Goal: Task Accomplishment & Management: Complete application form

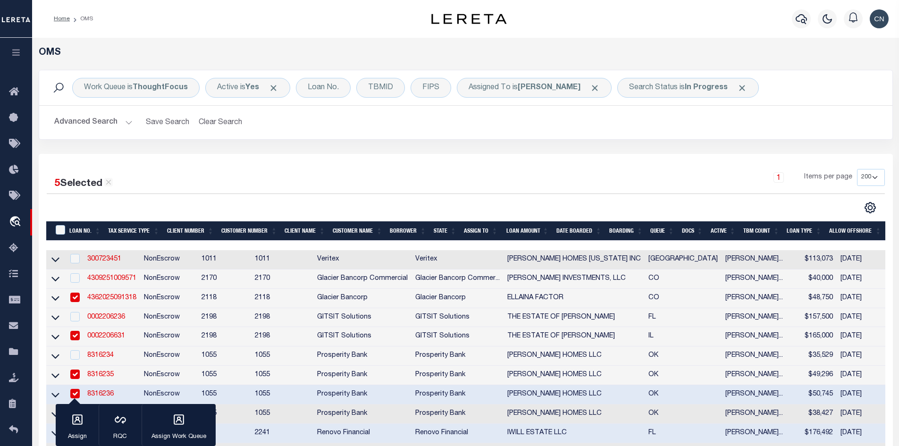
select select "200"
click at [377, 89] on div "TBMID" at bounding box center [380, 88] width 49 height 20
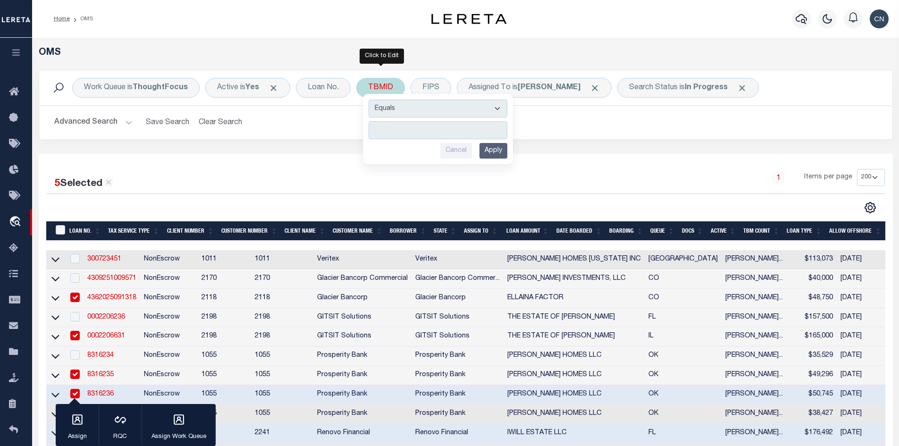
click at [390, 126] on input "number" at bounding box center [437, 130] width 139 height 18
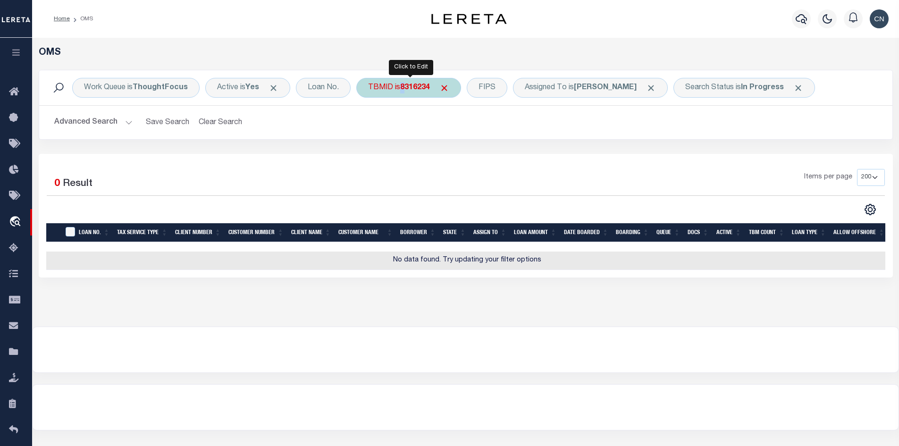
click at [404, 88] on b "8316234" at bounding box center [415, 88] width 30 height 8
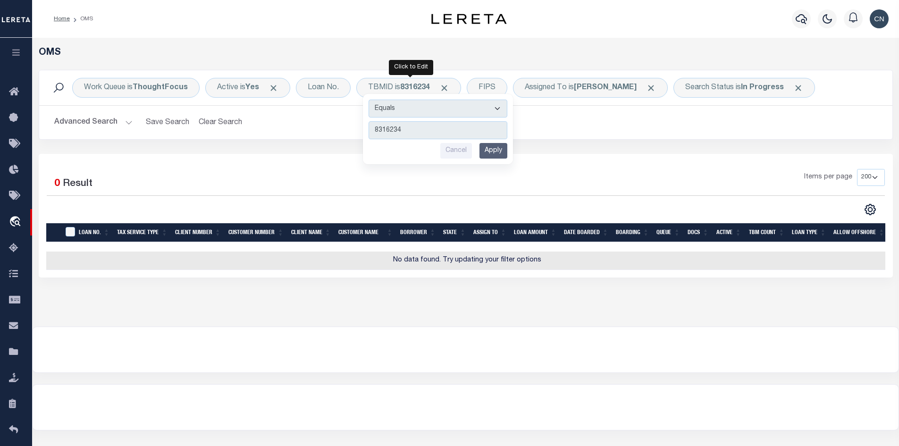
type input "3521891"
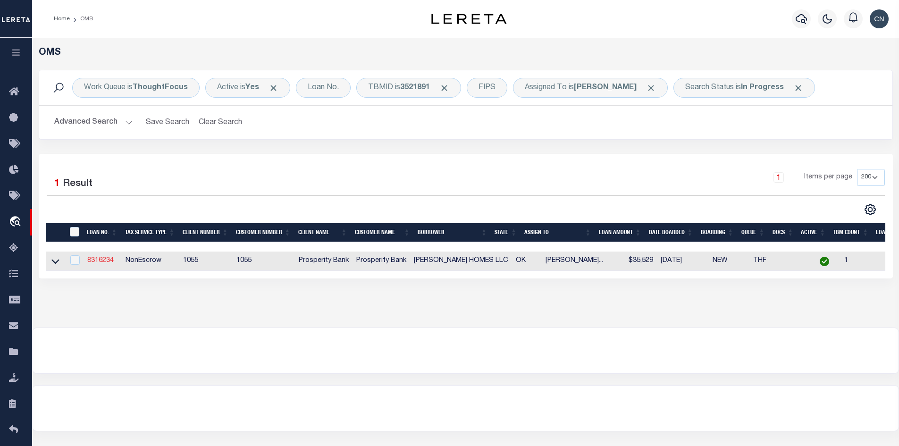
click at [108, 262] on link "8316234" at bounding box center [100, 260] width 26 height 7
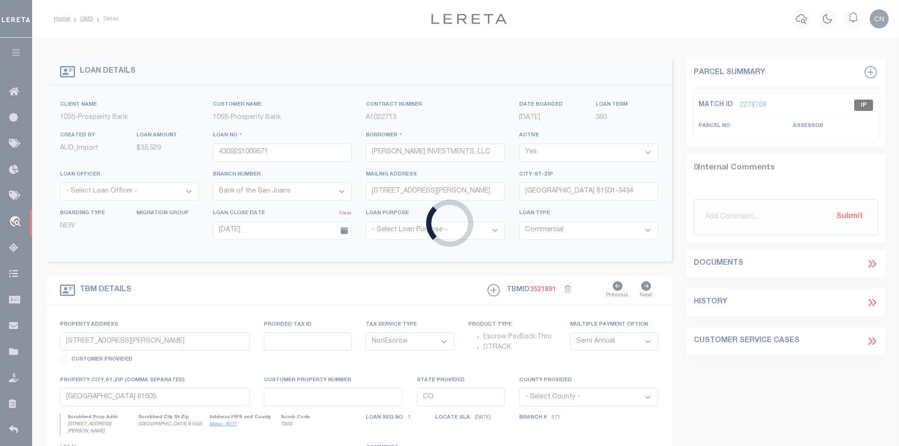
type input "8316234"
type input "[PERSON_NAME] HOMES LLC"
select select
type input "[STREET_ADDRESS]"
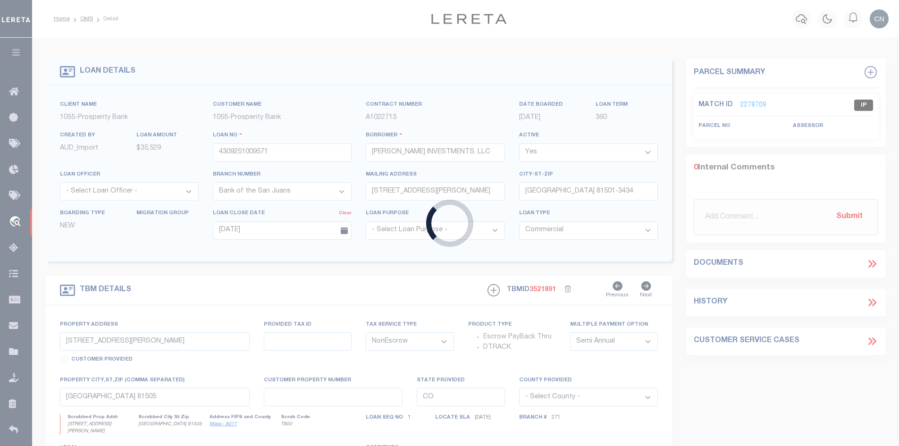
type input "SKIATOOK OK 74070-6374"
select select
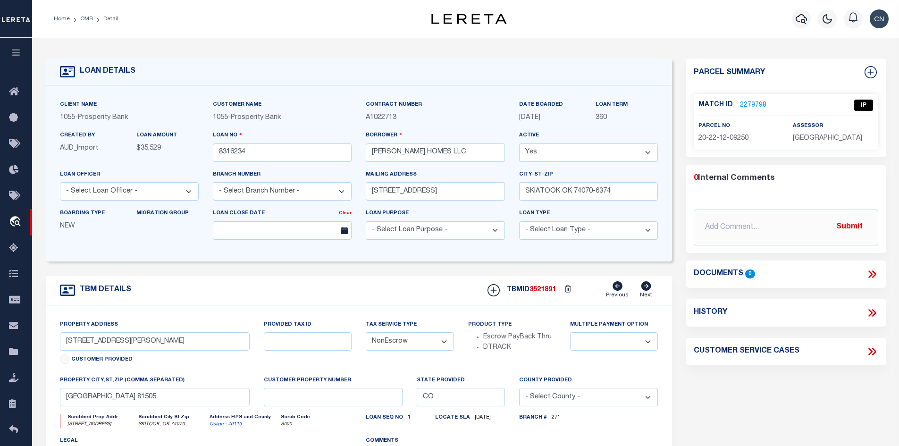
select select "36928"
select select "4065"
type input "4209 W REDEAGLE DR"
type input "23276"
select select
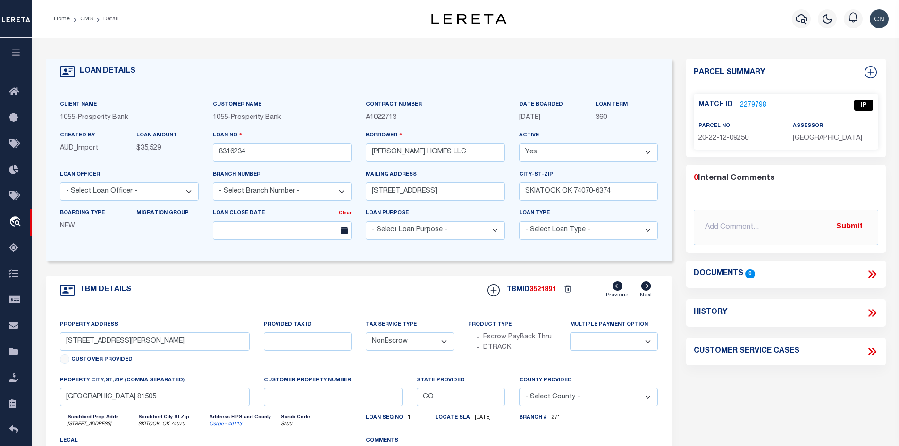
type input "SKITOOK, OK 74070"
type input "OK"
select select
type textarea "LTS 5 & 6 BLK 3 AMENDED LETHA LOUISE SUB"
click at [748, 103] on link "2279798" at bounding box center [753, 105] width 26 height 10
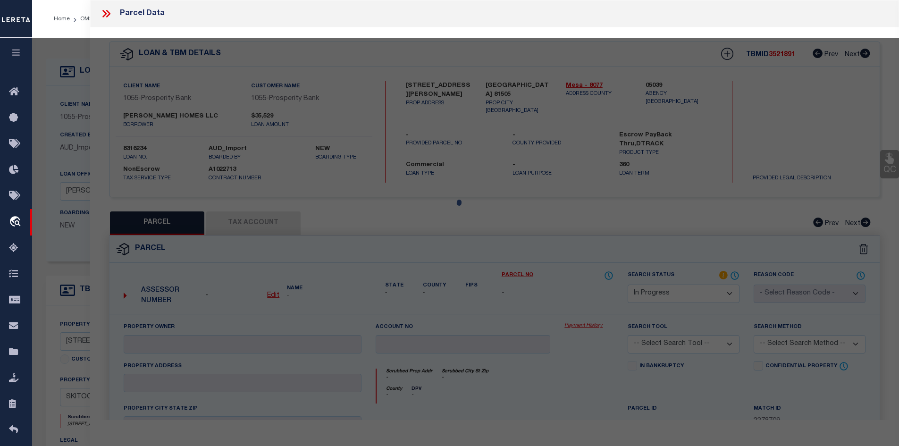
select select "AS"
checkbox input "false"
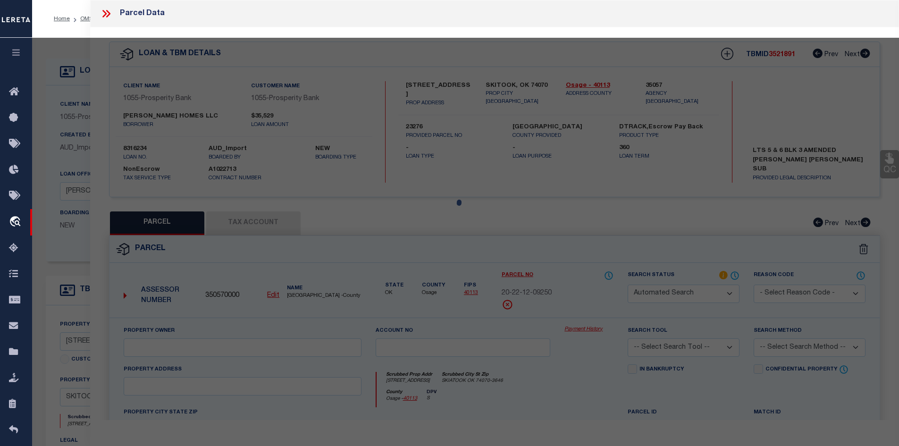
select select "IP"
type input "[PERSON_NAME] HOMES LLC"
select select "AGW"
type input "4209 W RED EAGLE DR"
type input "SKIATOOK"
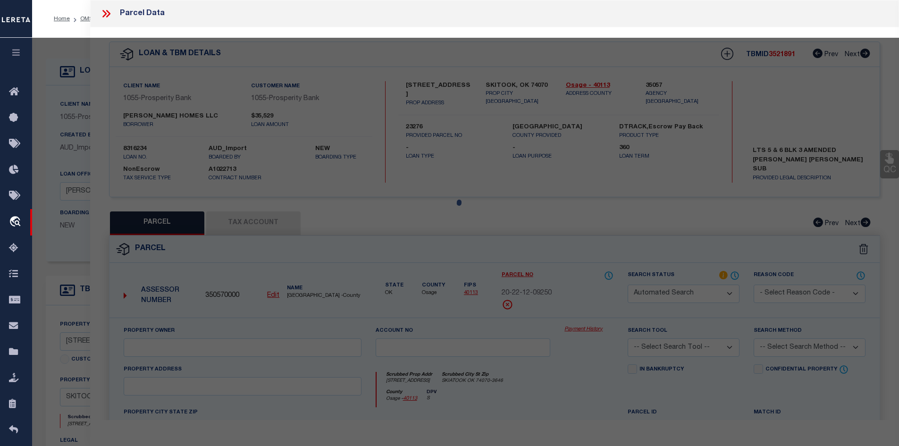
type textarea "AM LETHA LOUISE LOT 5 BLK 3"
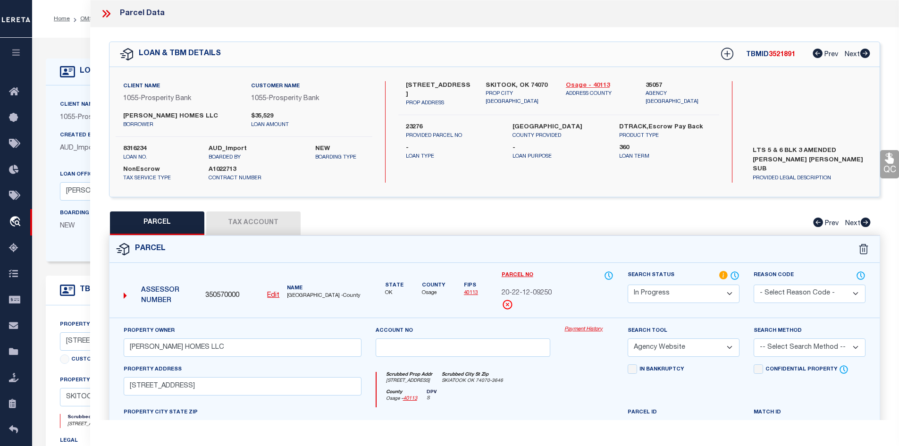
click at [581, 85] on link "Osage - 40113" at bounding box center [599, 85] width 66 height 9
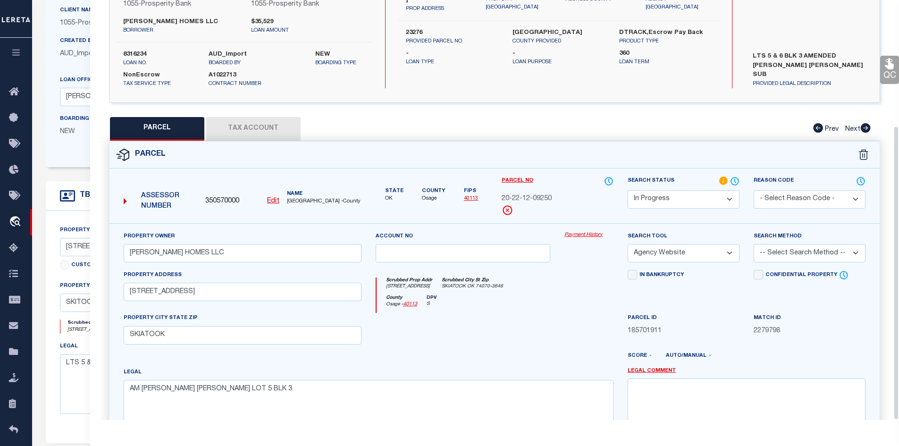
scroll to position [180, 0]
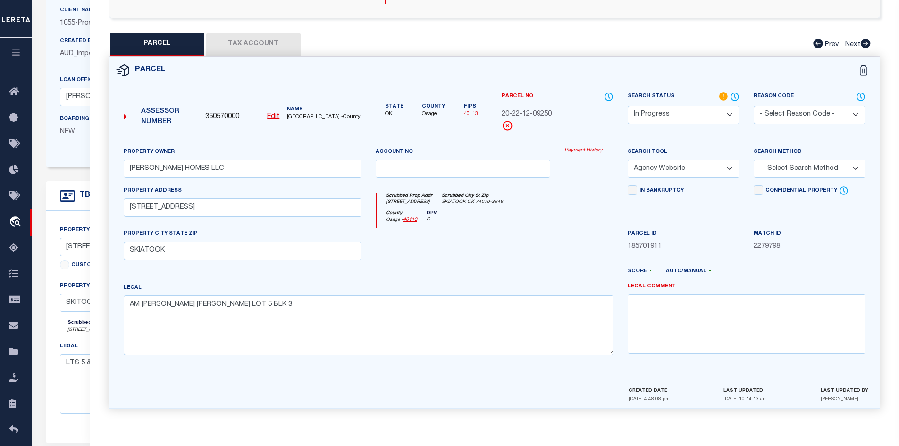
click at [237, 45] on button "Tax Account" at bounding box center [253, 45] width 94 height 24
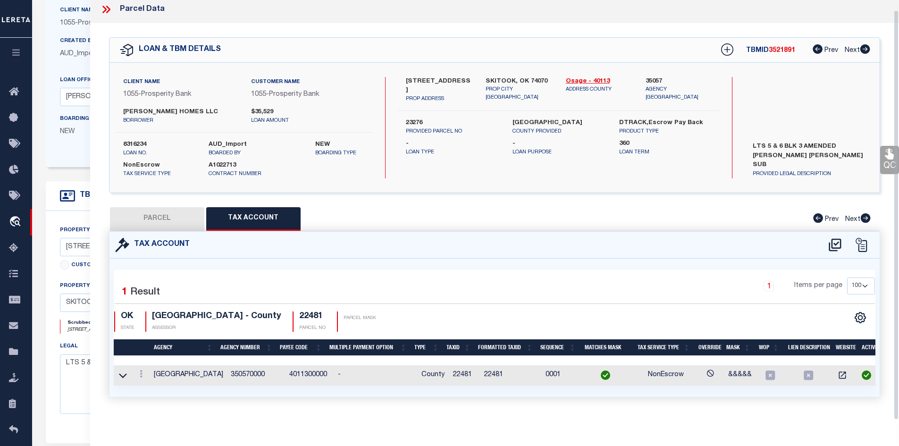
select select "100"
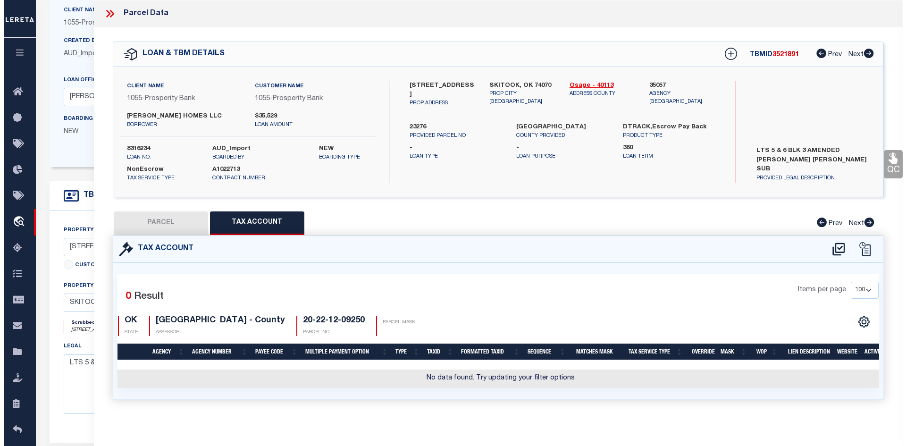
scroll to position [0, 0]
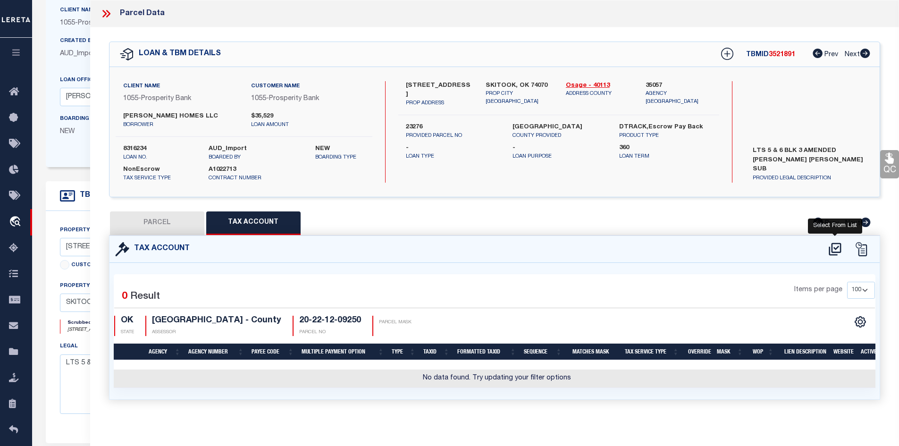
click at [834, 248] on icon at bounding box center [835, 249] width 16 height 15
select select "100"
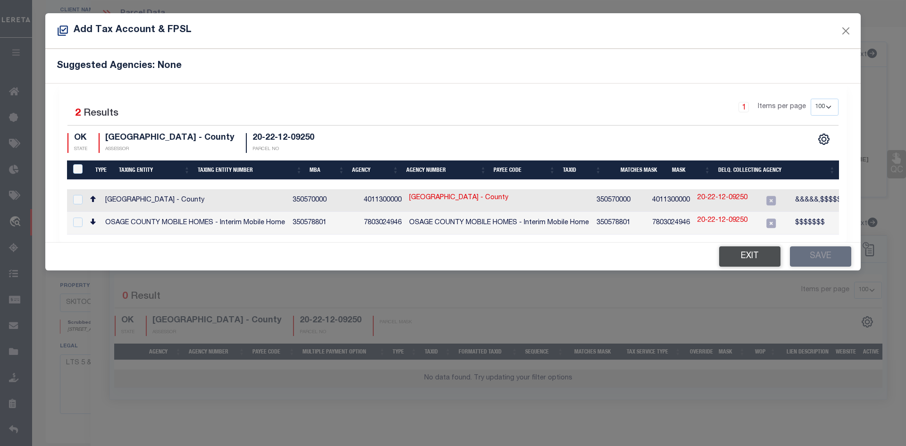
click at [750, 262] on button "Exit" at bounding box center [749, 256] width 61 height 20
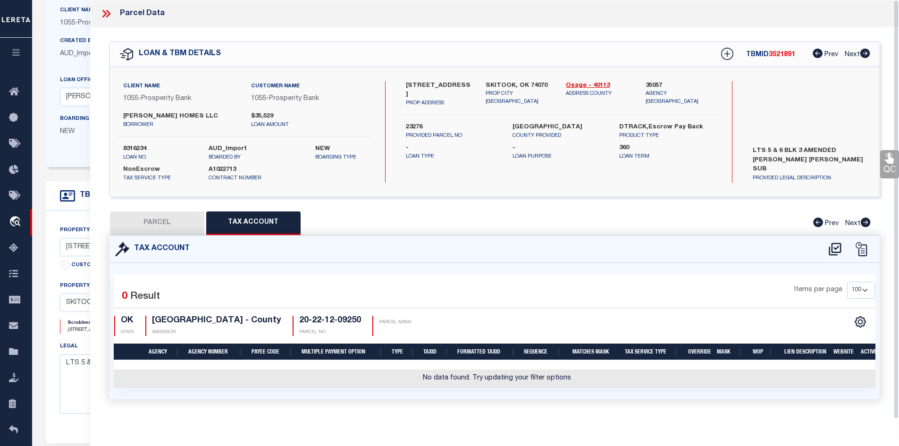
click at [181, 275] on div "Selected 0 Result Items per page 10 25 50 100 OK STATE ASSESSOR" at bounding box center [495, 331] width 762 height 114
click at [157, 223] on button "PARCEL" at bounding box center [157, 223] width 94 height 24
select select "AS"
select select
checkbox input "false"
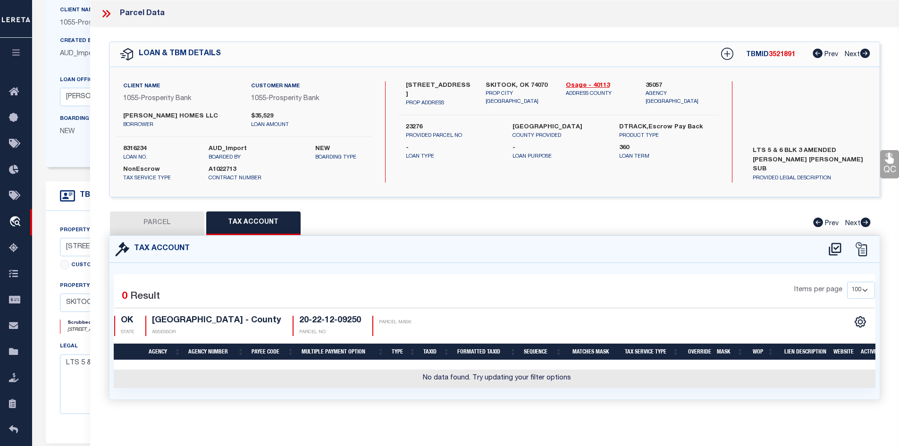
checkbox input "false"
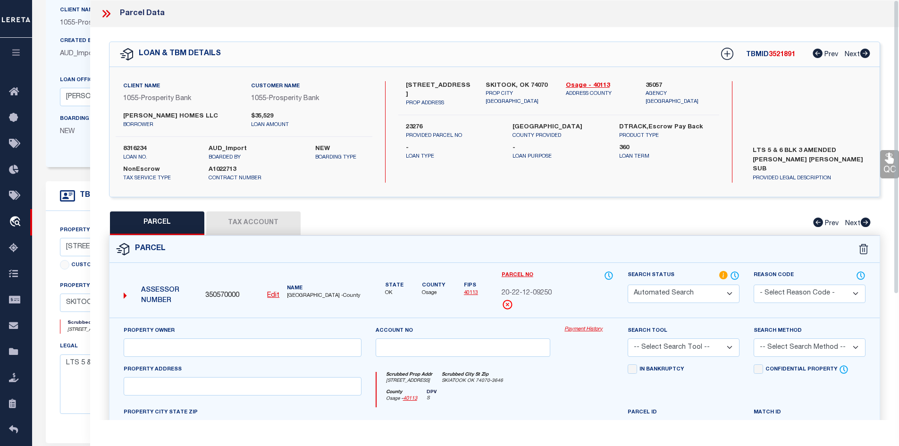
select select "IP"
type input "[PERSON_NAME] HOMES LLC"
select select "AGW"
type input "4209 W RED EAGLE DR"
type input "SKIATOOK"
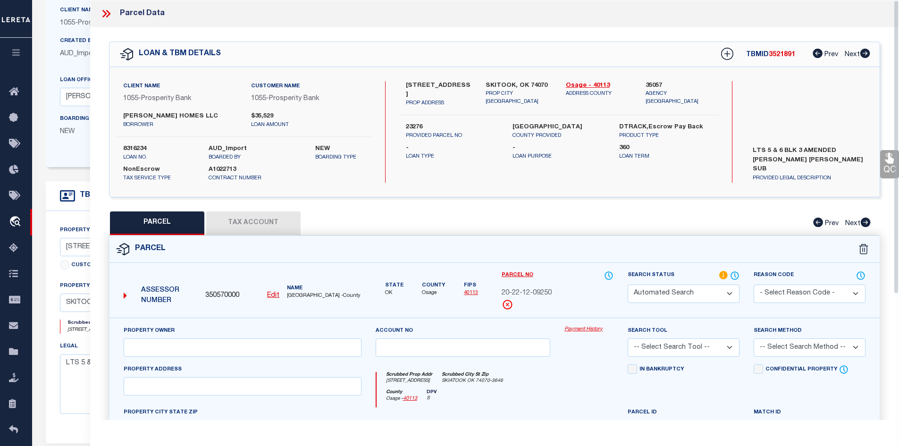
type textarea "AM LETHA LOUISE LOT 5 BLK 3"
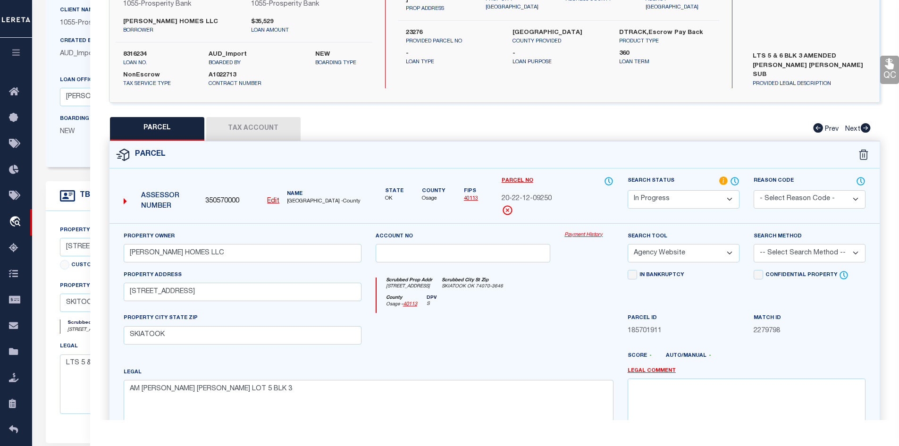
click at [469, 197] on link "40113" at bounding box center [471, 198] width 14 height 5
click at [273, 199] on u "Edit" at bounding box center [273, 201] width 12 height 7
type input "20-22-12-09250"
select select "IP"
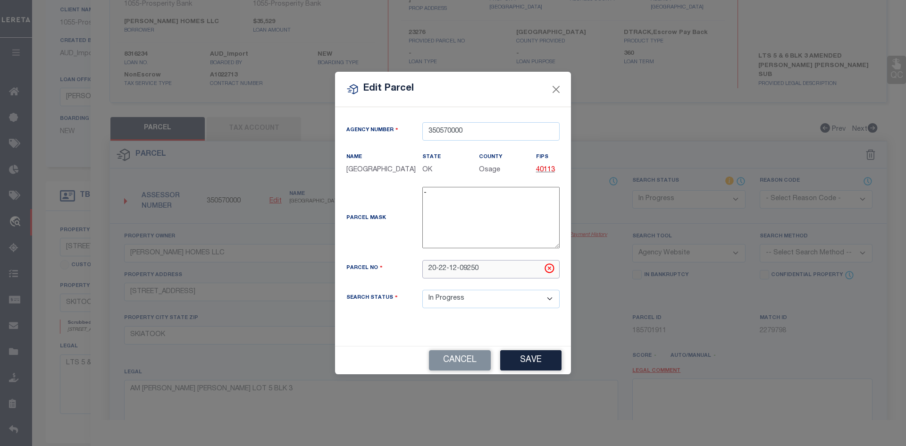
drag, startPoint x: 485, startPoint y: 266, endPoint x: 398, endPoint y: 264, distance: 87.3
click at [398, 264] on div "Parcel No 20-22-12-09250" at bounding box center [452, 269] width 227 height 18
paste input "23276"
type input "23276"
click at [536, 361] on button "Save" at bounding box center [530, 360] width 61 height 20
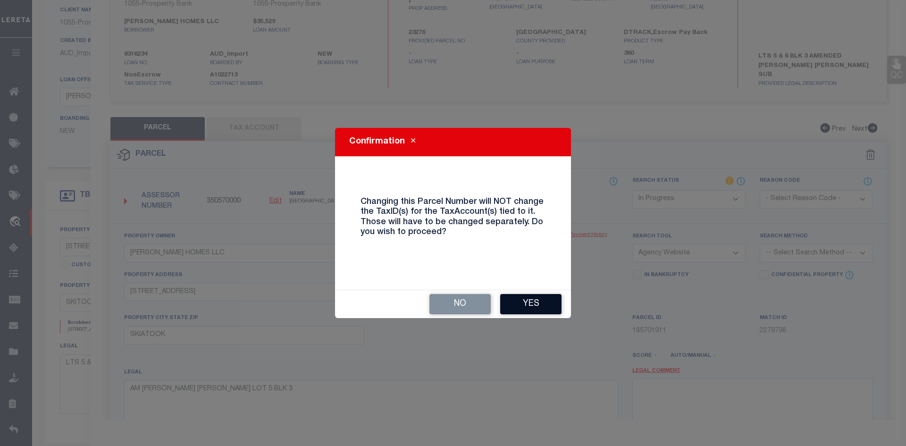
click at [529, 295] on button "Yes" at bounding box center [530, 304] width 61 height 20
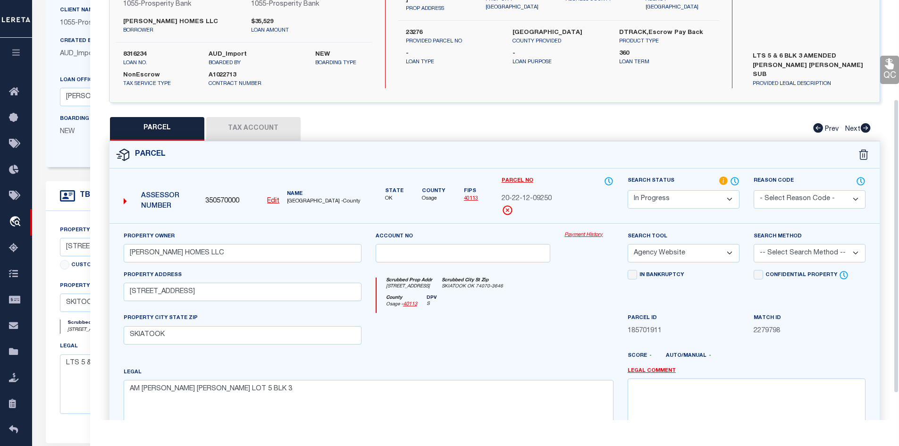
scroll to position [180, 0]
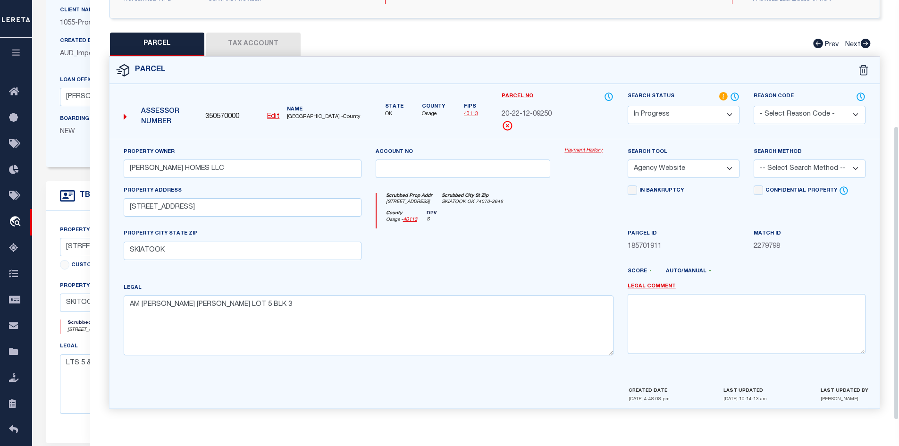
select select "IP"
select select
checkbox input "false"
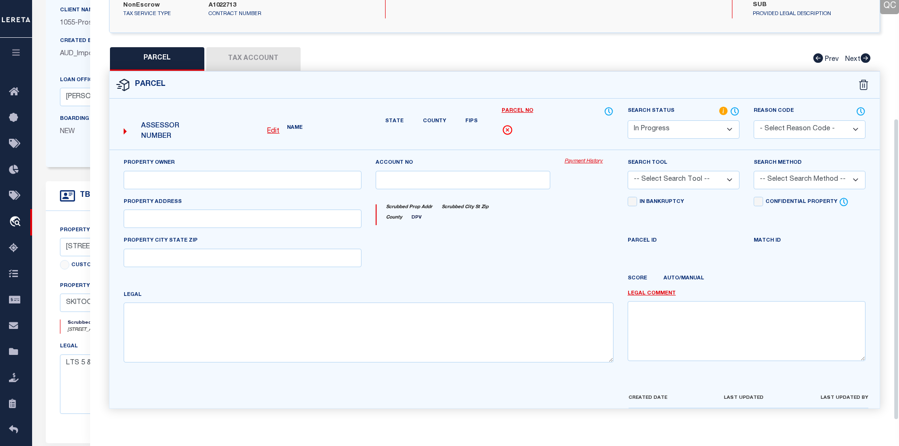
type input "[PERSON_NAME] HOMES LLC"
select select "AGW"
type input "4209 W RED EAGLE DR"
type input "SKIATOOK"
type textarea "AM LETHA LOUISE LOT 5 BLK 3"
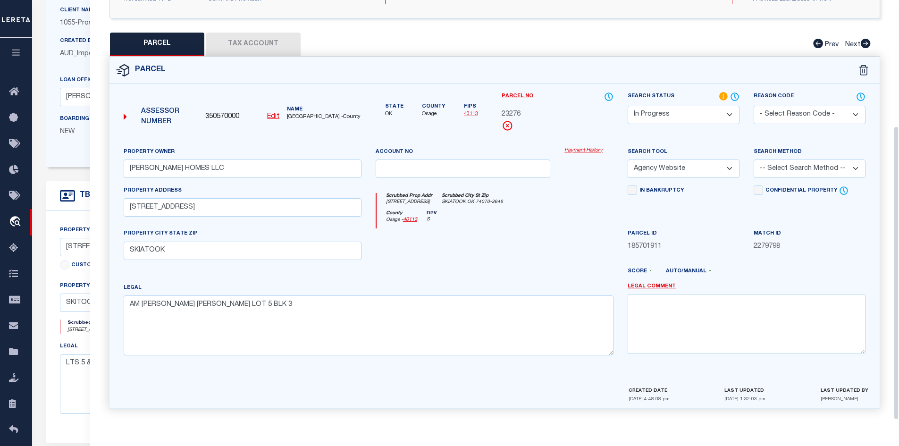
click at [250, 45] on button "Tax Account" at bounding box center [253, 45] width 94 height 24
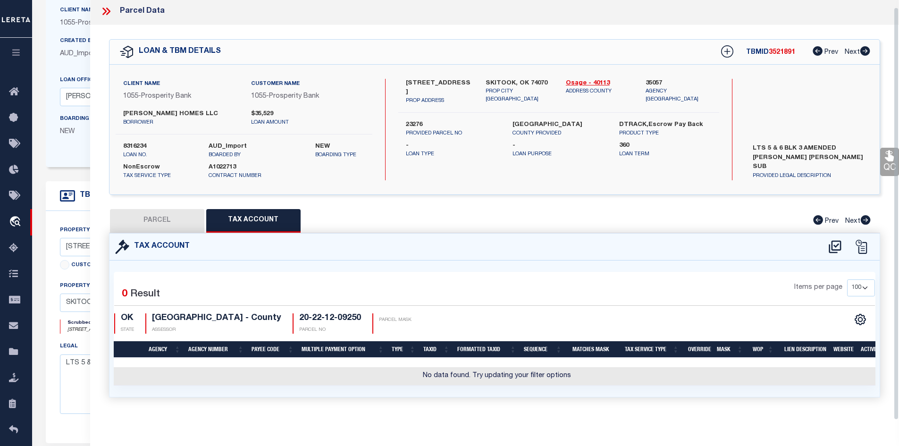
select select "100"
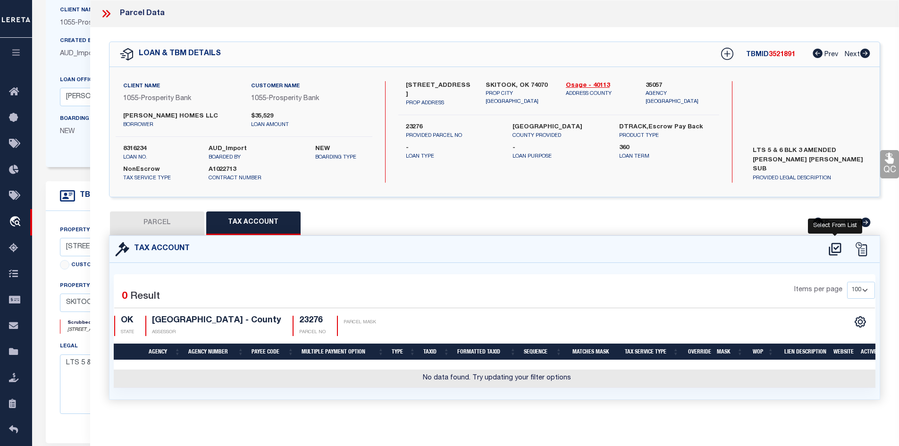
click at [833, 249] on icon at bounding box center [835, 249] width 16 height 15
select select "100"
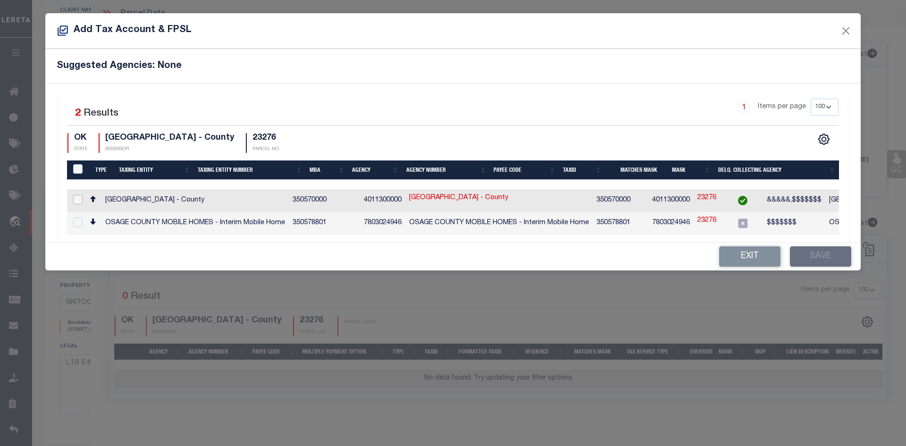
click at [76, 199] on input "checkbox" at bounding box center [77, 199] width 9 height 9
checkbox input "true"
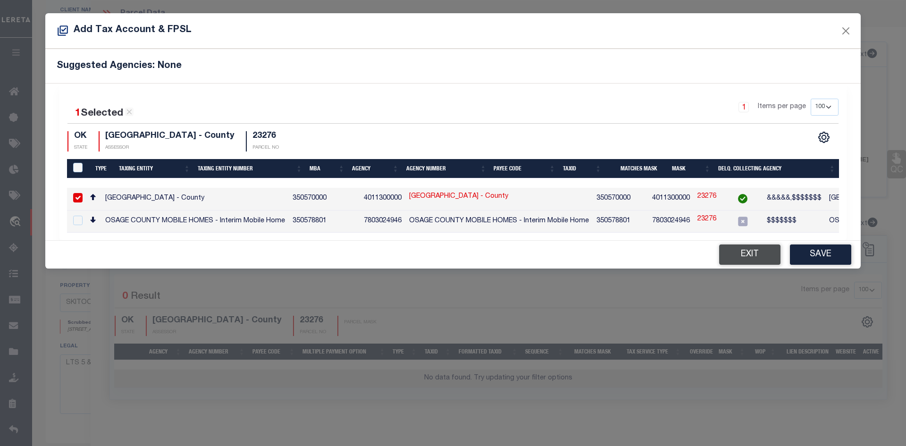
click at [751, 260] on button "Exit" at bounding box center [749, 254] width 61 height 20
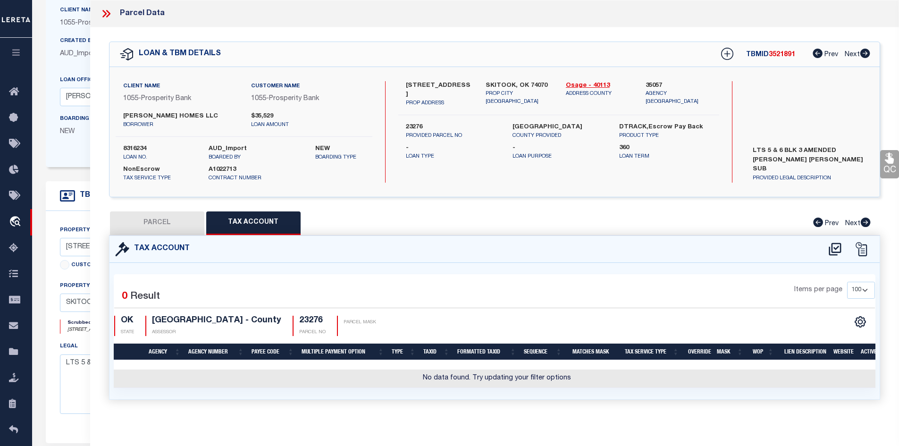
click at [167, 220] on button "PARCEL" at bounding box center [157, 223] width 94 height 24
select select "AS"
select select
checkbox input "false"
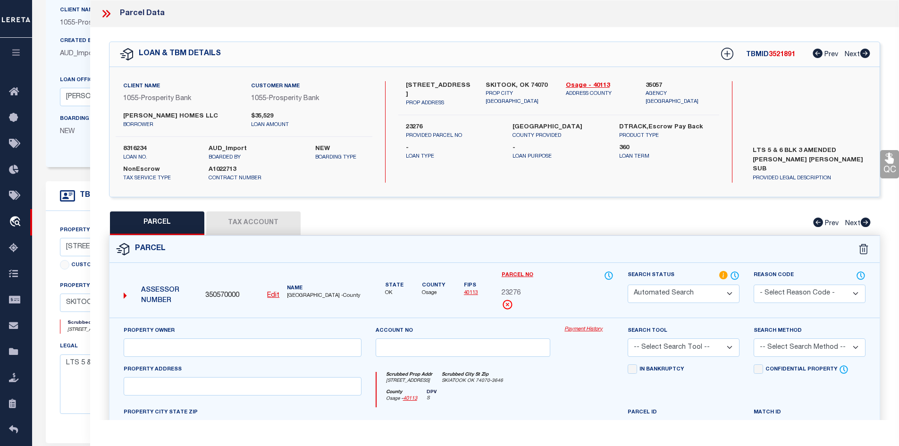
select select "IP"
type input "[PERSON_NAME] HOMES LLC"
select select "AGW"
type input "4209 W RED EAGLE DR"
type input "SKIATOOK"
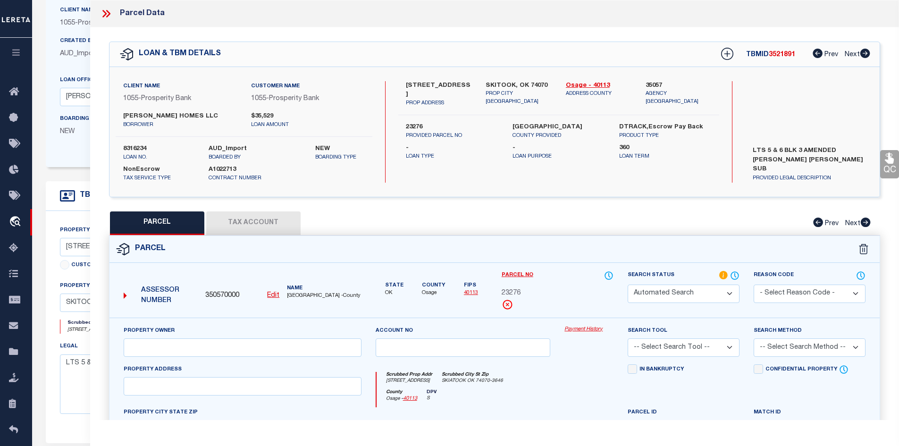
type textarea "AM LETHA LOUISE LOT 5 BLK 3"
click at [274, 294] on u "Edit" at bounding box center [273, 295] width 12 height 7
select select "IP"
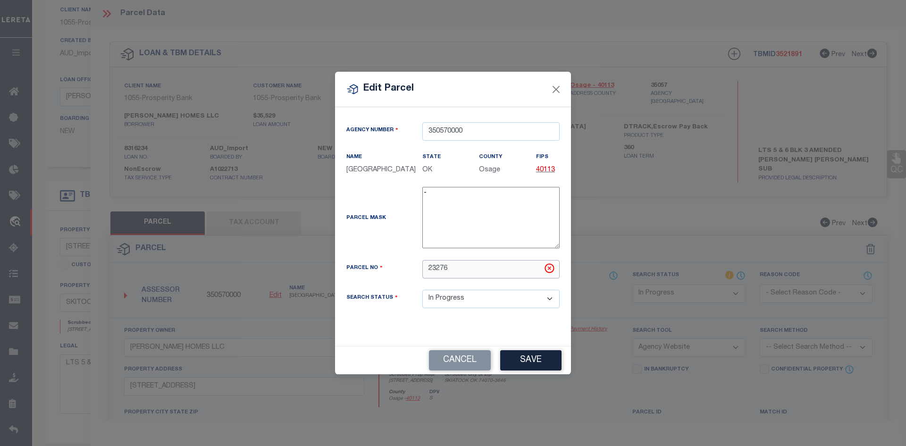
drag, startPoint x: 438, startPoint y: 267, endPoint x: 390, endPoint y: 260, distance: 49.0
click at [393, 261] on div "Parcel No 23276" at bounding box center [452, 269] width 227 height 18
paste input "20-22-12-09250"
type input "20-22-12-09250"
click at [460, 357] on button "Cancel" at bounding box center [460, 360] width 62 height 20
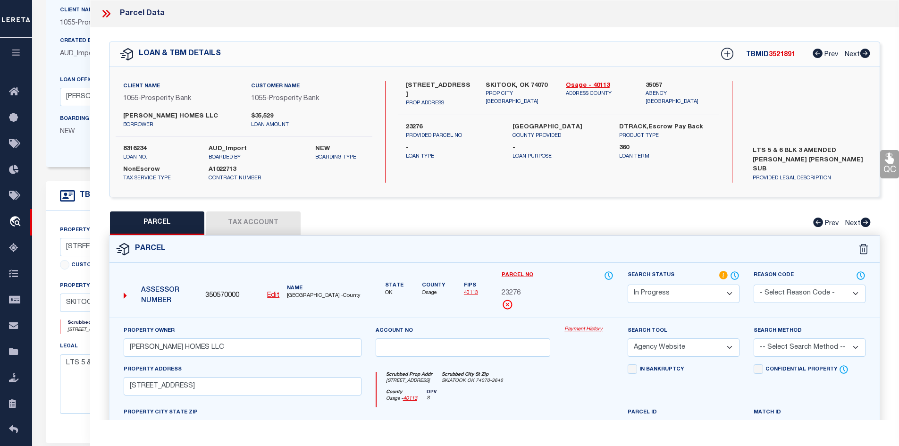
drag, startPoint x: 404, startPoint y: 81, endPoint x: 448, endPoint y: 92, distance: 45.2
click at [448, 92] on div "4209 W REDEAGLE DR PROP ADDRESS" at bounding box center [439, 94] width 80 height 26
drag, startPoint x: 405, startPoint y: 124, endPoint x: 440, endPoint y: 124, distance: 34.9
click at [440, 124] on div "23276 PROVIDED PARCEL NO" at bounding box center [452, 131] width 107 height 17
click at [453, 132] on p "PROVIDED PARCEL NO" at bounding box center [452, 136] width 92 height 8
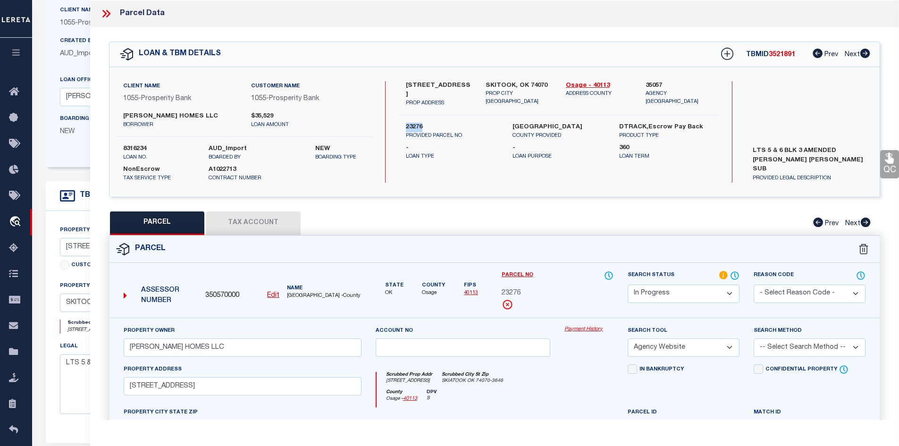
drag, startPoint x: 405, startPoint y: 127, endPoint x: 457, endPoint y: 125, distance: 52.4
click at [457, 125] on div "23276 PROVIDED PARCEL NO" at bounding box center [452, 131] width 107 height 17
click at [243, 222] on button "Tax Account" at bounding box center [253, 223] width 94 height 24
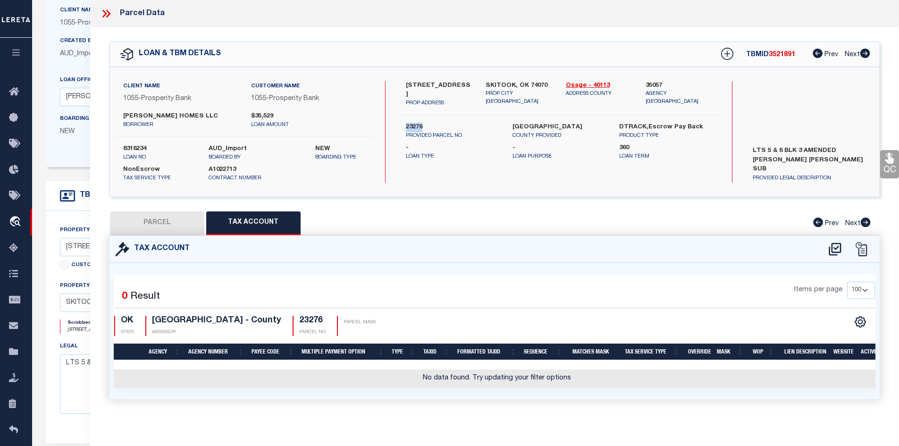
select select "100"
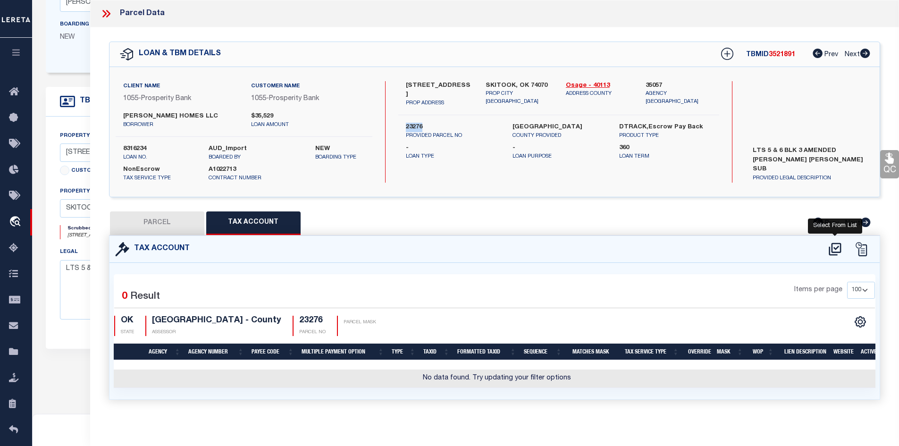
click at [832, 249] on icon at bounding box center [834, 248] width 12 height 13
select select "100"
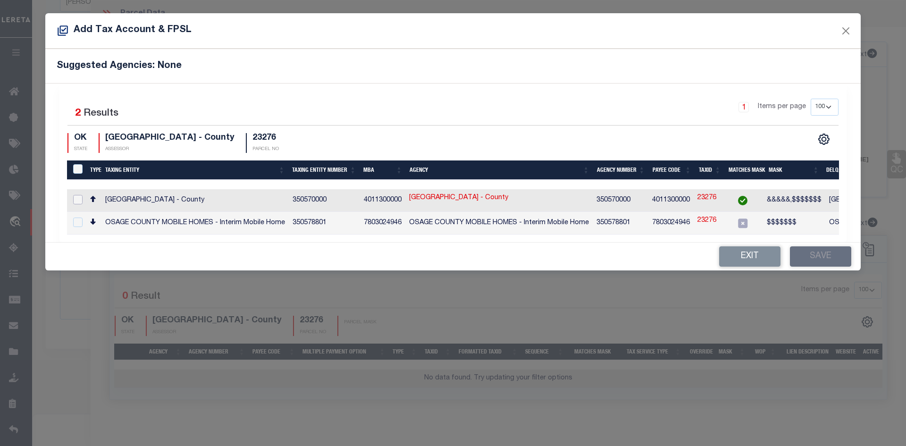
click at [79, 198] on input "checkbox" at bounding box center [77, 199] width 9 height 9
checkbox input "true"
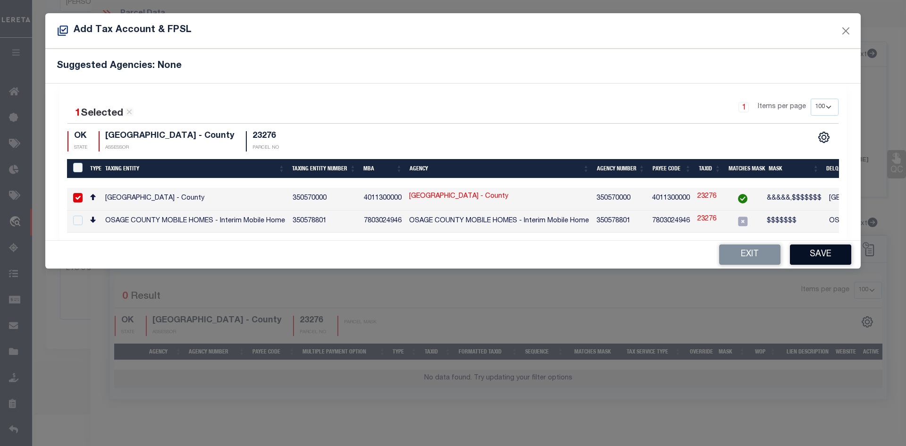
click at [821, 257] on button "Save" at bounding box center [820, 254] width 61 height 20
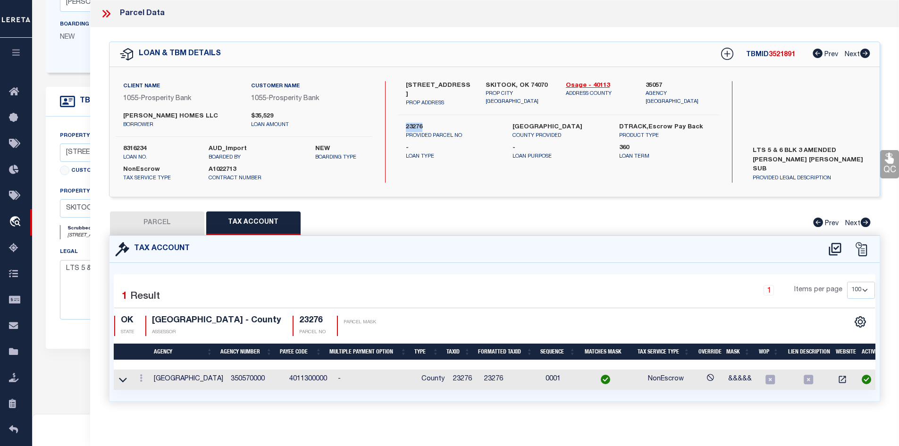
click at [163, 225] on button "PARCEL" at bounding box center [157, 223] width 94 height 24
select select "AS"
select select
checkbox input "false"
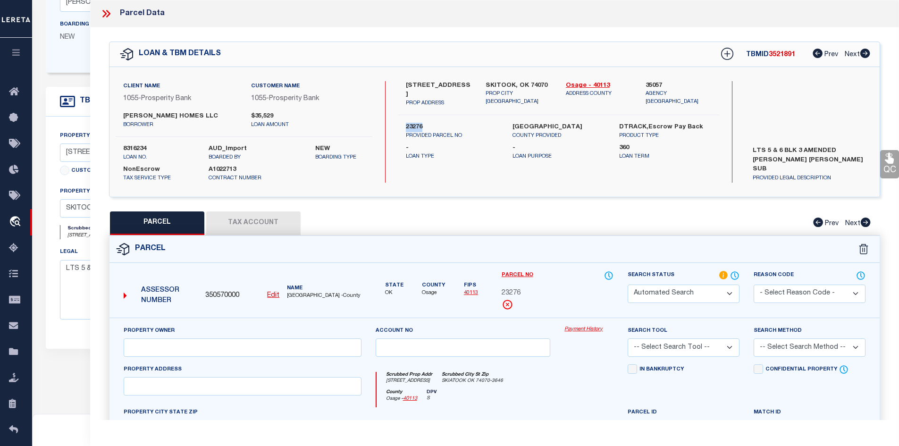
select select "IP"
type input "[PERSON_NAME] HOMES LLC"
select select "AGW"
type input "4209 W RED EAGLE DR"
type input "SKIATOOK"
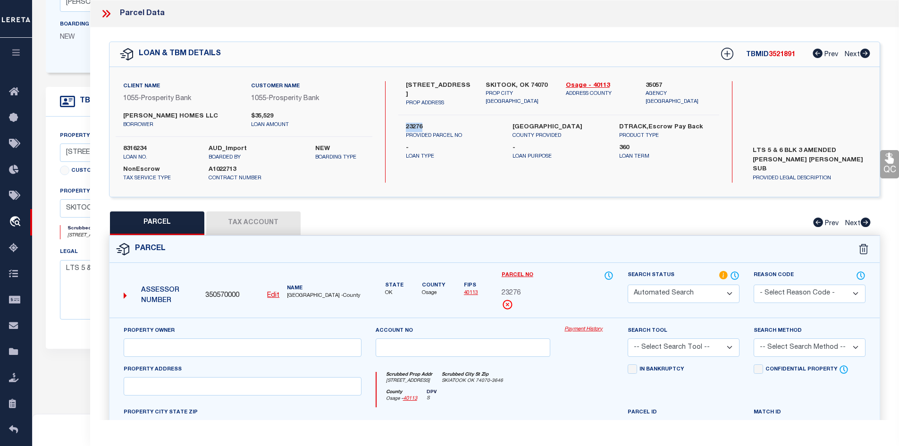
type textarea "AM LETHA LOUISE LOT 5 BLK 3"
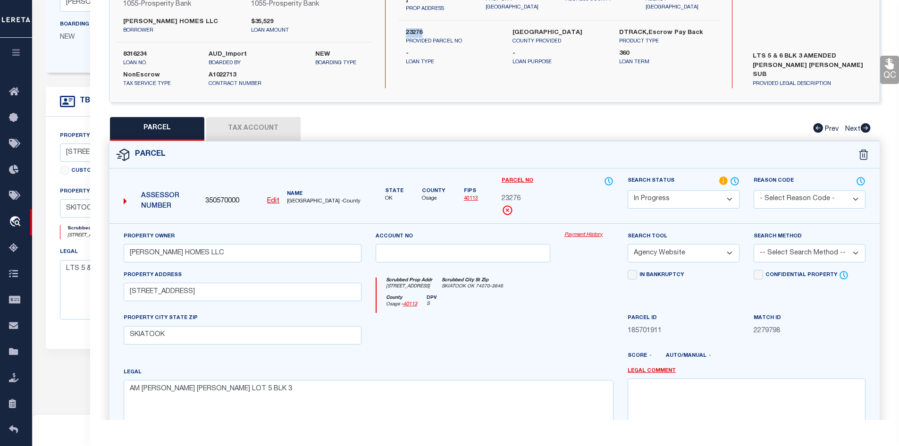
click at [256, 130] on button "Tax Account" at bounding box center [253, 129] width 94 height 24
select select "100"
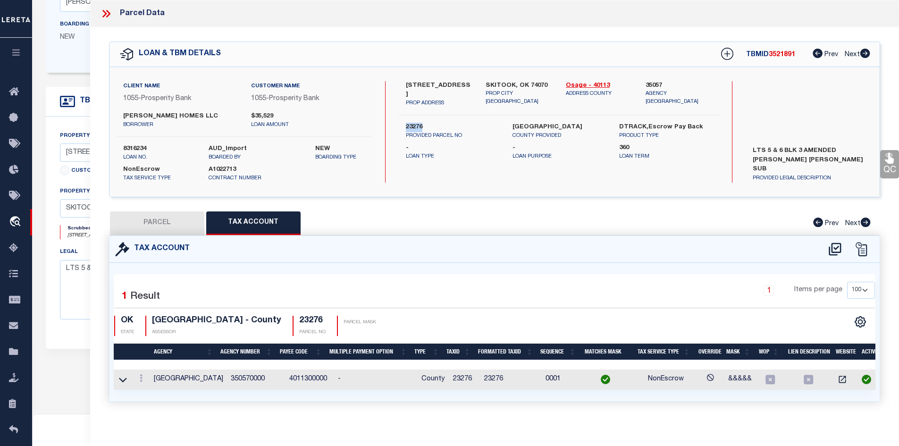
scroll to position [142, 0]
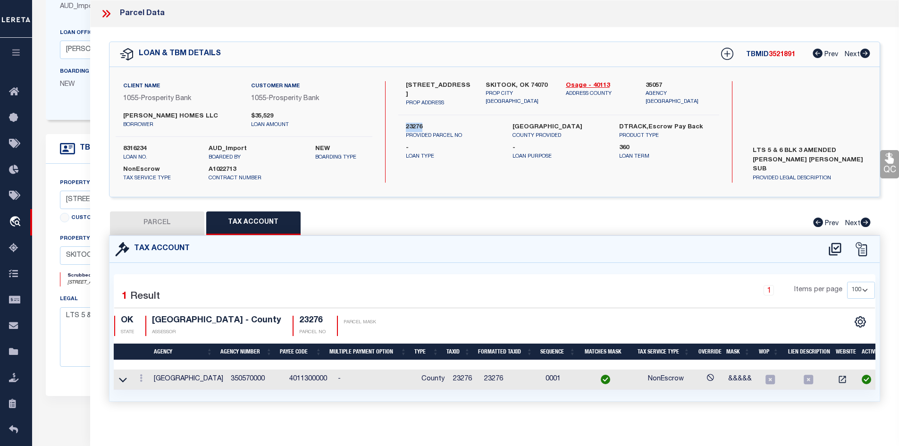
click at [172, 222] on button "PARCEL" at bounding box center [157, 223] width 94 height 24
select select "AS"
select select
checkbox input "false"
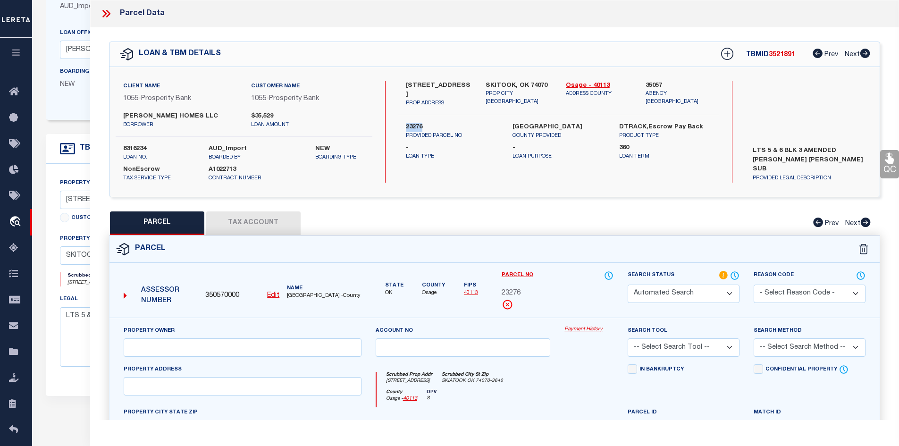
select select "IP"
type input "[PERSON_NAME] HOMES LLC"
select select "AGW"
type input "4209 W RED EAGLE DR"
type input "SKIATOOK"
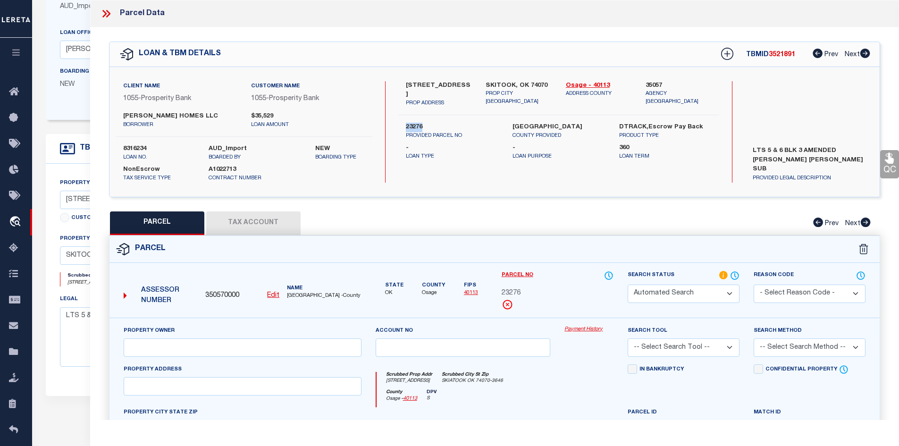
type textarea "AM LETHA LOUISE LOT 5 BLK 3"
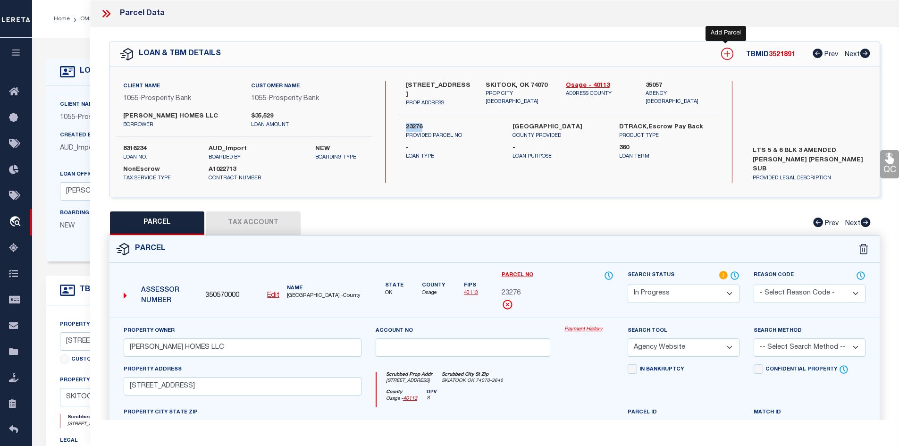
click at [726, 53] on icon at bounding box center [727, 54] width 12 height 12
select select "IP"
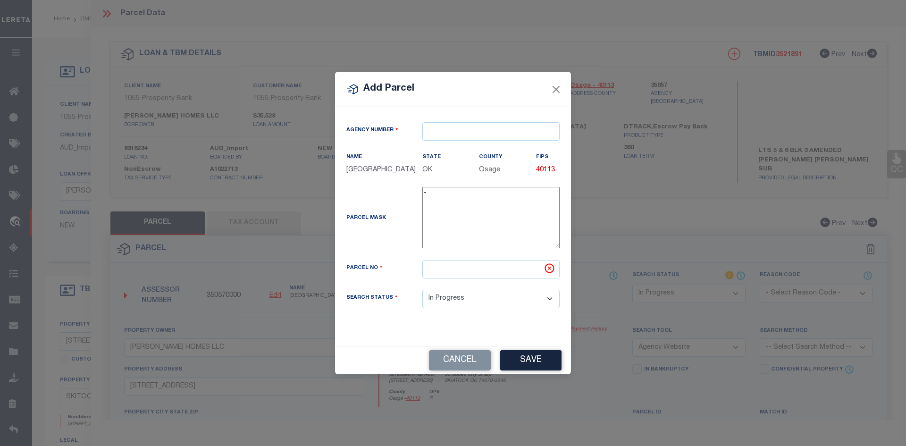
type textarea "-"
click at [459, 129] on input "text" at bounding box center [490, 131] width 137 height 18
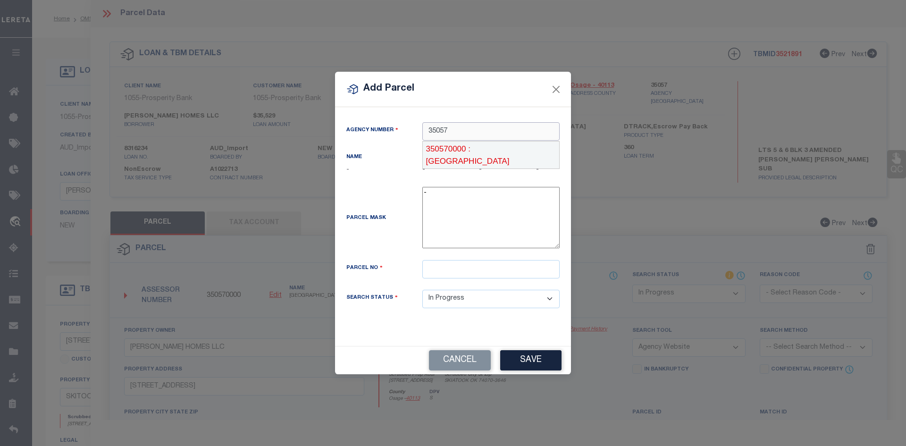
click at [463, 148] on div "350570000 : OSAGE COUNTY" at bounding box center [491, 155] width 136 height 27
type input "350570000"
click at [448, 271] on input "text" at bounding box center [490, 269] width 137 height 18
paste input "23278"
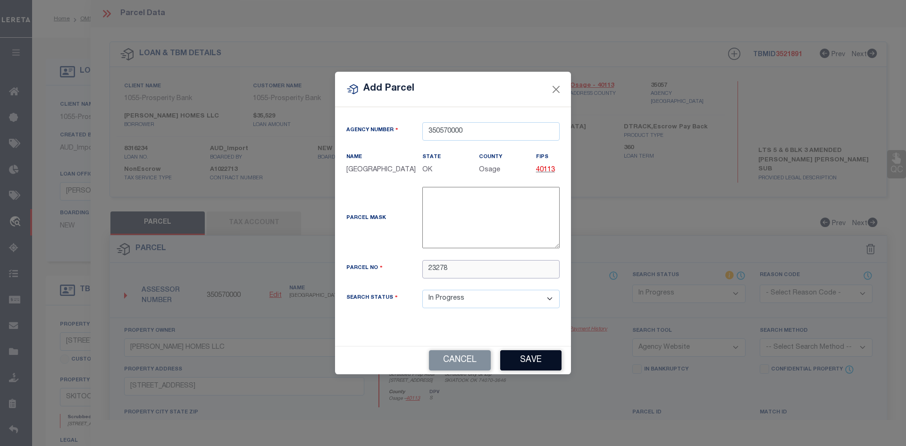
type input "23278"
click at [527, 359] on button "Save" at bounding box center [530, 360] width 61 height 20
select select "IP"
select select
checkbox input "false"
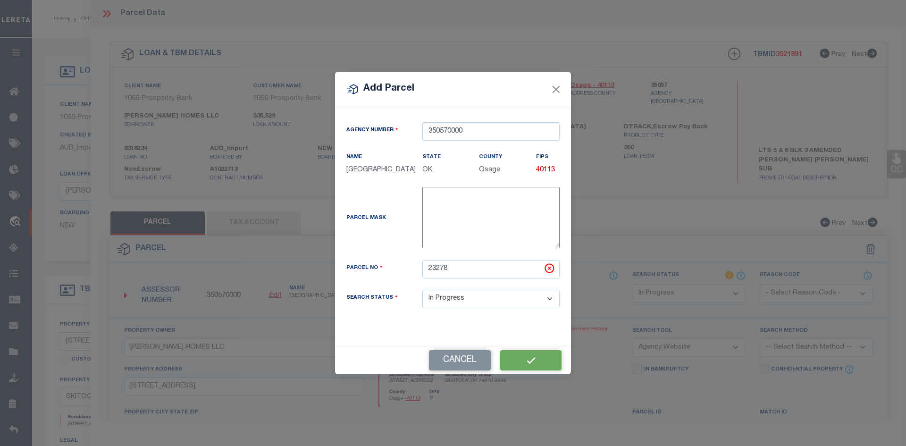
checkbox input "false"
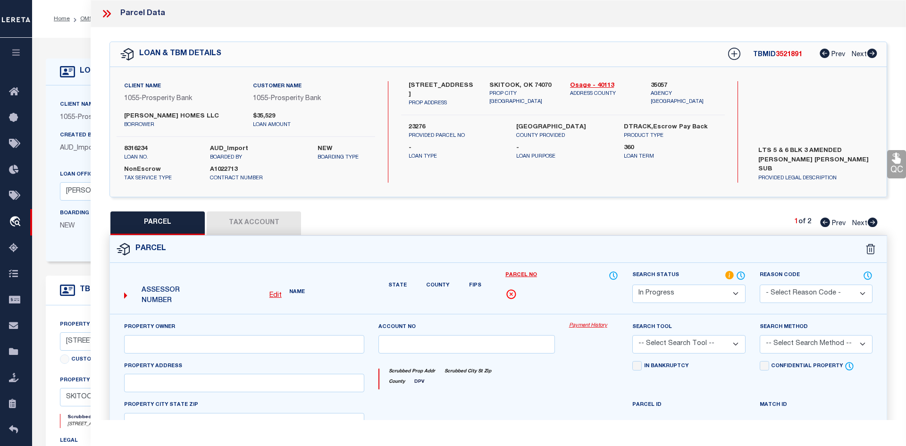
checkbox input "false"
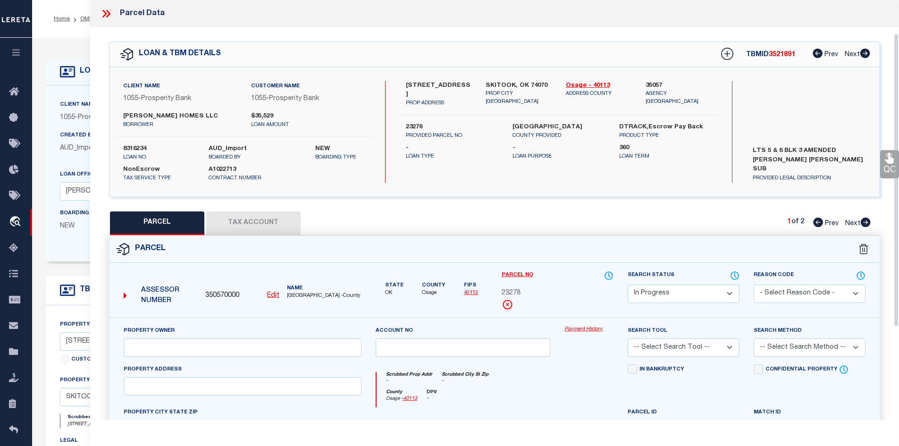
scroll to position [47, 0]
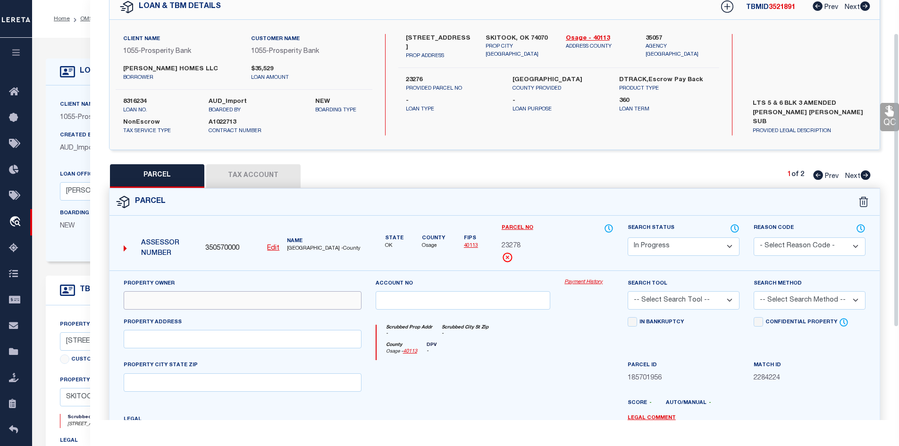
click at [175, 299] on input "text" at bounding box center [243, 300] width 238 height 18
paste input "[PERSON_NAME] HOMES LLC"
type input "[PERSON_NAME] HOMES LLC"
click at [145, 342] on input "text" at bounding box center [243, 339] width 238 height 18
paste input "4209 W REDEAGLE DR"
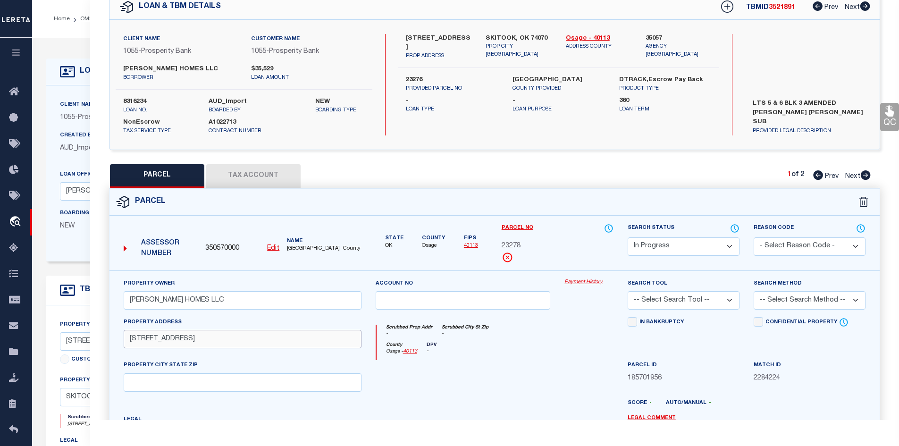
type input "4209 W REDEAGLE DR"
click at [155, 378] on input "text" at bounding box center [243, 382] width 238 height 18
paste input "SKIATOOK"
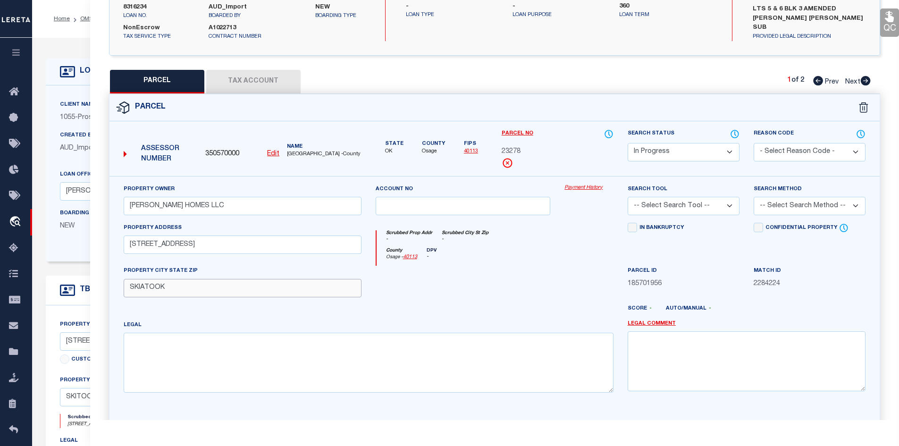
type input "SKIATOOK"
click at [180, 333] on div "Legal" at bounding box center [369, 356] width 490 height 73
click at [173, 344] on textarea at bounding box center [369, 362] width 490 height 59
paste textarea "AM LETHA LOUISE LOT 6 BLK 3"
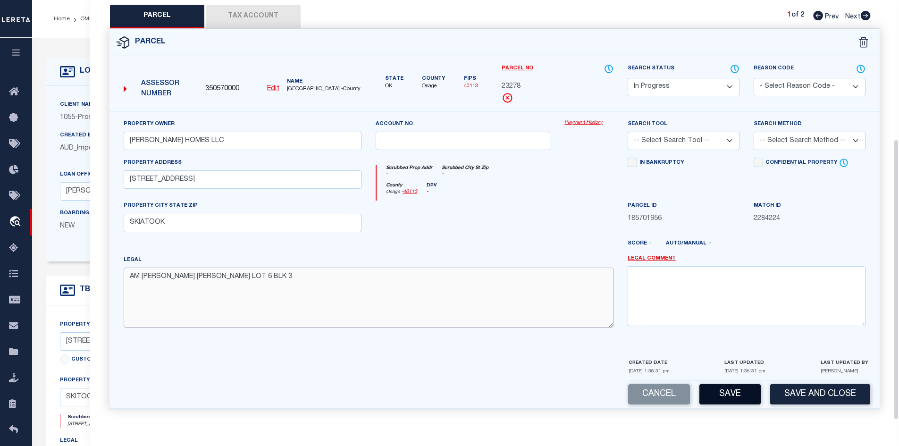
type textarea "AM LETHA LOUISE LOT 6 BLK 3"
click at [725, 396] on button "Save" at bounding box center [729, 394] width 61 height 20
click at [729, 139] on div "Search Tool -- Select Search Tool -- 3rd Party Website Agency File Agency Websi…" at bounding box center [683, 134] width 112 height 31
select select "AS"
checkbox input "false"
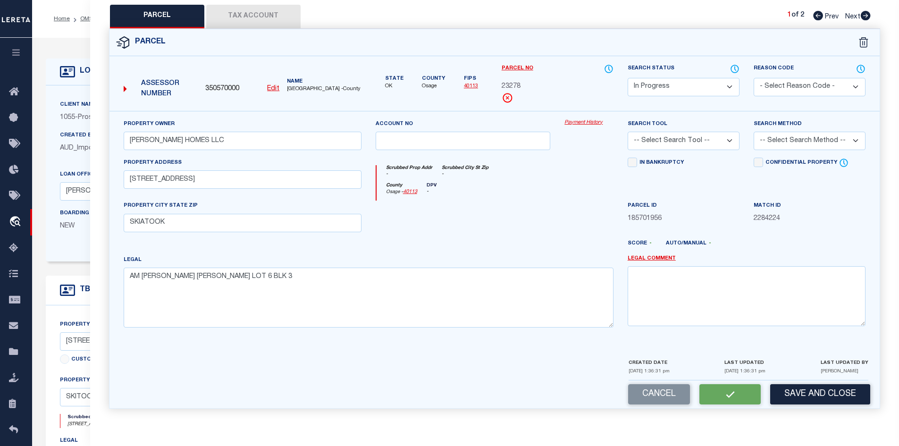
checkbox input "false"
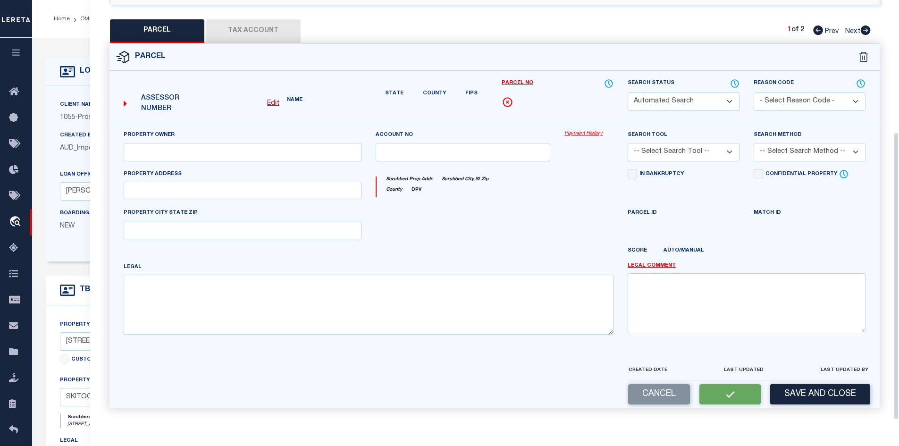
select select "IP"
type input "[PERSON_NAME] HOMES LLC"
type input "4209 W REDEAGLE DR"
type input "SKIATOOK"
type textarea "AM LETHA LOUISE LOT 6 BLK 3"
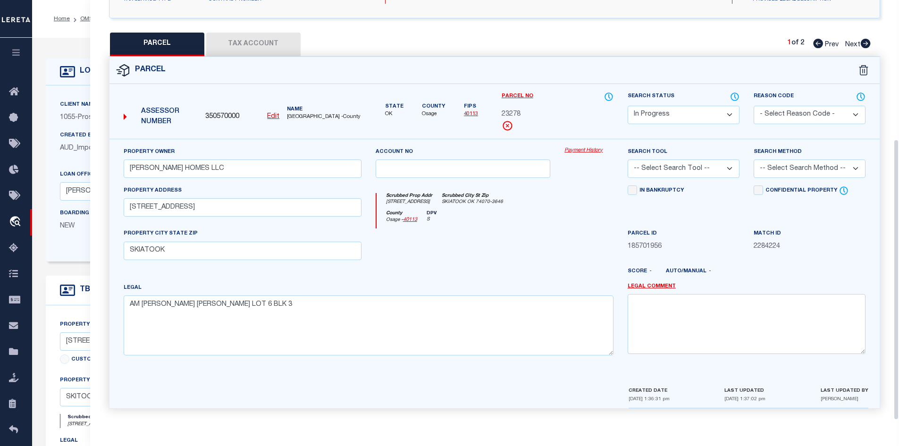
scroll to position [180, 0]
select select "AGW"
click at [627, 159] on select "-- Select Search Tool -- 3rd Party Website Agency File Agency Website ATLS CNV-…" at bounding box center [683, 168] width 112 height 18
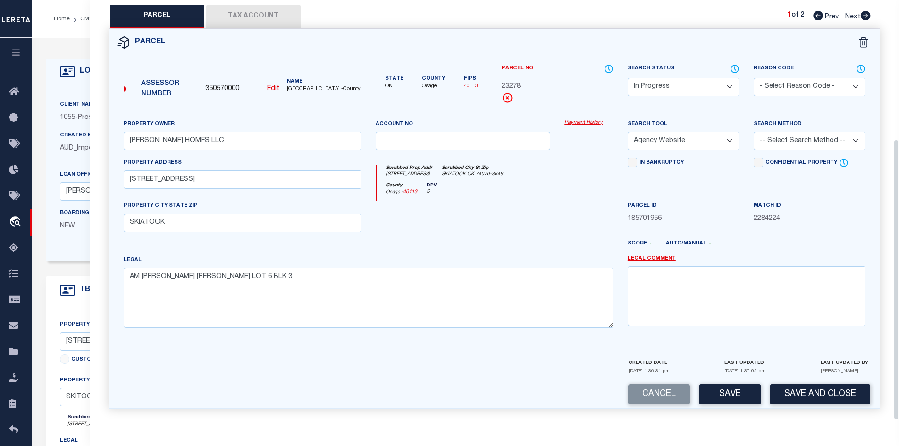
scroll to position [142, 0]
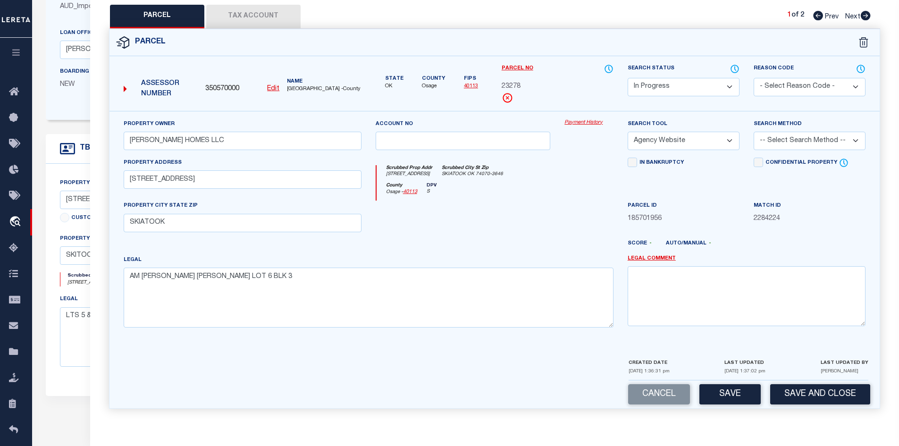
drag, startPoint x: 725, startPoint y: 390, endPoint x: 541, endPoint y: 260, distance: 225.2
click at [725, 390] on button "Save" at bounding box center [729, 394] width 61 height 20
click at [225, 11] on button "Tax Account" at bounding box center [253, 17] width 94 height 24
select select "100"
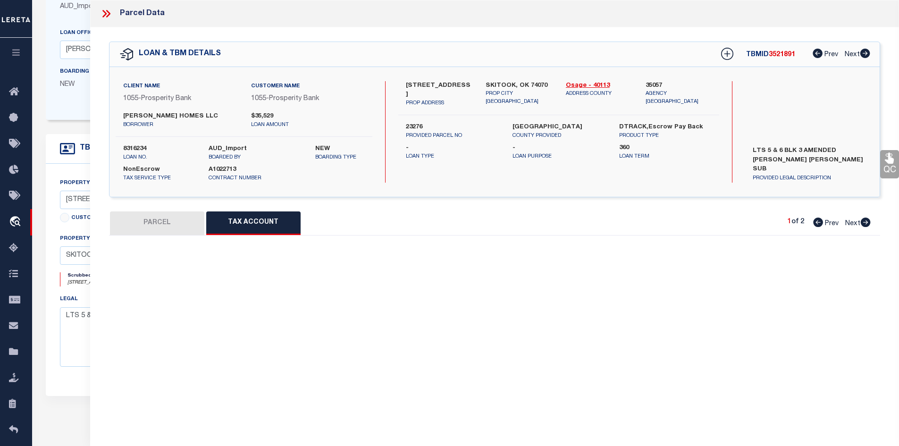
select select "100"
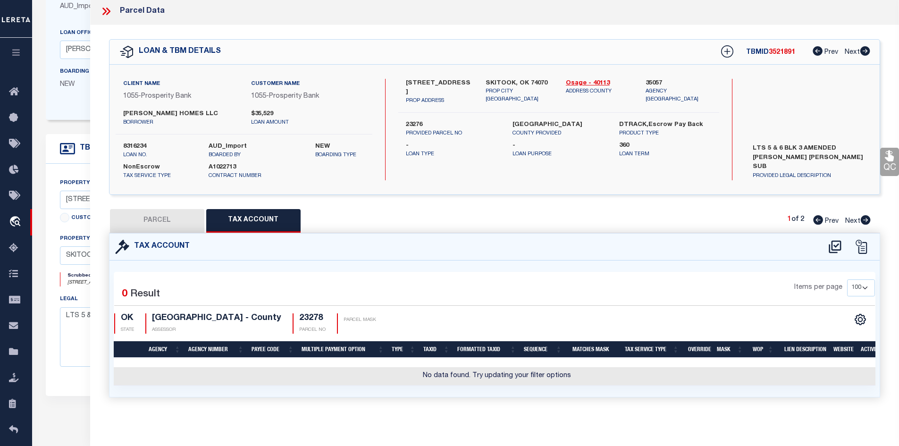
scroll to position [0, 0]
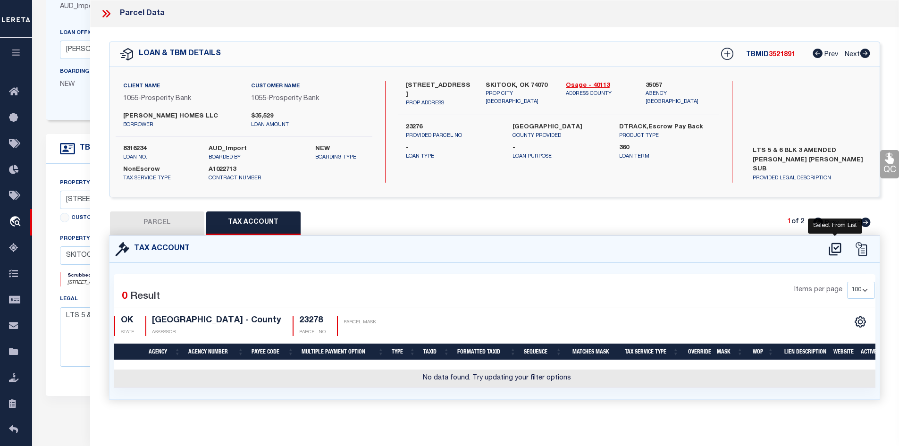
click at [830, 246] on icon at bounding box center [835, 249] width 16 height 15
select select "100"
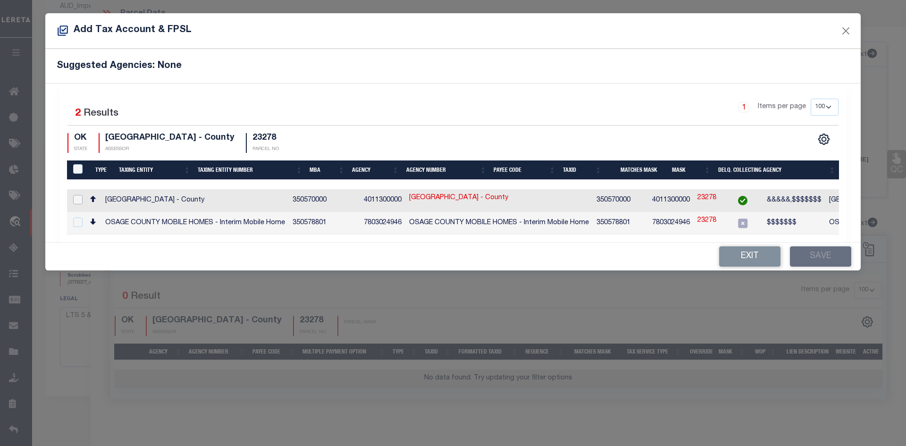
click at [76, 199] on input "checkbox" at bounding box center [77, 199] width 9 height 9
checkbox input "true"
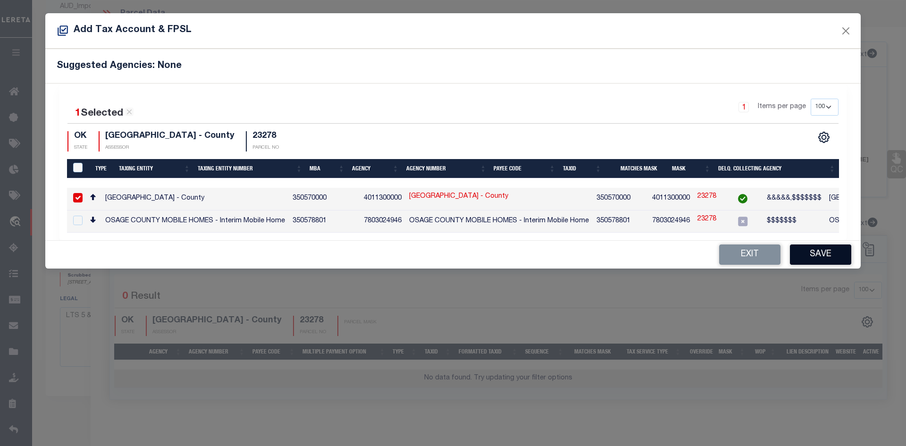
click at [818, 260] on button "Save" at bounding box center [820, 254] width 61 height 20
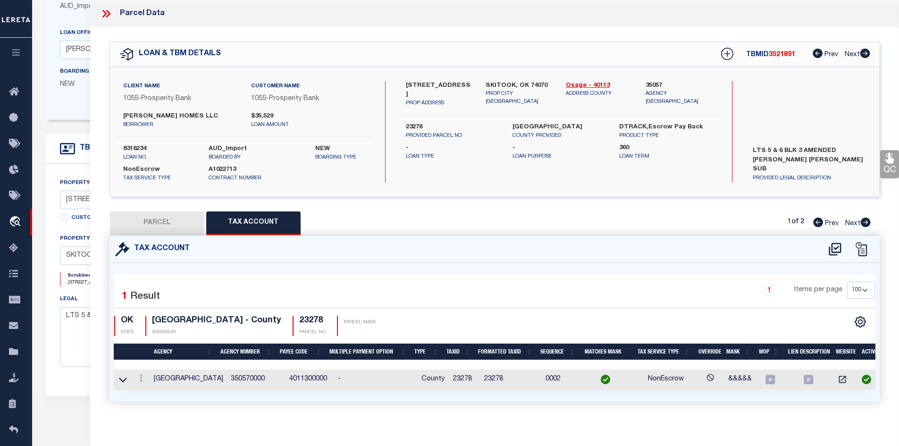
click at [173, 227] on button "PARCEL" at bounding box center [157, 223] width 94 height 24
select select "AS"
select select
checkbox input "false"
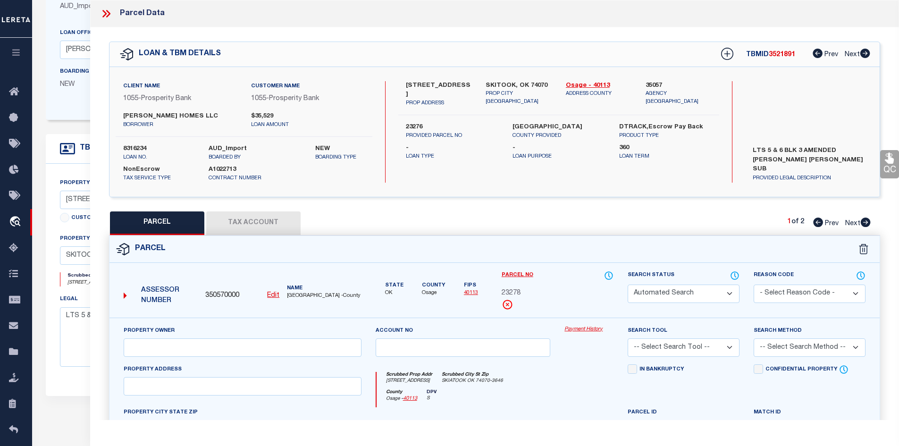
select select "IP"
type input "[PERSON_NAME] HOMES LLC"
select select "AGW"
type input "4209 W REDEAGLE DR"
type input "SKIATOOK"
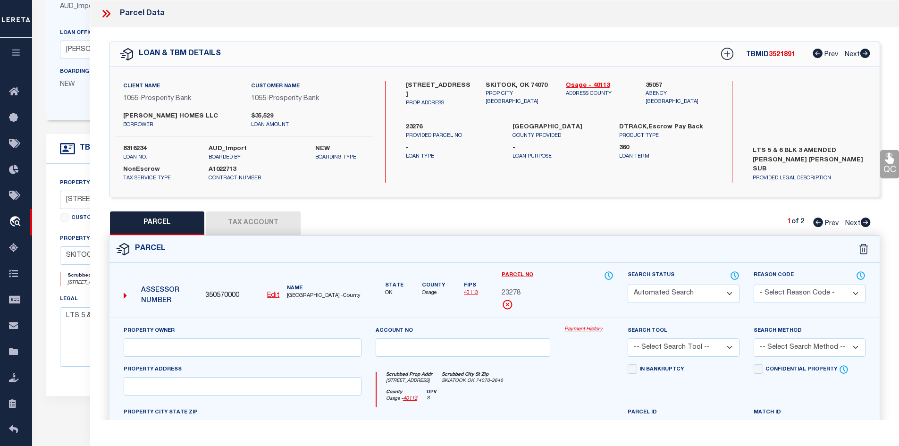
type textarea "AM LETHA LOUISE LOT 6 BLK 3"
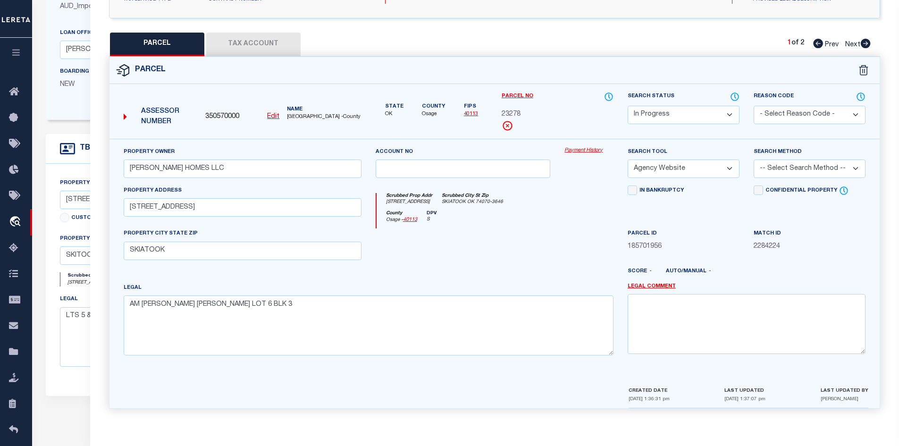
scroll to position [38, 0]
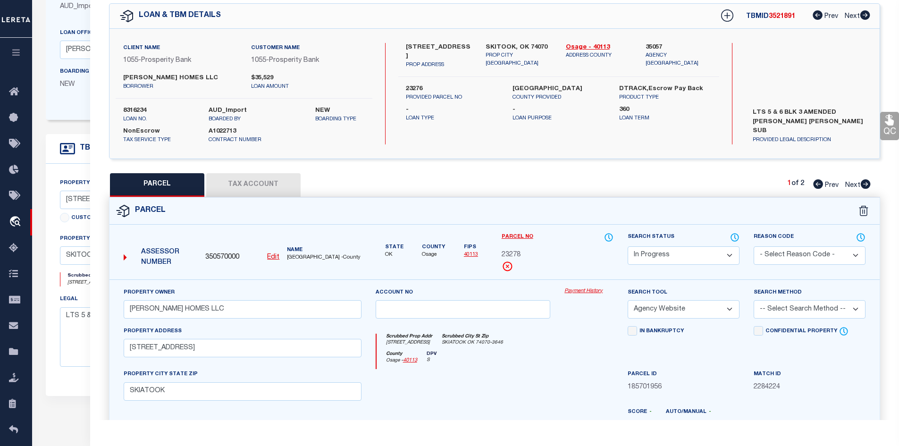
click at [865, 185] on icon at bounding box center [865, 183] width 10 height 9
select select "AS"
select select
checkbox input "false"
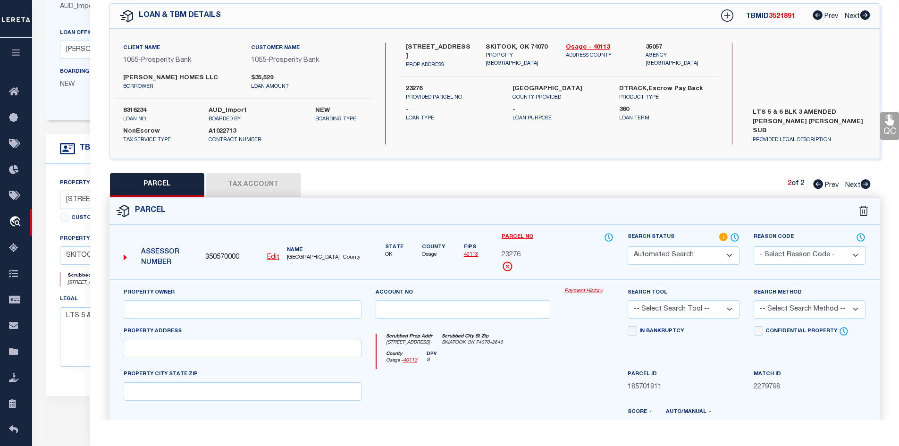
select select "IP"
type input "[PERSON_NAME] HOMES LLC"
select select "AGW"
type input "4209 W RED EAGLE DR"
type input "SKIATOOK"
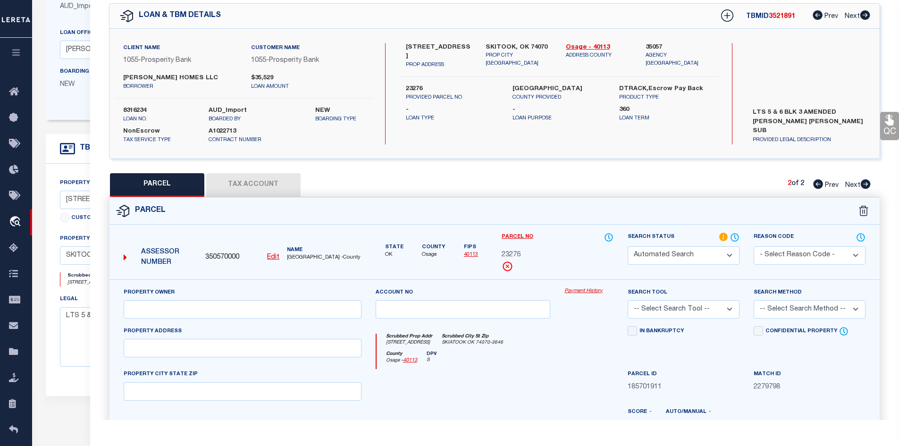
type textarea "AM LETHA LOUISE LOT 5 BLK 3"
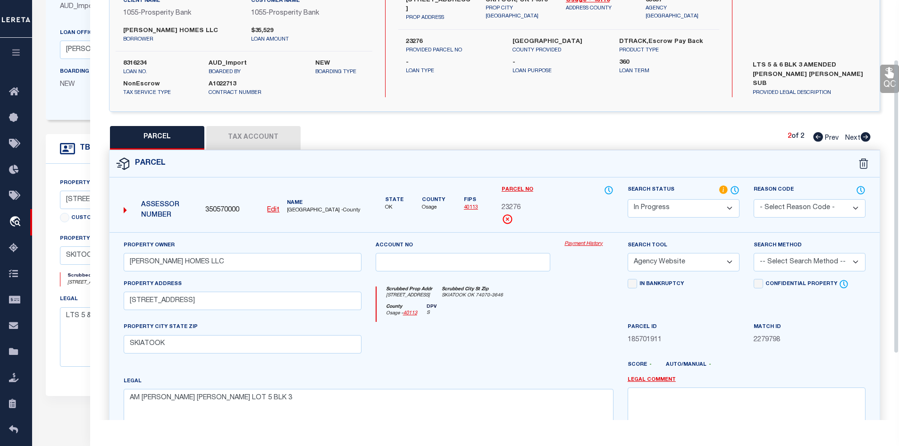
scroll to position [0, 0]
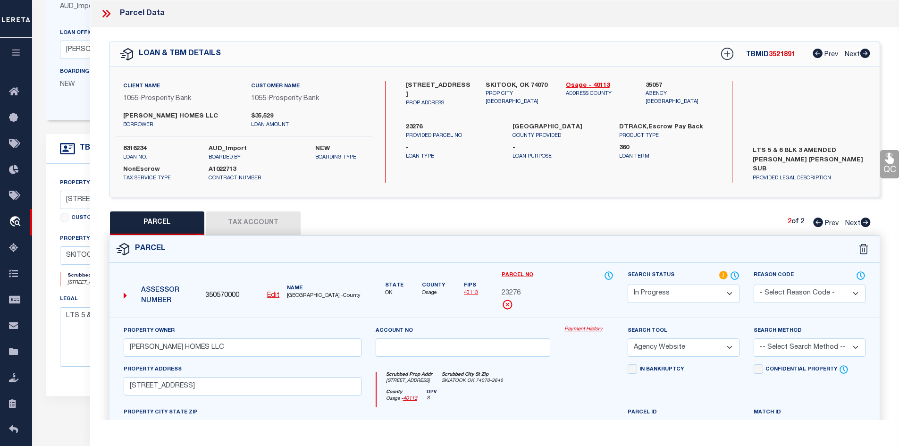
click at [814, 223] on icon at bounding box center [818, 221] width 10 height 9
select select "AS"
select select
checkbox input "false"
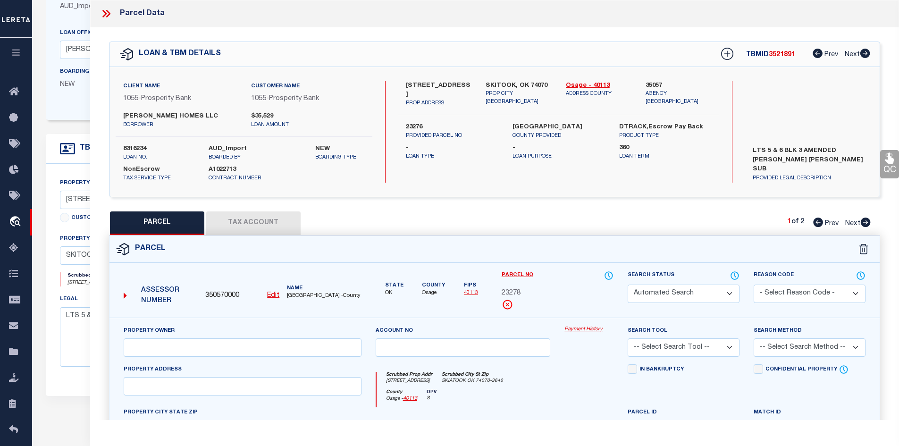
select select "IP"
type input "[PERSON_NAME] HOMES LLC"
select select "AGW"
type input "4209 W REDEAGLE DR"
type input "SKIATOOK"
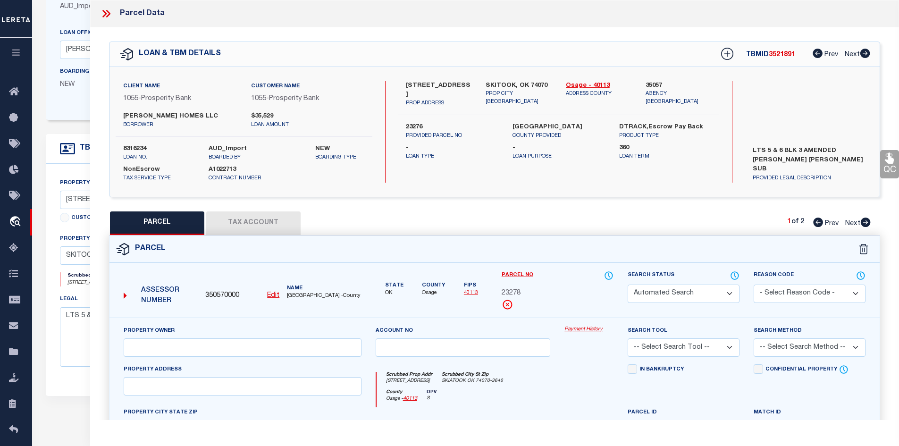
type textarea "AM LETHA LOUISE LOT 6 BLK 3"
click at [237, 220] on button "Tax Account" at bounding box center [253, 223] width 94 height 24
select select "100"
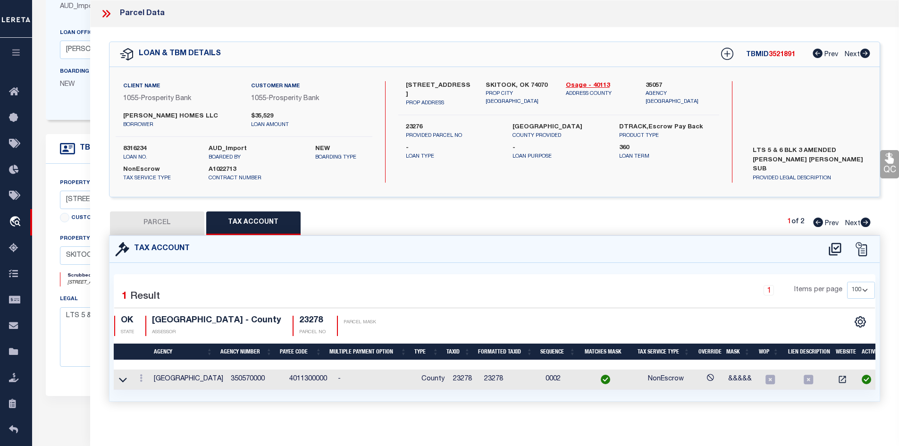
click at [167, 224] on button "PARCEL" at bounding box center [157, 223] width 94 height 24
select select "AS"
select select
checkbox input "false"
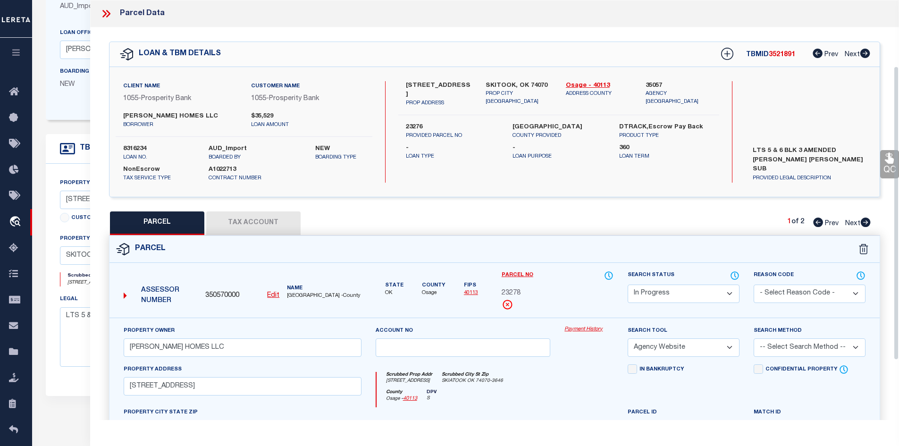
scroll to position [94, 0]
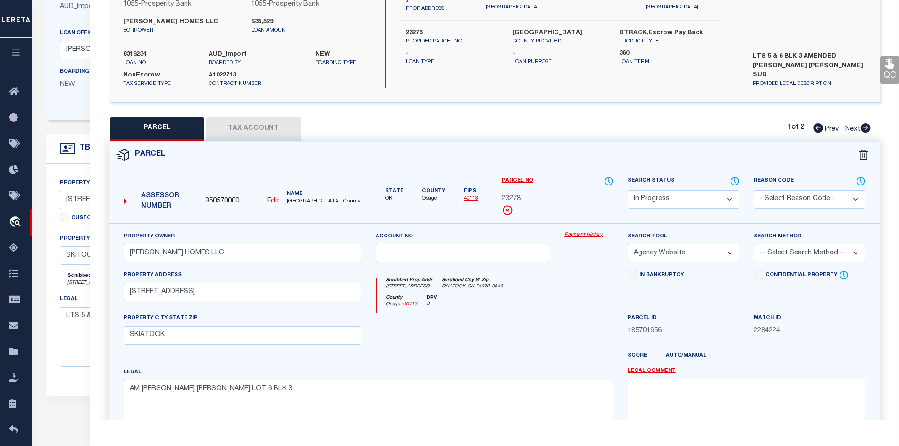
click at [843, 252] on select "-- Select Search Method -- Property Address Legal Liability Info Provided" at bounding box center [809, 253] width 112 height 18
click at [753, 244] on select "-- Select Search Method -- Property Address Legal Liability Info Provided" at bounding box center [809, 253] width 112 height 18
click at [725, 194] on select "Automated Search Bad Parcel Complete Duplicate Parcel High Dollar Reporting In …" at bounding box center [683, 199] width 112 height 18
click at [627, 190] on select "Automated Search Bad Parcel Complete Duplicate Parcel High Dollar Reporting In …" at bounding box center [683, 199] width 112 height 18
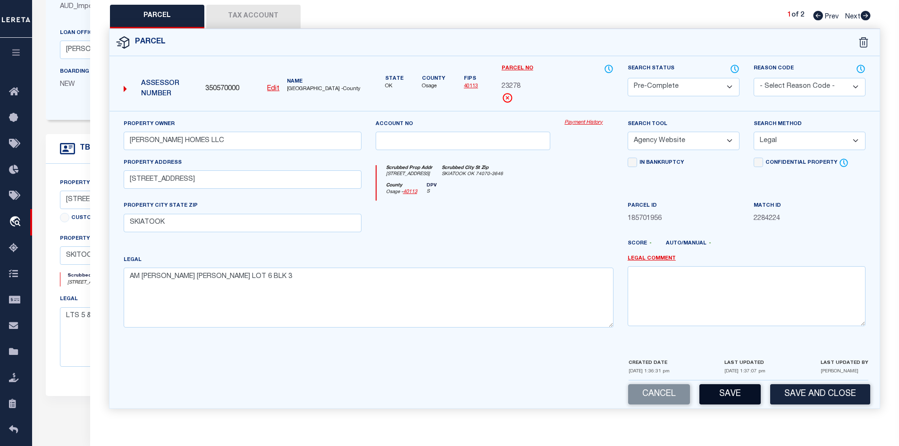
click at [734, 396] on button "Save" at bounding box center [729, 394] width 61 height 20
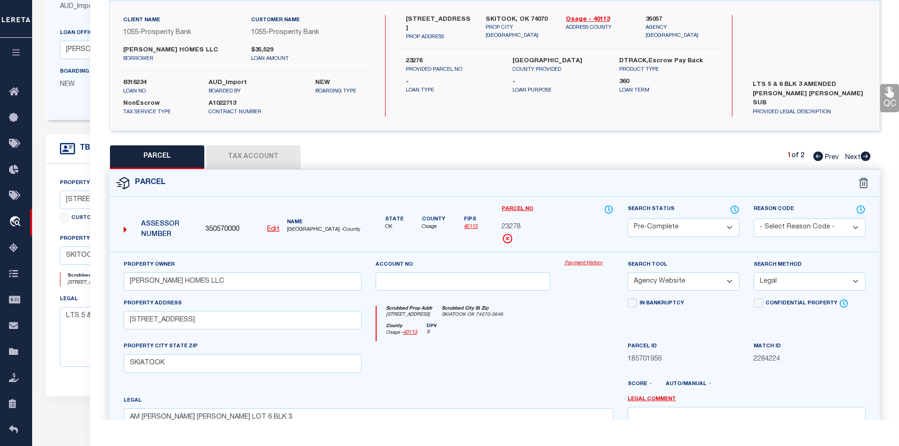
click at [863, 155] on icon at bounding box center [865, 155] width 10 height 9
click at [731, 223] on select "Automated Search Bad Parcel Complete Duplicate Parcel High Dollar Reporting In …" at bounding box center [683, 227] width 112 height 18
click at [627, 218] on select "Automated Search Bad Parcel Complete Duplicate Parcel High Dollar Reporting In …" at bounding box center [683, 227] width 112 height 18
click at [837, 282] on select "-- Select Search Method -- Property Address Legal Liability Info Provided" at bounding box center [809, 281] width 112 height 18
click at [753, 272] on select "-- Select Search Method -- Property Address Legal Liability Info Provided" at bounding box center [809, 281] width 112 height 18
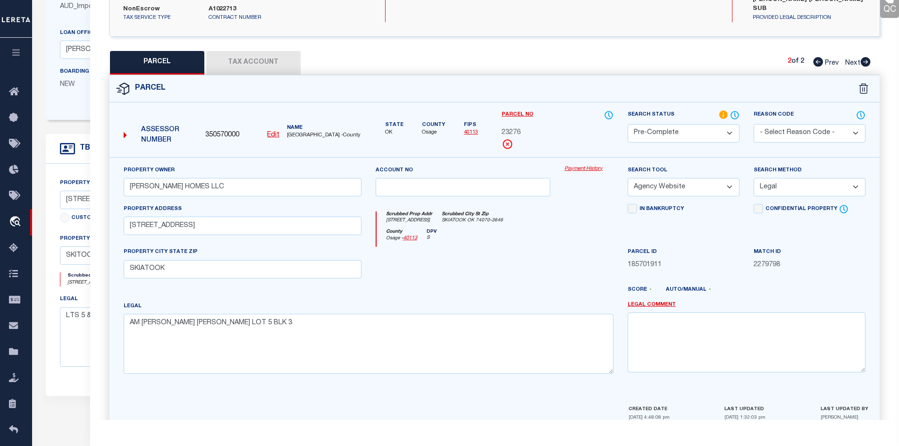
scroll to position [208, 0]
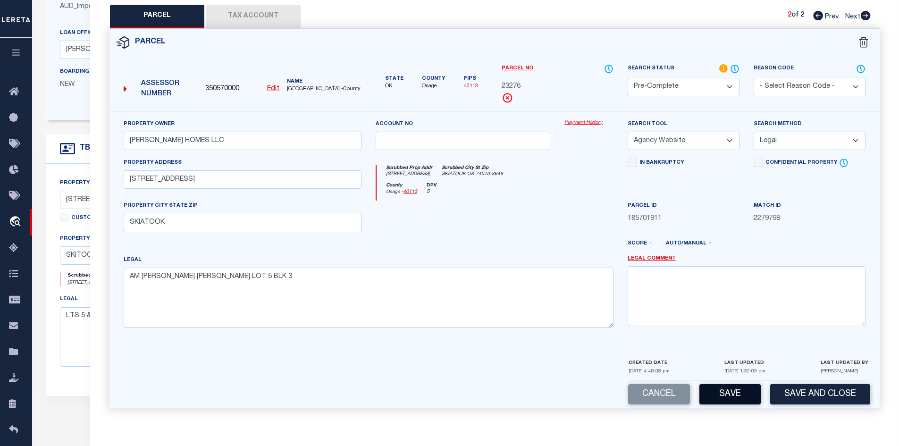
click at [730, 396] on button "Save" at bounding box center [729, 394] width 61 height 20
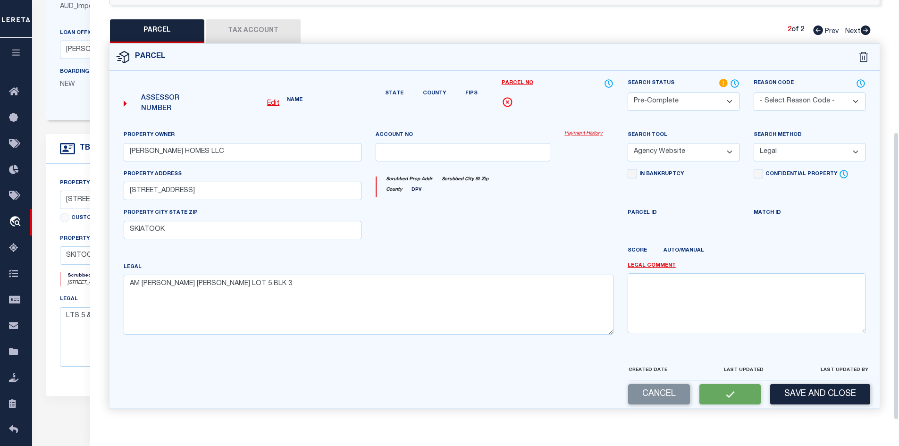
scroll to position [98, 0]
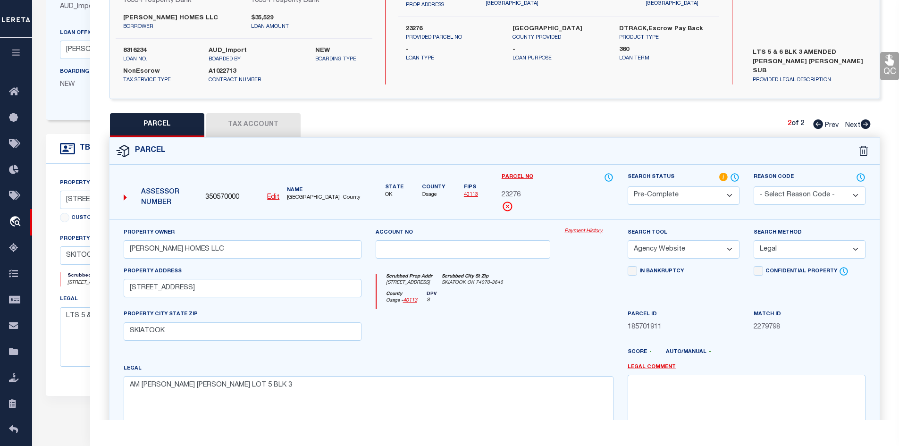
click at [251, 128] on button "Tax Account" at bounding box center [253, 125] width 94 height 24
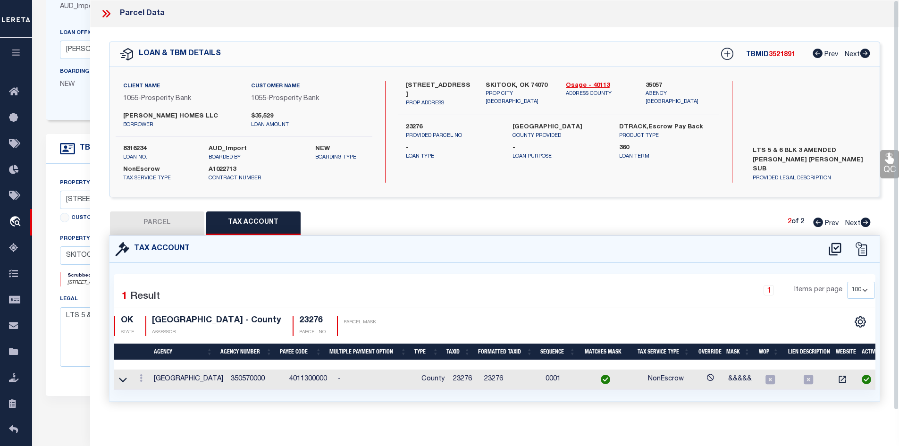
scroll to position [47, 0]
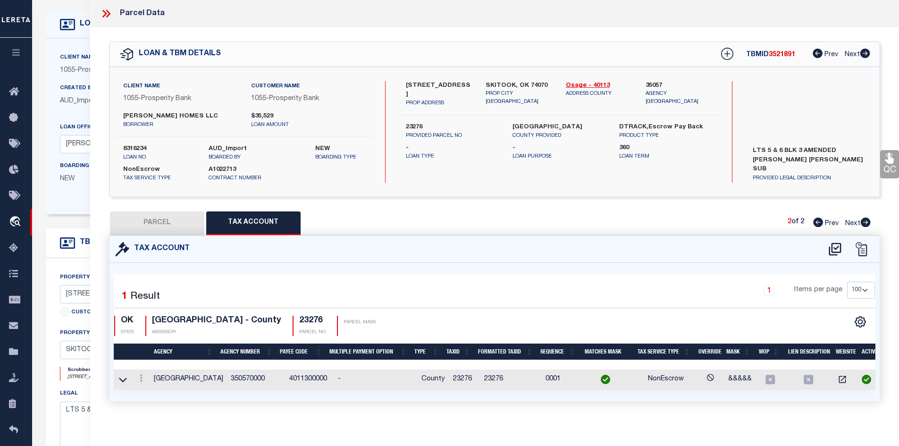
click at [176, 226] on button "PARCEL" at bounding box center [157, 223] width 94 height 24
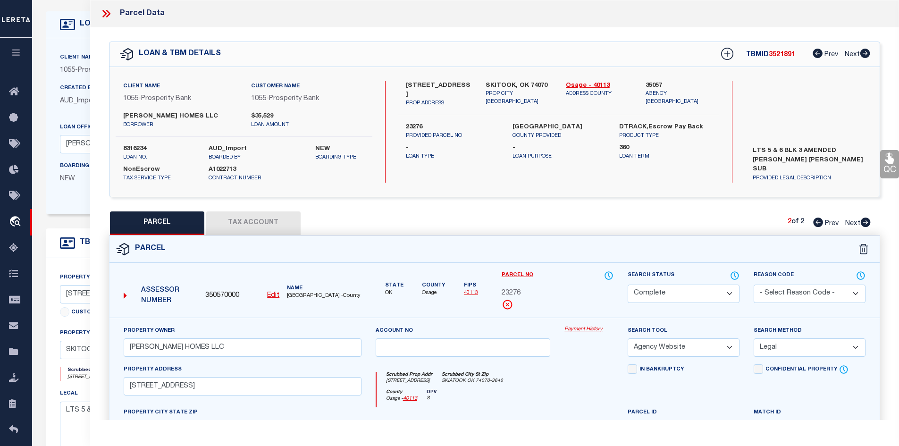
scroll to position [0, 0]
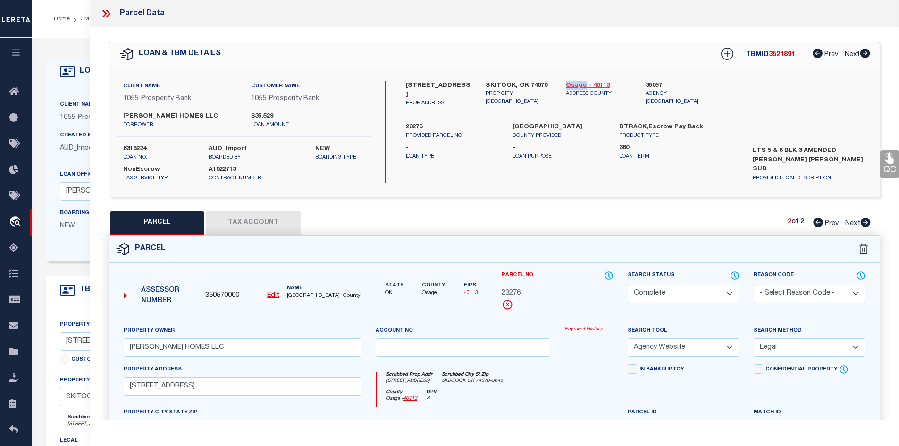
drag, startPoint x: 565, startPoint y: 82, endPoint x: 584, endPoint y: 83, distance: 18.9
click at [584, 83] on div "Osage - 40113 ADDRESS COUNTY" at bounding box center [599, 94] width 80 height 26
copy link "Osage"
click at [247, 222] on button "Tax Account" at bounding box center [253, 223] width 94 height 24
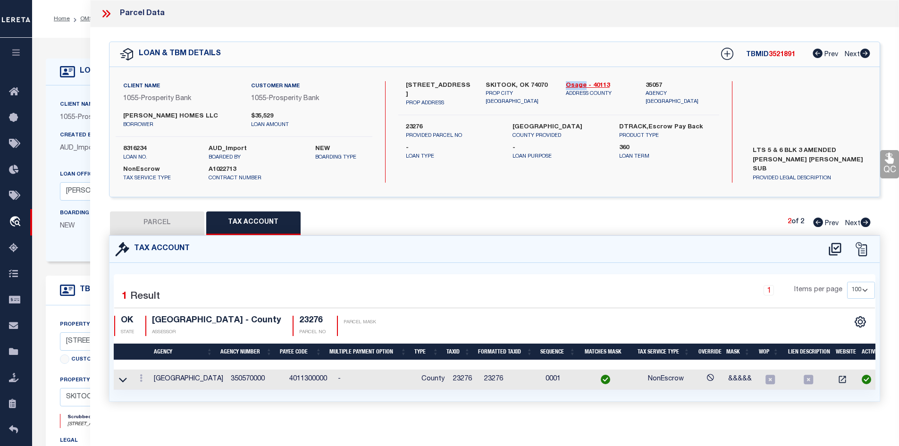
scroll to position [10, 0]
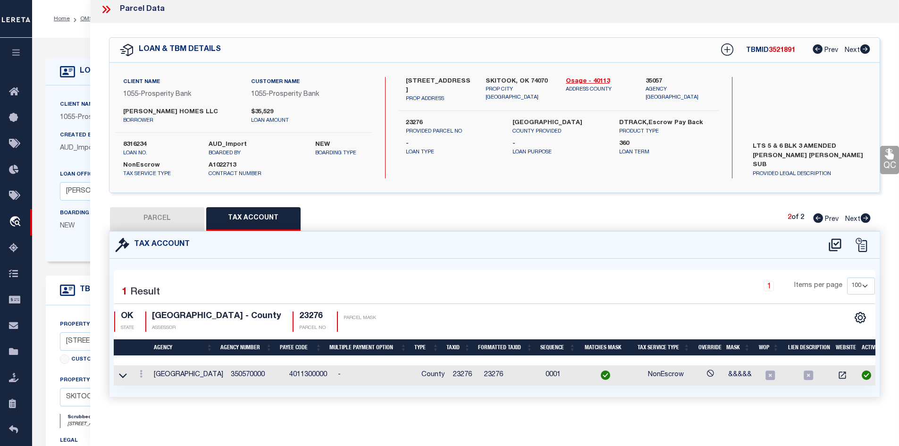
click at [453, 370] on td "23276" at bounding box center [464, 375] width 31 height 20
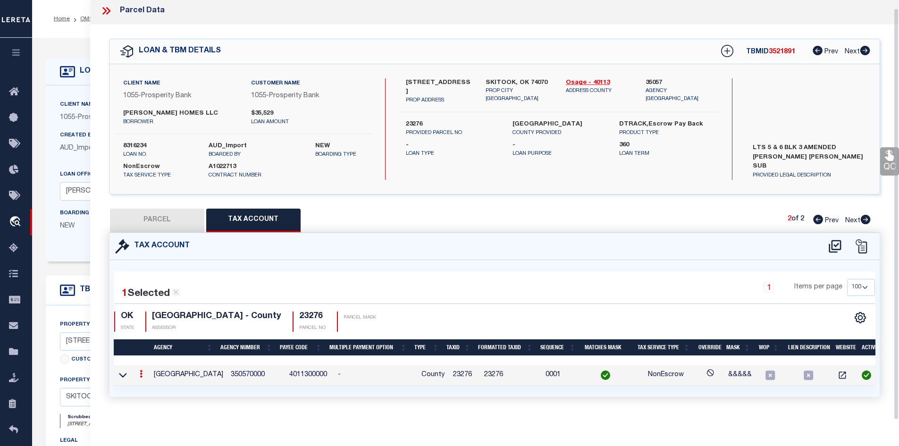
click at [453, 370] on td "23276" at bounding box center [464, 375] width 31 height 20
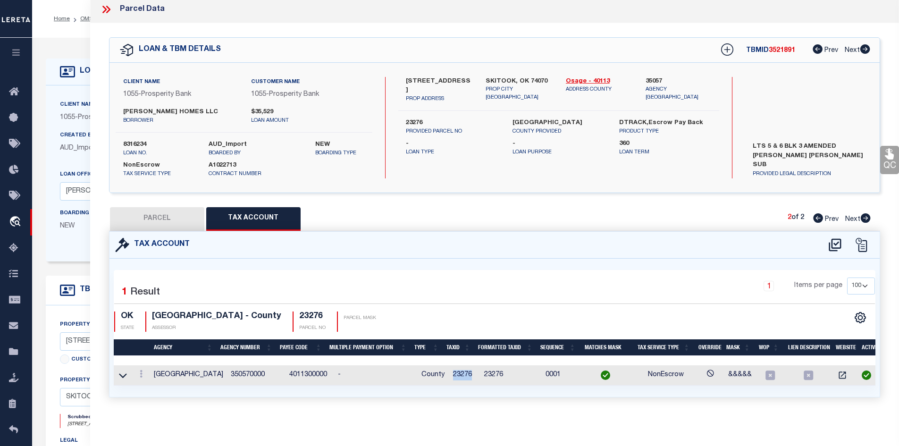
copy td "23276"
click at [172, 214] on button "PARCEL" at bounding box center [157, 219] width 94 height 24
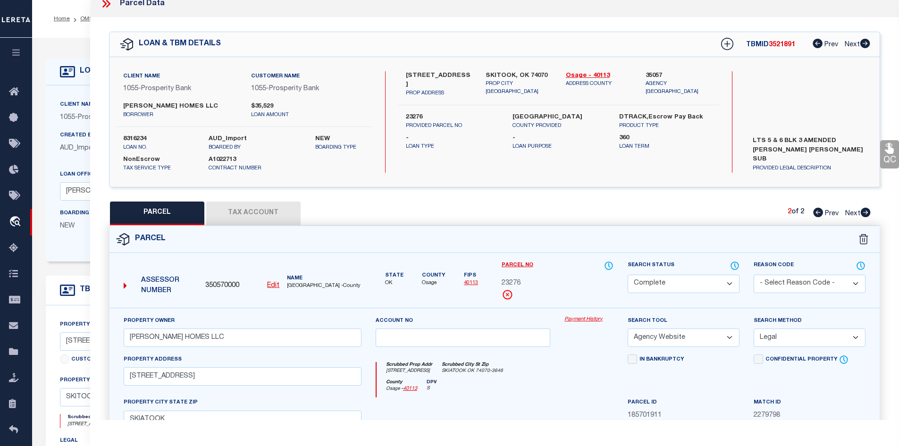
click at [818, 214] on icon at bounding box center [818, 212] width 10 height 9
click at [264, 217] on button "Tax Account" at bounding box center [253, 213] width 94 height 24
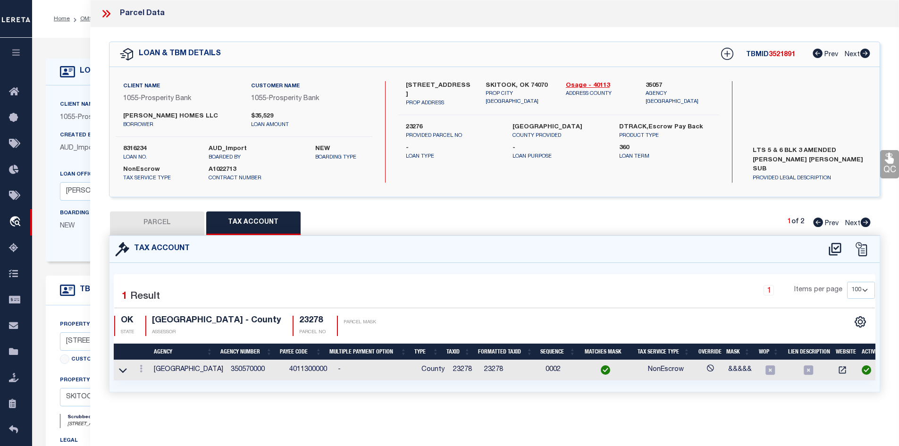
scroll to position [0, 0]
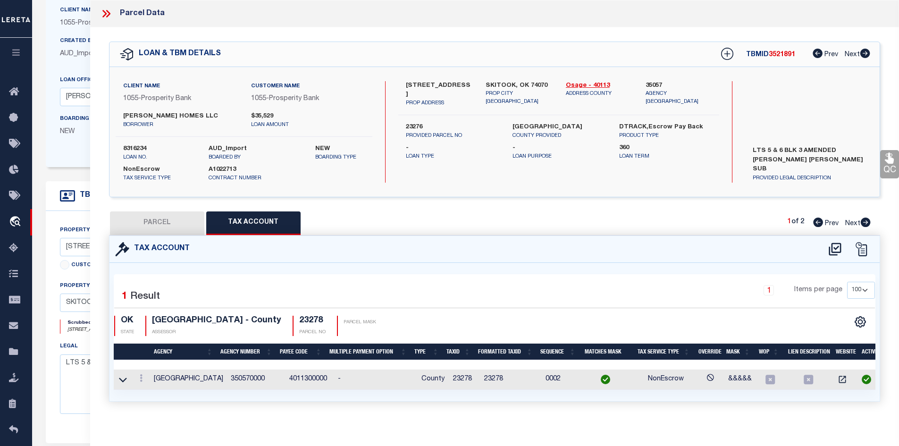
click at [453, 378] on td "23278" at bounding box center [464, 379] width 31 height 20
copy td "23278"
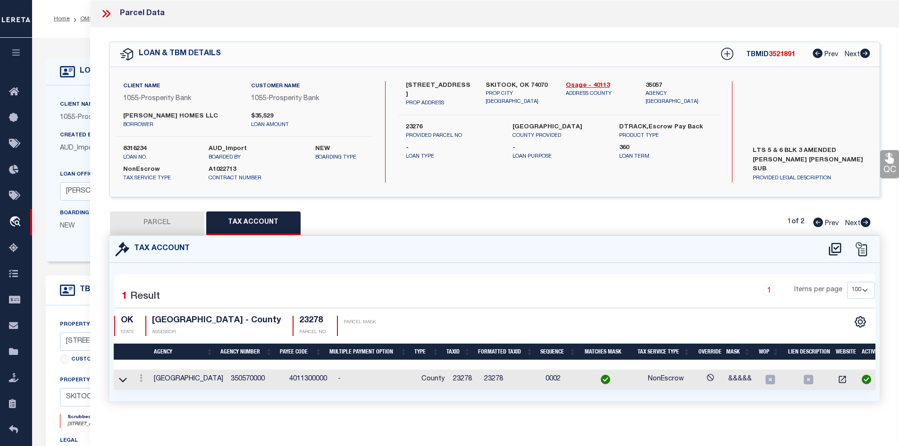
click at [104, 13] on icon at bounding box center [106, 14] width 12 height 12
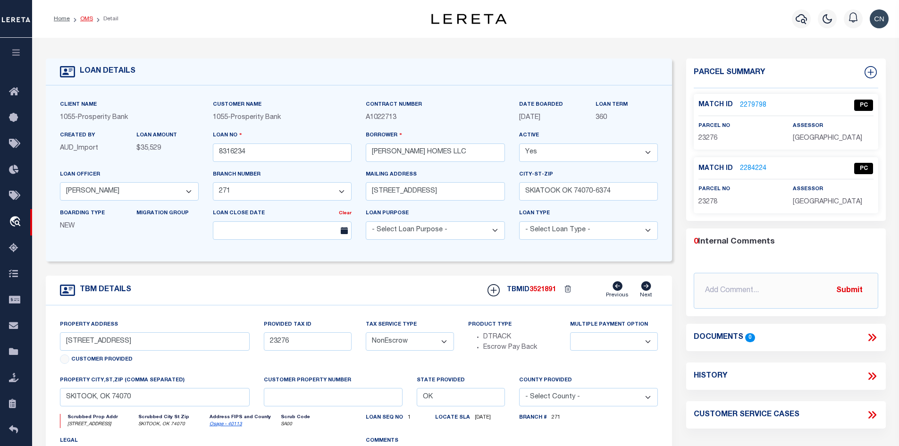
click at [84, 19] on link "OMS" at bounding box center [86, 19] width 13 height 6
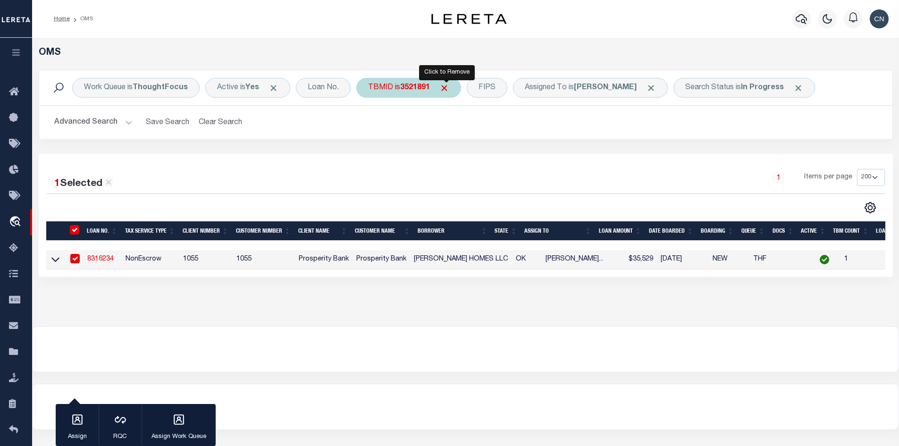
click at [445, 87] on span "Click to Remove" at bounding box center [444, 88] width 10 height 10
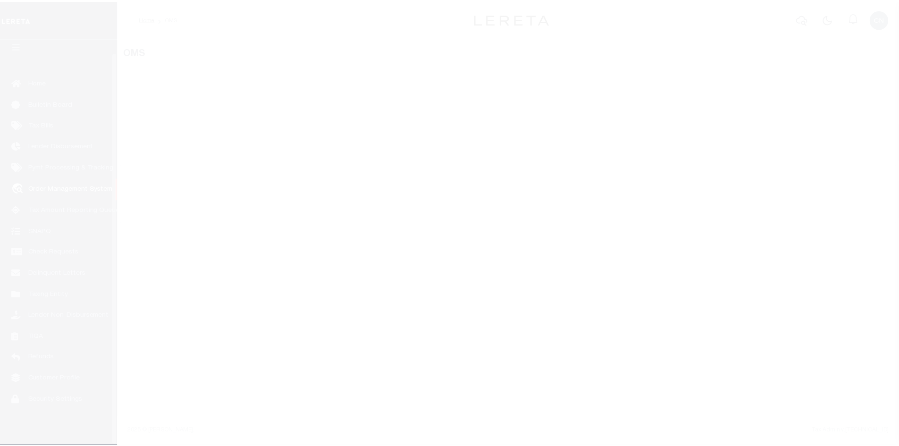
scroll to position [14, 0]
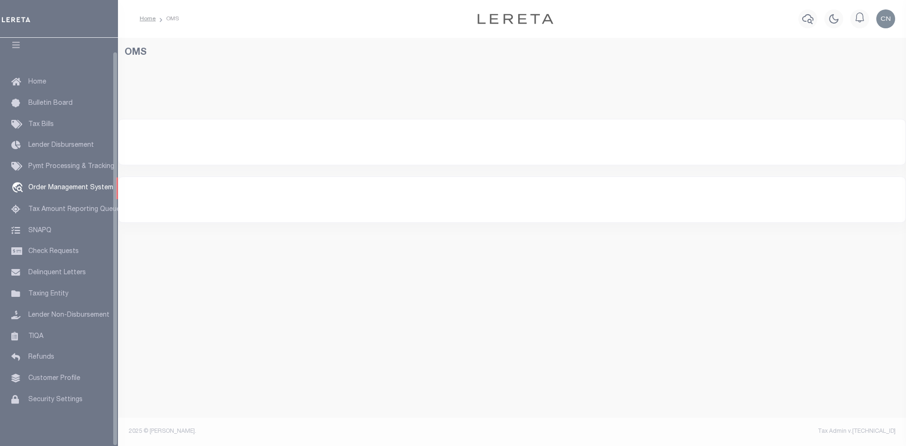
select select "200"
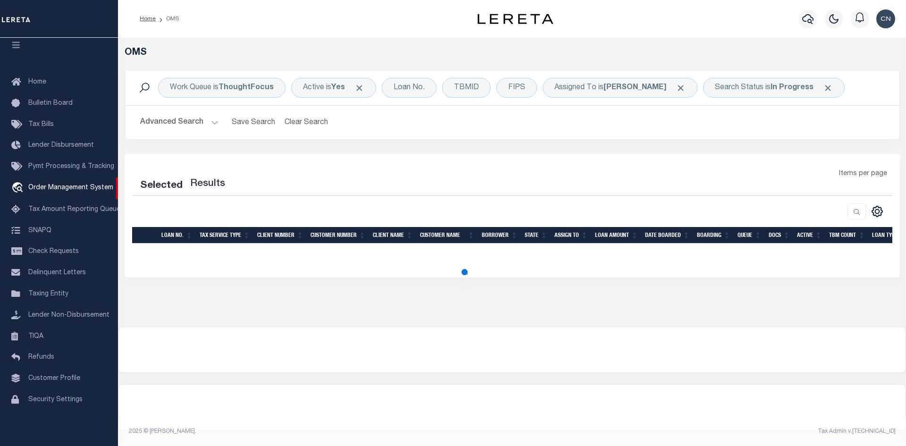
select select "200"
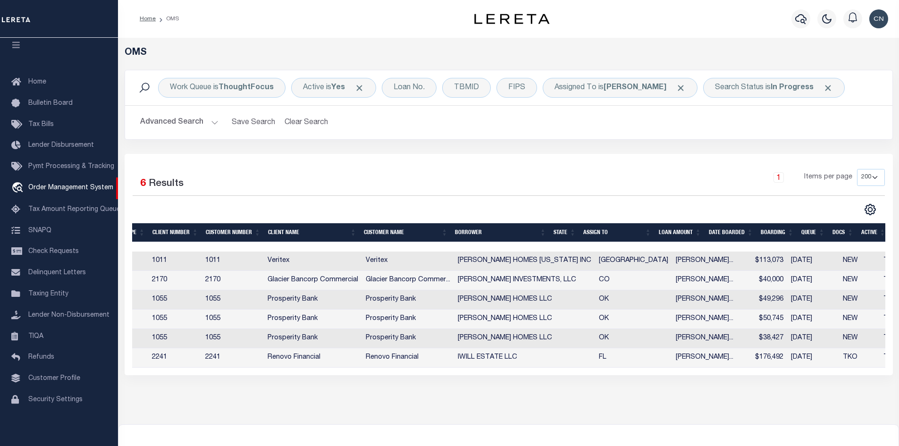
scroll to position [0, 119]
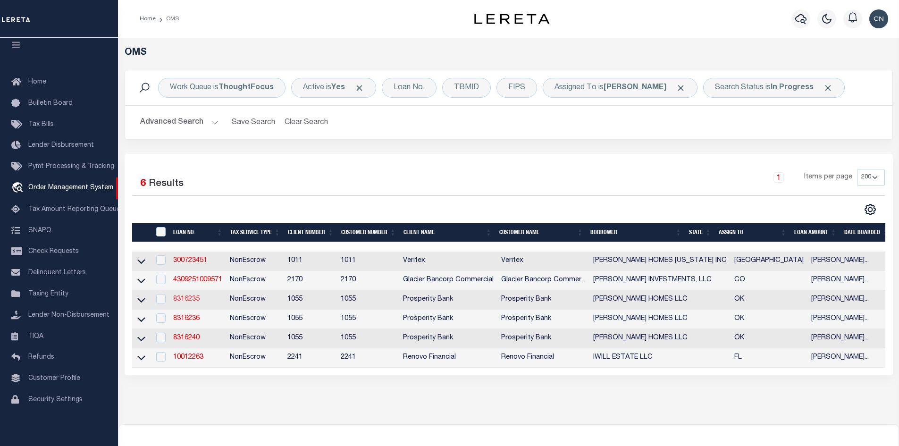
click at [182, 301] on link "8316235" at bounding box center [186, 299] width 26 height 7
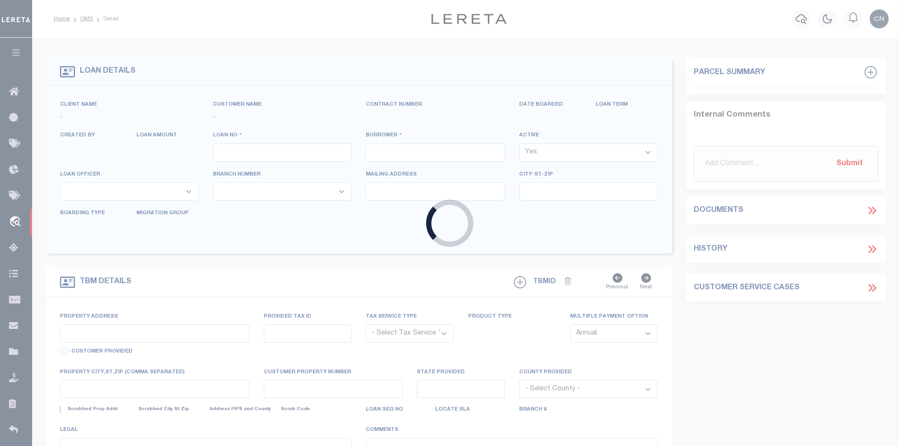
type input "8316235"
type input "[PERSON_NAME] HOMES LLC"
select select
type input "[STREET_ADDRESS]"
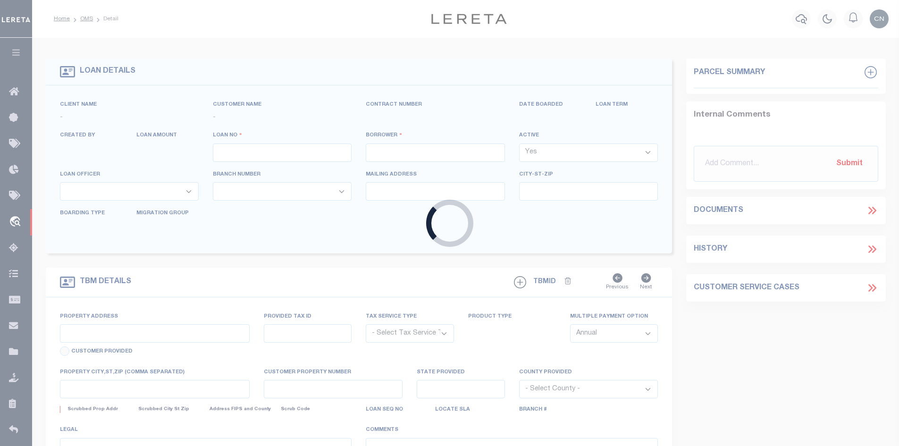
type input "SKIATOOK OK 74070-6374"
select select
select select "NonEscrow"
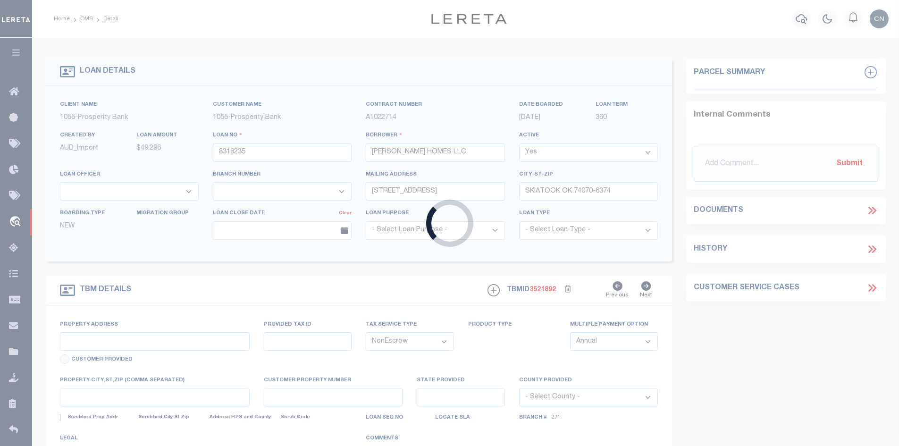
type input "210 N TALLCHIEF ST"
type input "20221216750"
select select
type input "SKIATOOK, OK 74070"
type input "OK"
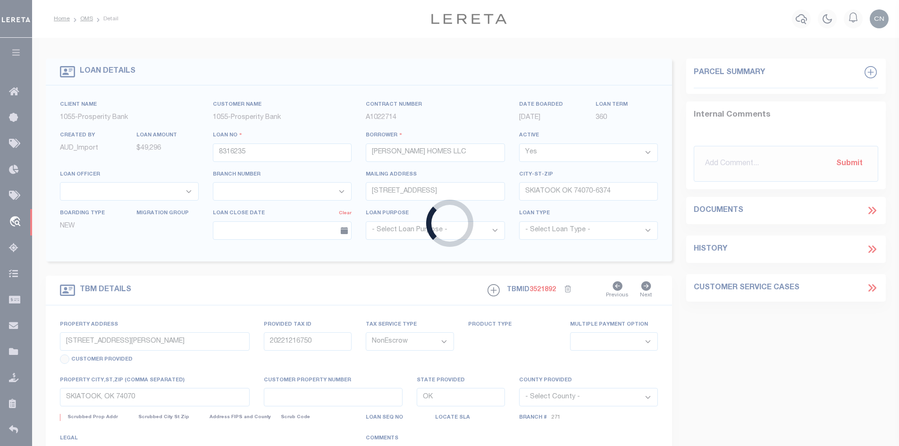
select select
type textarea "LOT 58 BLK 7 LETHA LOUISE SUB"
select select "36928"
select select "4065"
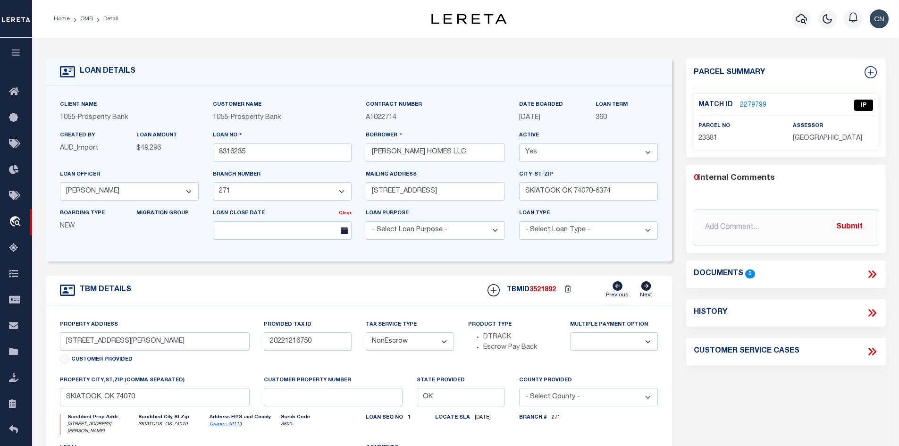
click at [749, 102] on link "2279799" at bounding box center [753, 105] width 26 height 10
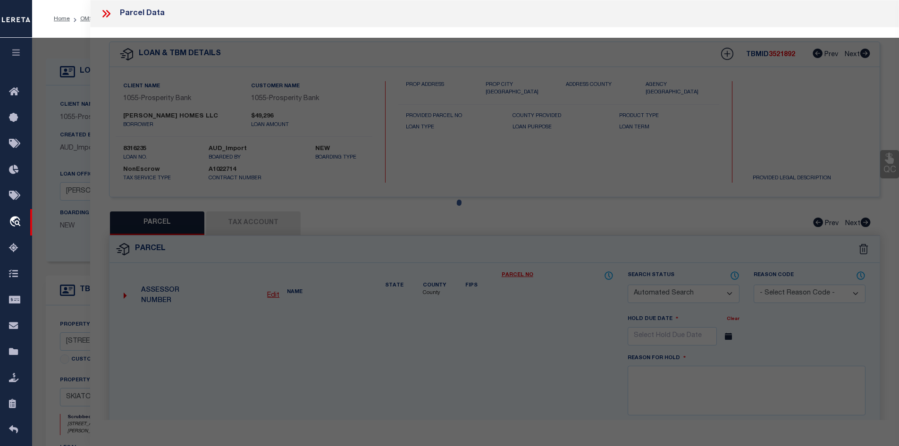
checkbox input "false"
select select "IP"
type input "[PERSON_NAME] HOMES LLC"
select select "AGW"
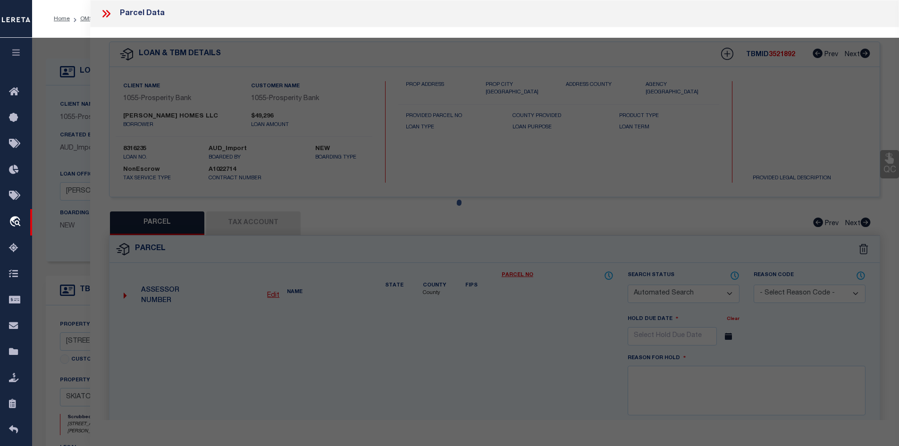
select select "LEG"
type input "210 N TALLCHIEF ST"
type input "SKIATOOK, OK 74070"
type textarea "AM LETHA LOUISE LOT 58 BLK 7"
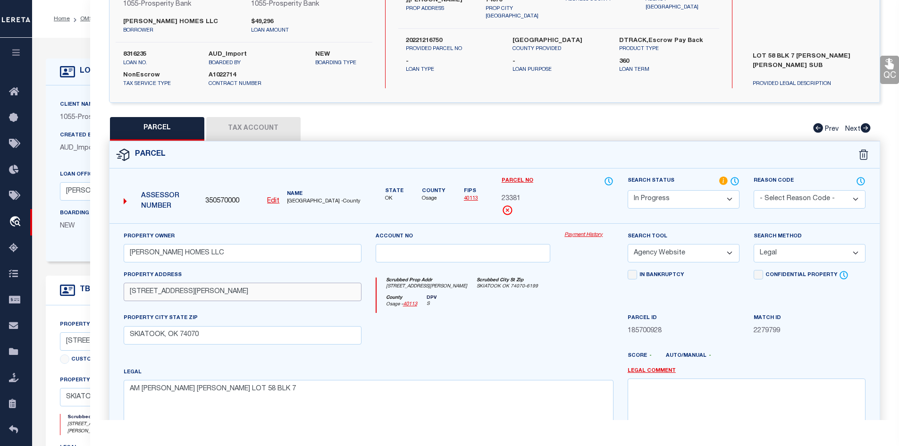
click at [161, 292] on input "210 N TALLCHIEF ST" at bounding box center [243, 292] width 238 height 18
click at [168, 292] on input "210 N TALLCHIEF ST" at bounding box center [243, 292] width 238 height 18
click at [507, 195] on span "23381" at bounding box center [510, 199] width 19 height 10
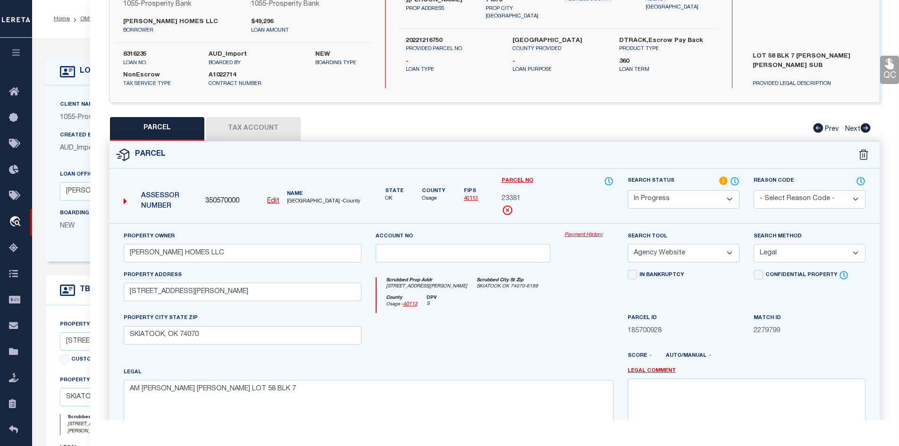
click at [507, 195] on span "23381" at bounding box center [510, 199] width 19 height 10
click at [512, 198] on span "23381" at bounding box center [510, 199] width 19 height 10
copy span "23381"
click at [240, 124] on button "Tax Account" at bounding box center [253, 129] width 94 height 24
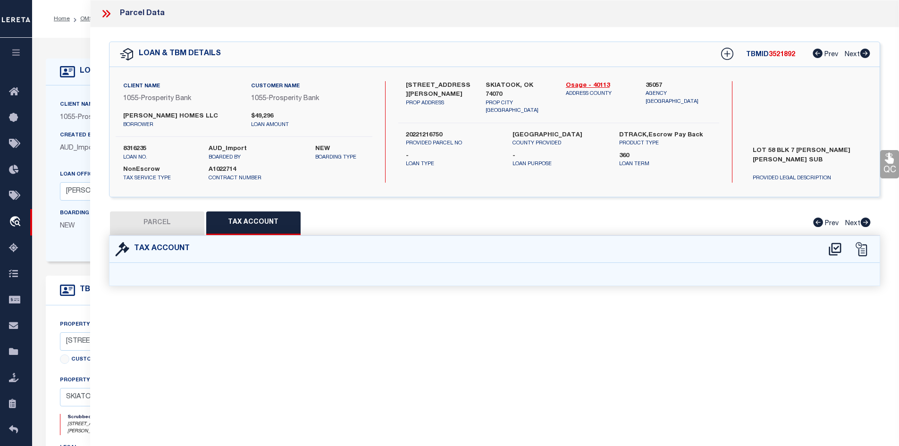
select select "100"
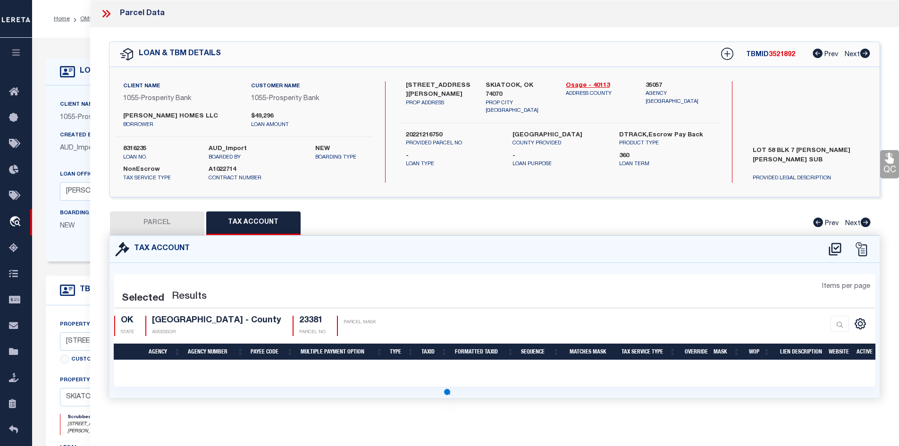
select select "100"
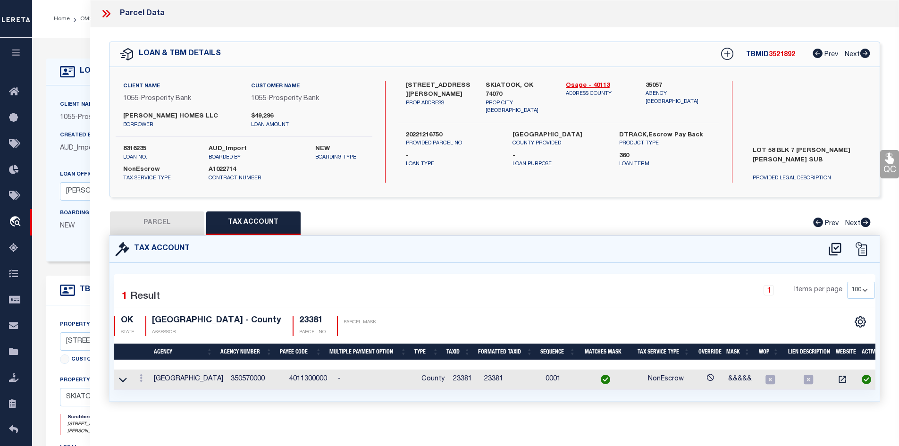
click at [149, 217] on button "PARCEL" at bounding box center [157, 223] width 94 height 24
select select "AS"
select select
checkbox input "false"
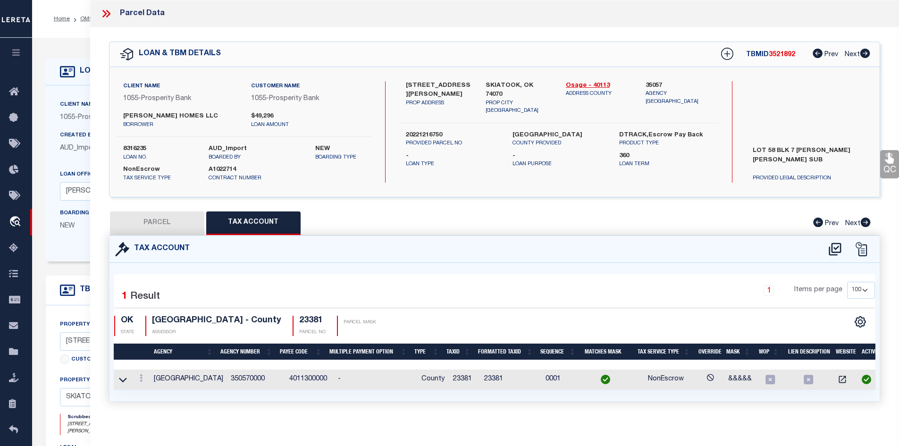
checkbox input "false"
select select "IP"
type input "[PERSON_NAME] HOMES LLC"
select select "AGW"
select select "LEG"
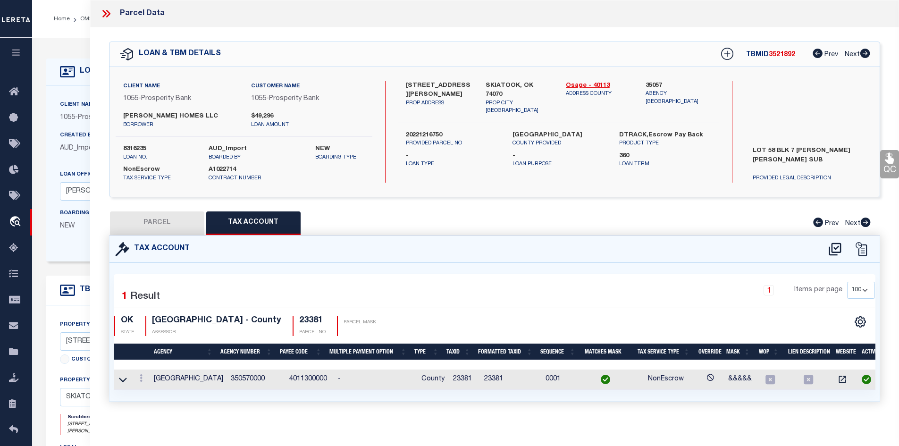
type input "210 N TALLCHIEF ST"
type input "SKIATOOK, OK 74070"
type textarea "AM LETHA LOUISE LOT 58 BLK 7"
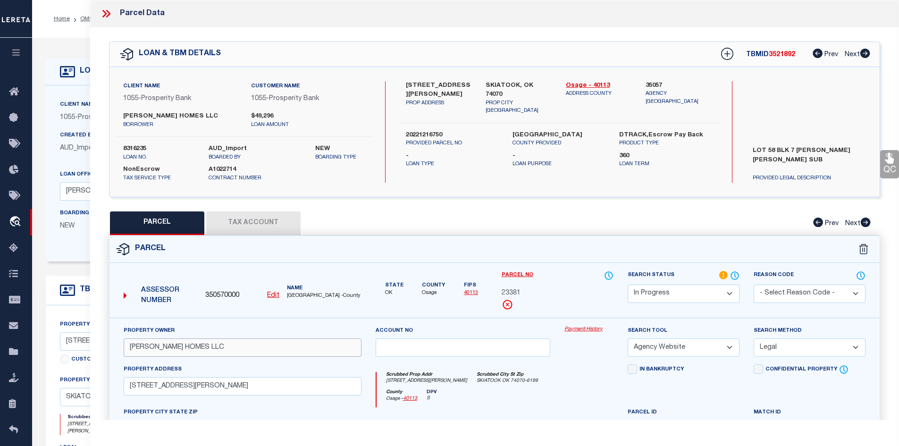
drag, startPoint x: 131, startPoint y: 347, endPoint x: 209, endPoint y: 346, distance: 77.8
click at [205, 346] on input "[PERSON_NAME] HOMES LLC" at bounding box center [243, 347] width 238 height 18
click at [107, 14] on icon at bounding box center [106, 14] width 12 height 12
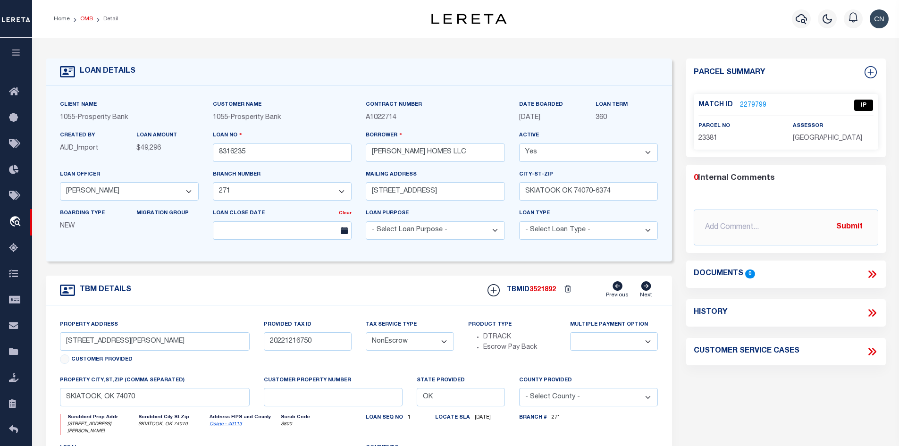
click at [85, 19] on link "OMS" at bounding box center [86, 19] width 13 height 6
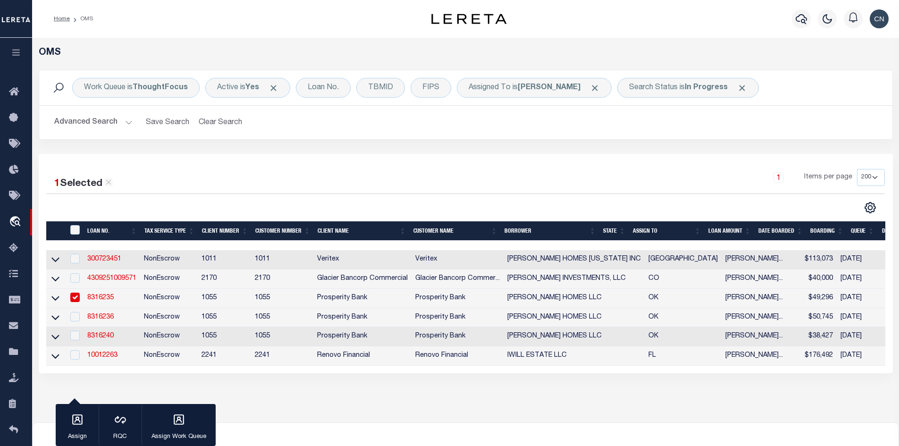
scroll to position [47, 0]
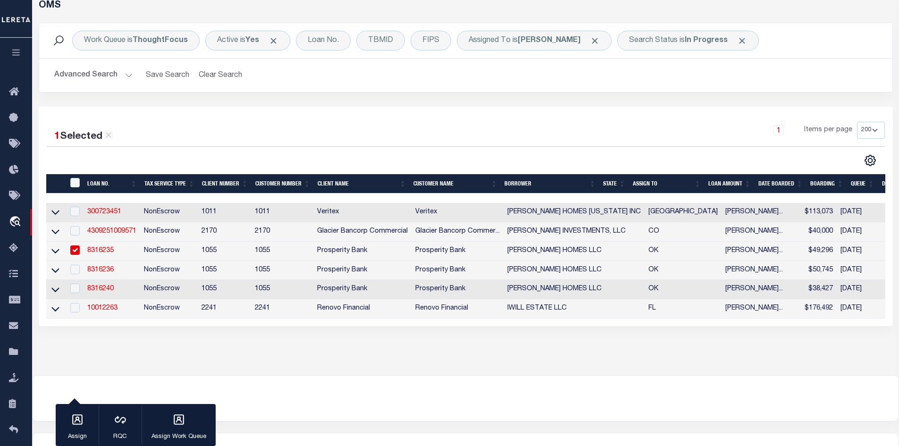
click at [101, 254] on link "8316235" at bounding box center [100, 250] width 26 height 7
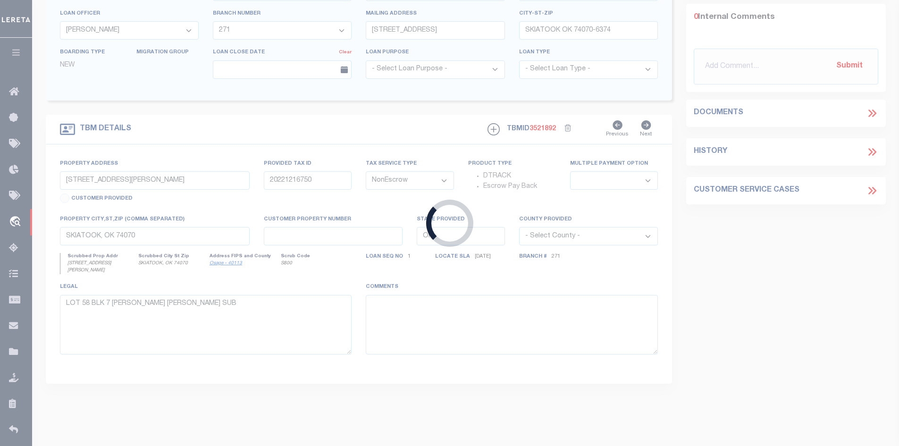
scroll to position [19, 0]
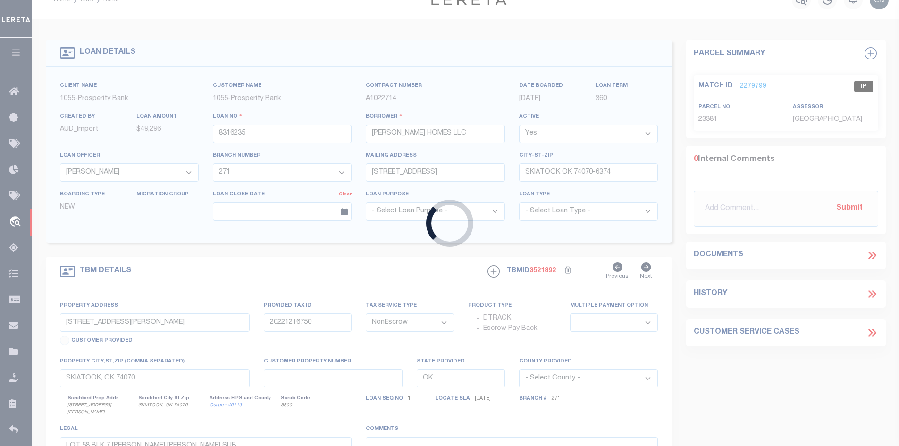
select select
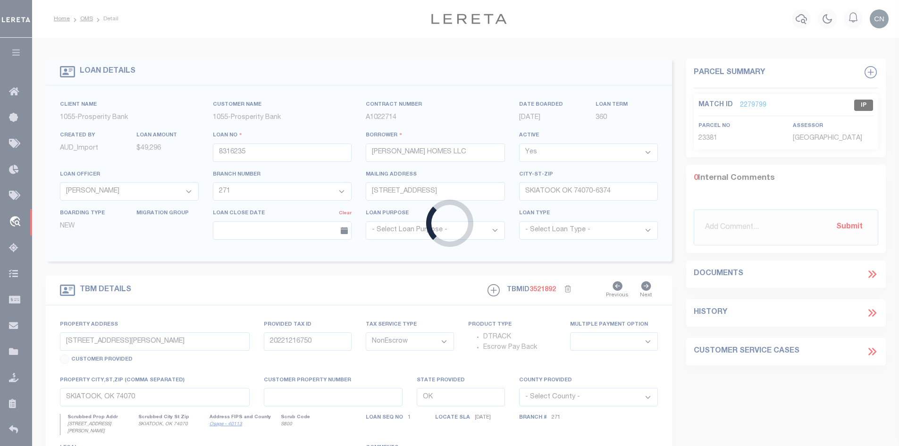
select select
select select "36928"
select select "4065"
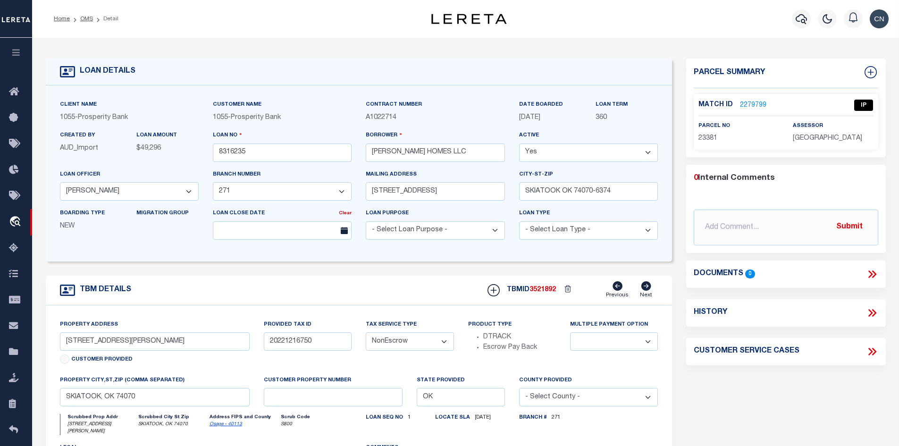
click at [754, 104] on link "2279799" at bounding box center [753, 105] width 26 height 10
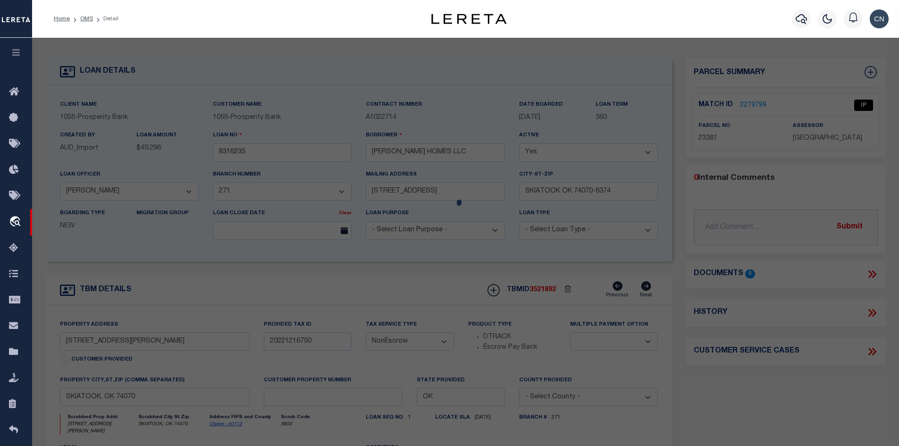
select select "AS"
select select
checkbox input "false"
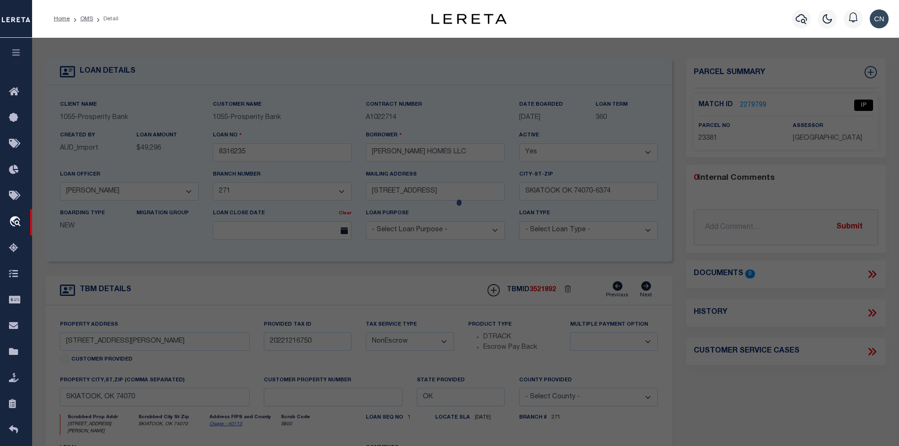
select select "IP"
type input "[PERSON_NAME] HOMES LLC"
select select "AGW"
select select "LEG"
type input "210 N TALLCHIEF ST"
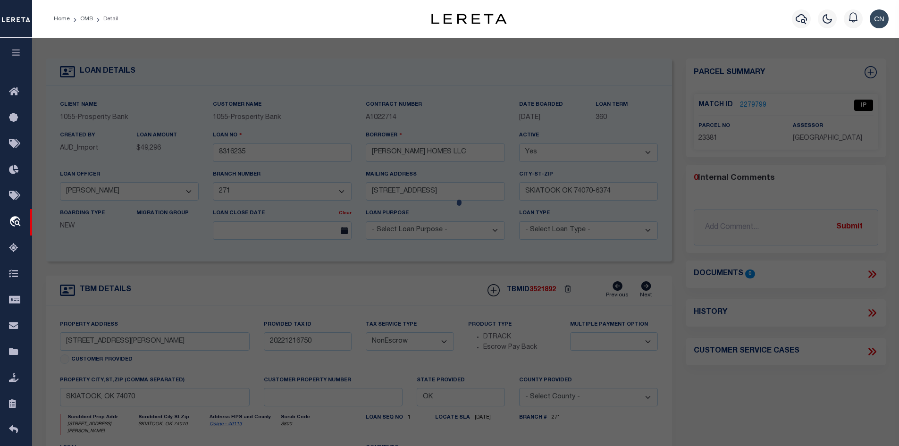
type input "SKIATOOK, OK 74070"
type textarea "AM LETHA LOUISE LOT 58 BLK 7"
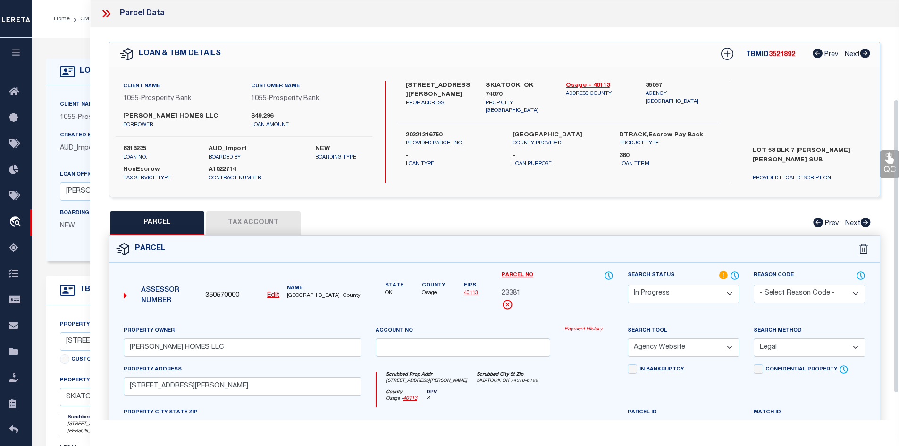
scroll to position [142, 0]
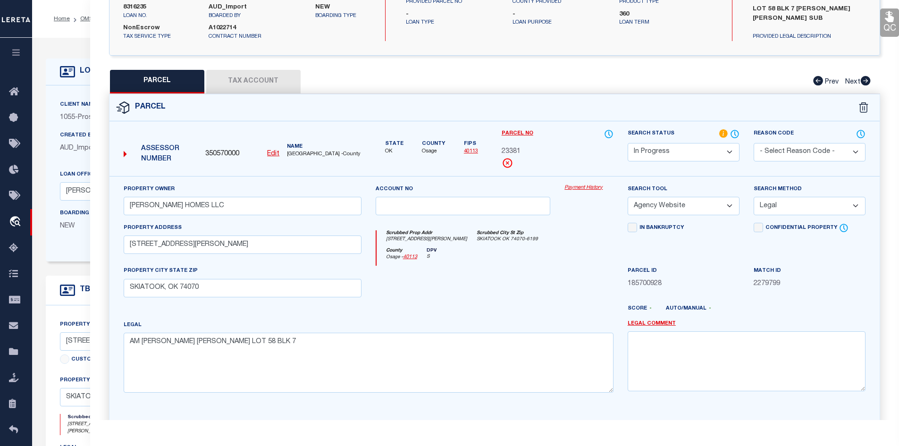
click at [259, 84] on button "Tax Account" at bounding box center [253, 82] width 94 height 24
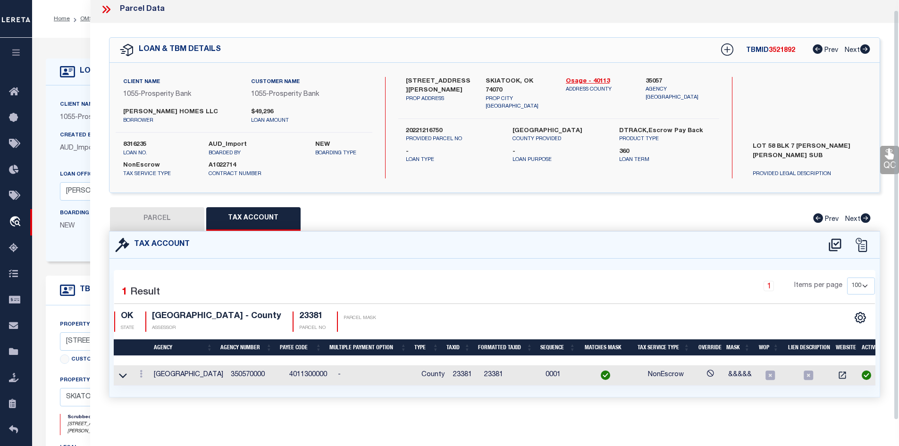
select select "100"
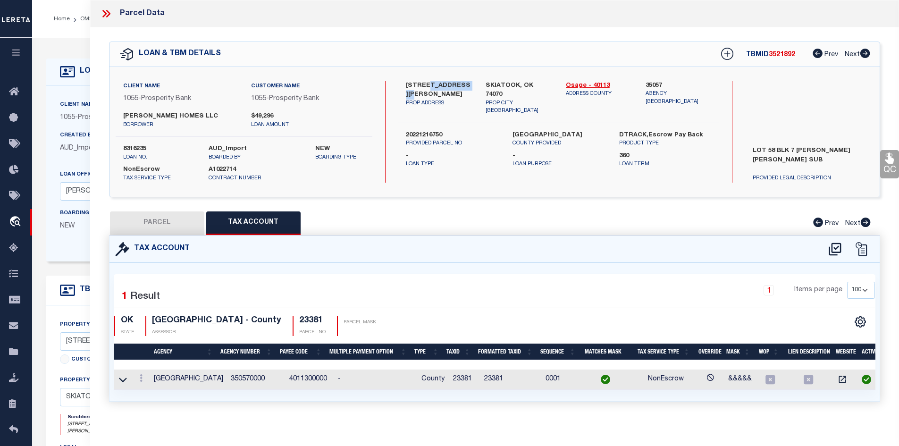
drag, startPoint x: 425, startPoint y: 81, endPoint x: 473, endPoint y: 83, distance: 47.7
click at [473, 83] on div "210 N TALLCHIEF ST PROP ADDRESS" at bounding box center [439, 98] width 80 height 34
copy label "TALLCHIEF ST"
click at [162, 224] on button "PARCEL" at bounding box center [157, 223] width 94 height 24
select select "AS"
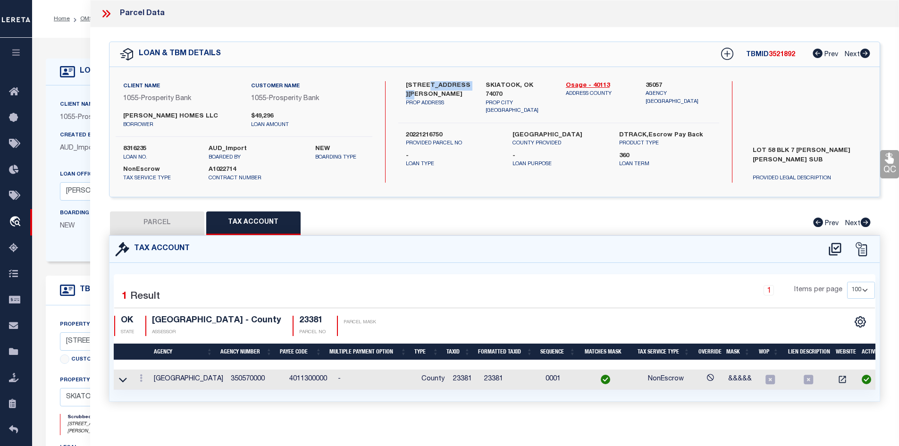
select select
checkbox input "false"
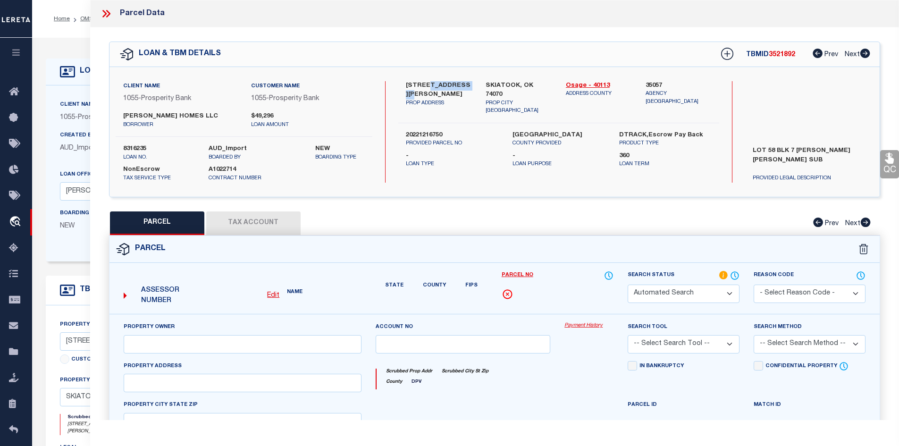
select select "IP"
type input "[PERSON_NAME] HOMES LLC"
select select "AGW"
select select "LEG"
type input "210 N TALLCHIEF ST"
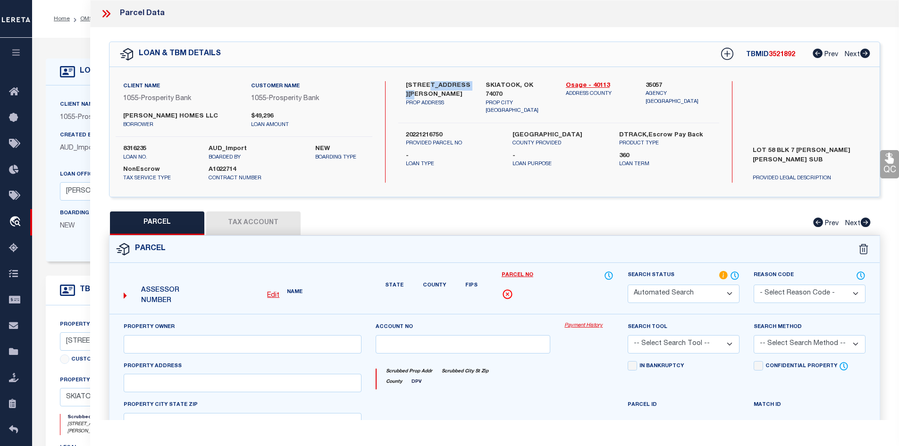
type input "SKIATOOK, OK 74070"
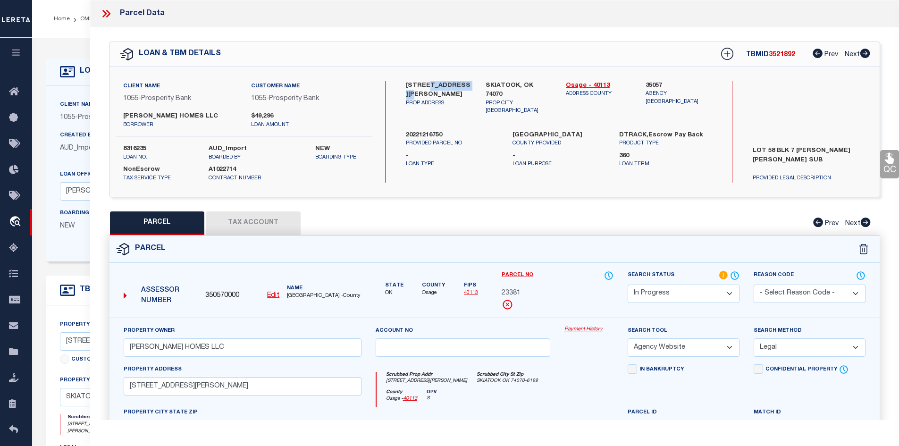
scroll to position [180, 0]
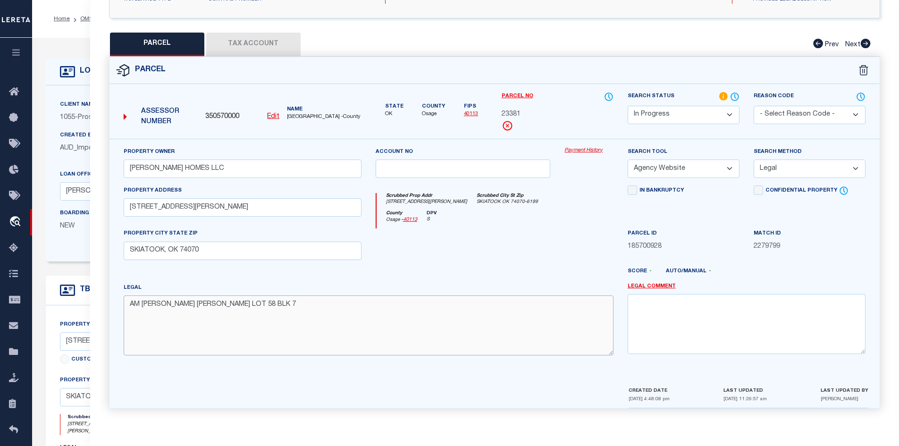
drag, startPoint x: 255, startPoint y: 307, endPoint x: 116, endPoint y: 299, distance: 138.9
click at [117, 299] on div "Legal AM LETHA LOUISE LOT 58 BLK 7" at bounding box center [369, 323] width 504 height 80
paste textarea "1.00 Lots"
type textarea "AM LETHA LOUISE LOT 58 BLK 7 1.00 Lots"
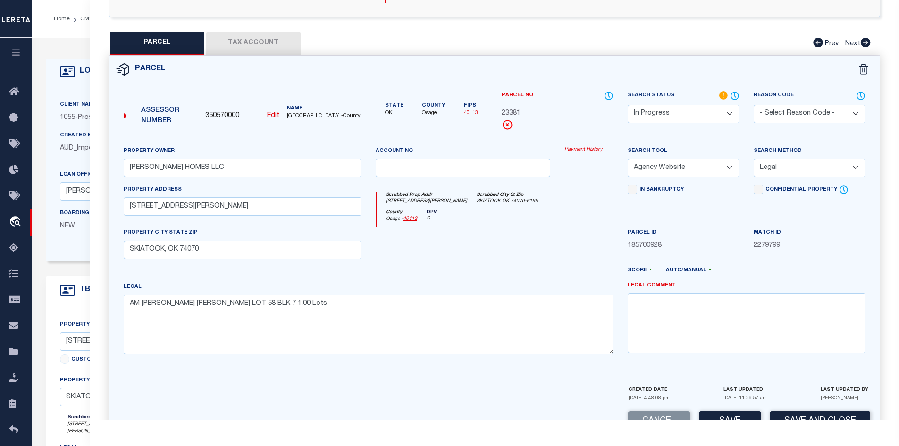
click at [731, 165] on select "-- Select Search Tool -- 3rd Party Website Agency File Agency Website ATLS CNV-…" at bounding box center [683, 168] width 112 height 18
click at [463, 289] on div "Legal AM LETHA LOUISE LOT 58 BLK 7 1.00 Lots" at bounding box center [369, 318] width 490 height 73
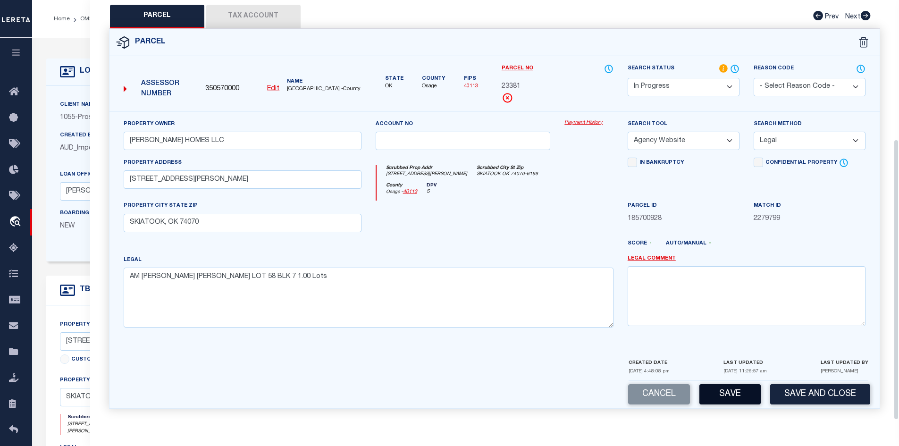
click at [729, 395] on button "Save" at bounding box center [729, 394] width 61 height 20
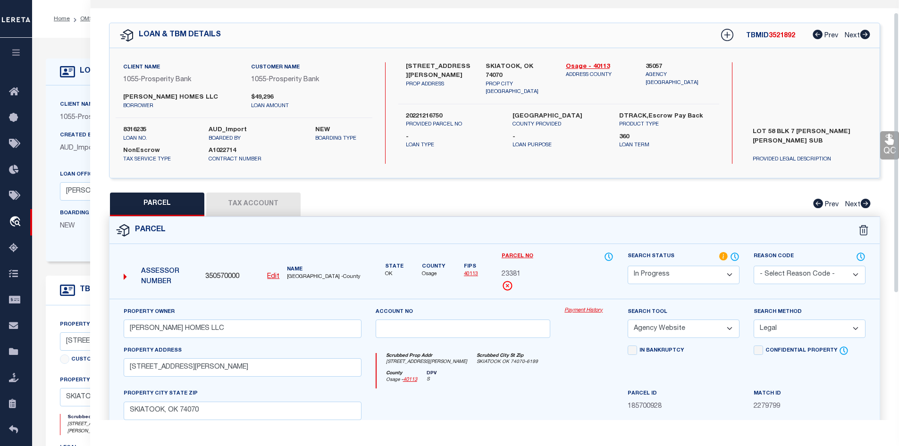
scroll to position [0, 0]
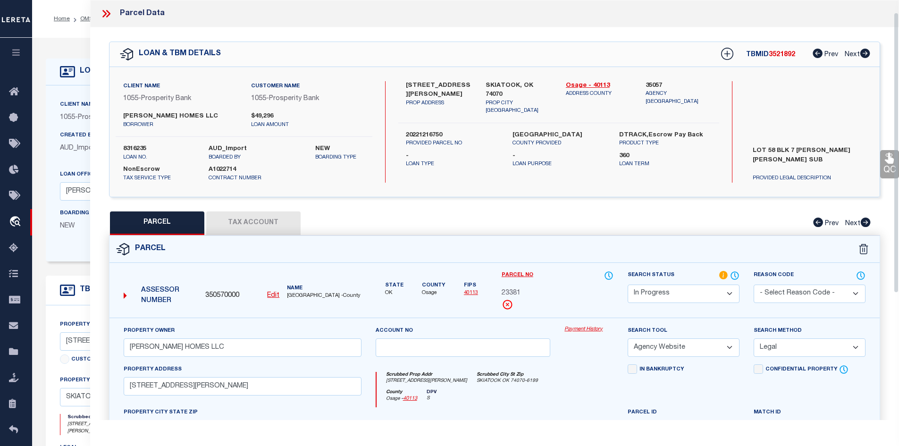
select select "AS"
select select
checkbox input "false"
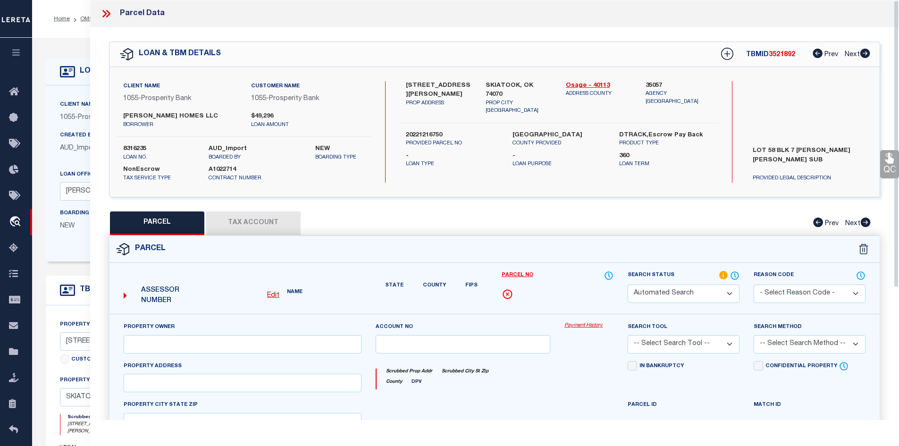
select select "IP"
type input "[PERSON_NAME] HOMES LLC"
select select "AGW"
select select "LEG"
type input "210 N TALLCHIEF ST"
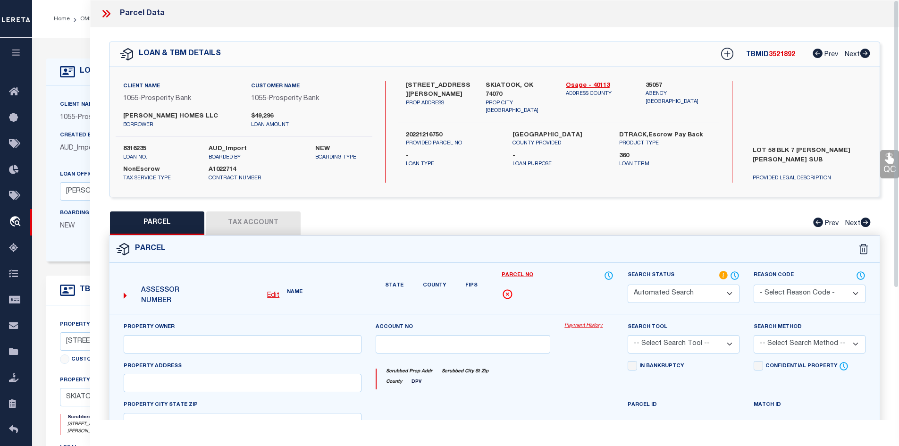
type input "SKIATOOK, OK 74070"
type textarea "AM LETHA LOUISE LOT 58 BLK 7 1.00 Lots"
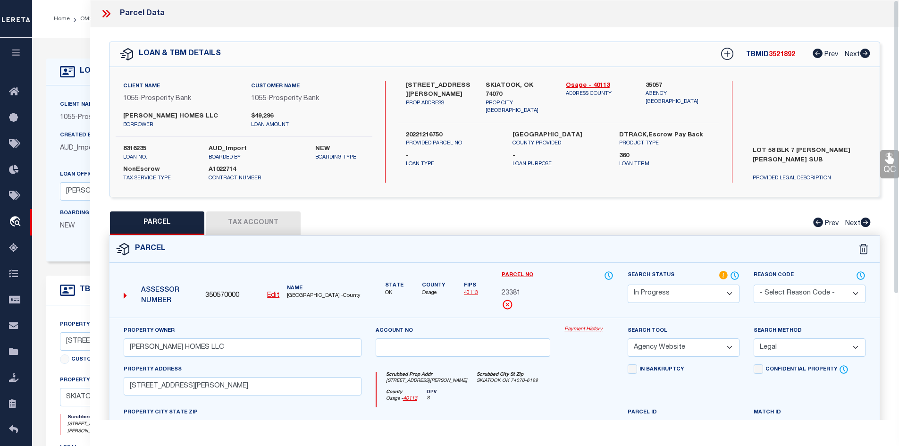
scroll to position [142, 0]
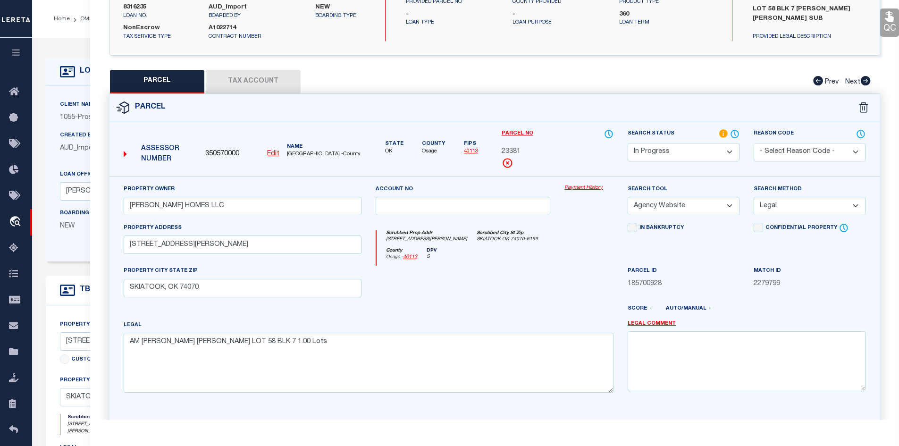
click at [728, 201] on select "-- Select Search Tool -- 3rd Party Website Agency File Agency Website ATLS CNV-…" at bounding box center [683, 206] width 112 height 18
click at [572, 153] on div "23381" at bounding box center [557, 152] width 112 height 10
click at [734, 147] on select "Automated Search Bad Parcel Complete Duplicate Parcel High Dollar Reporting In …" at bounding box center [683, 152] width 112 height 18
click at [627, 143] on select "Automated Search Bad Parcel Complete Duplicate Parcel High Dollar Reporting In …" at bounding box center [683, 152] width 112 height 18
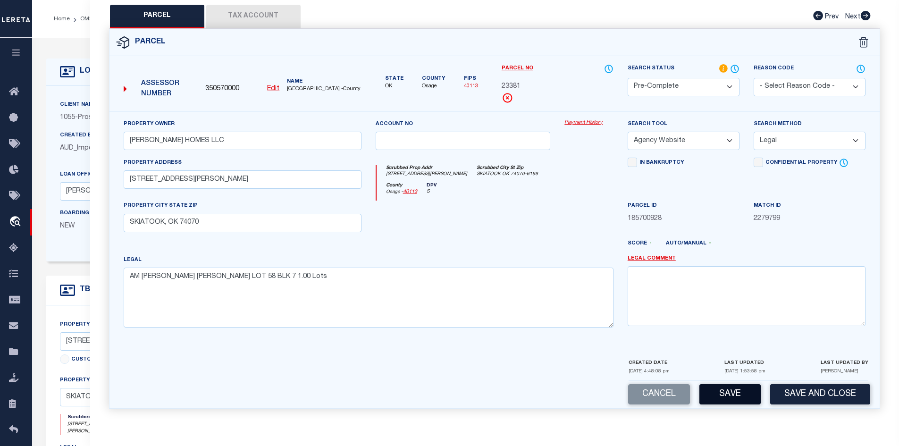
click at [726, 395] on button "Save" at bounding box center [729, 394] width 61 height 20
select select "AS"
select select
checkbox input "false"
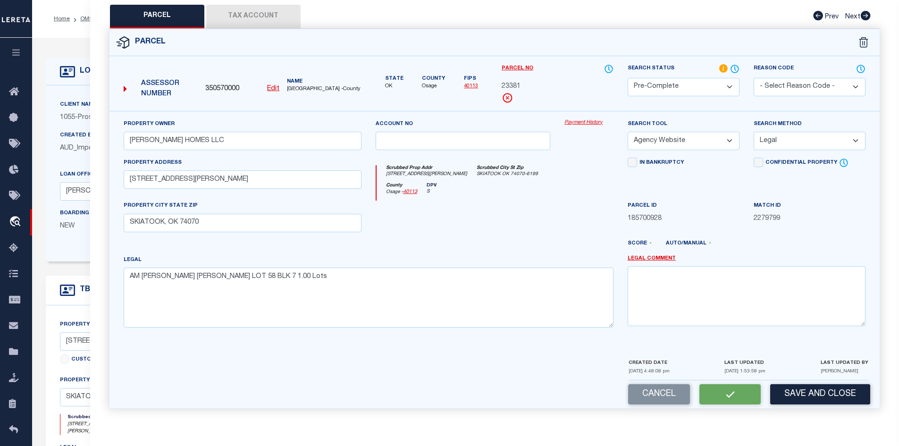
checkbox input "false"
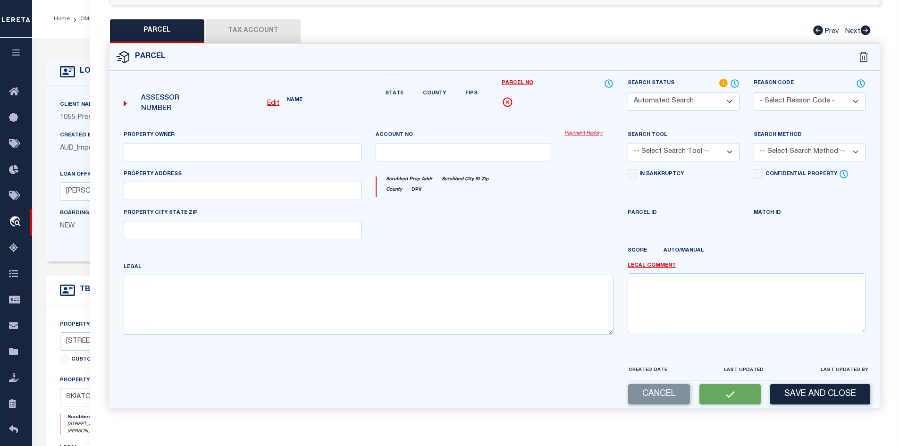
select select "PC"
type input "[PERSON_NAME] HOMES LLC"
select select "AGW"
select select "LEG"
type input "210 N TALLCHIEF ST"
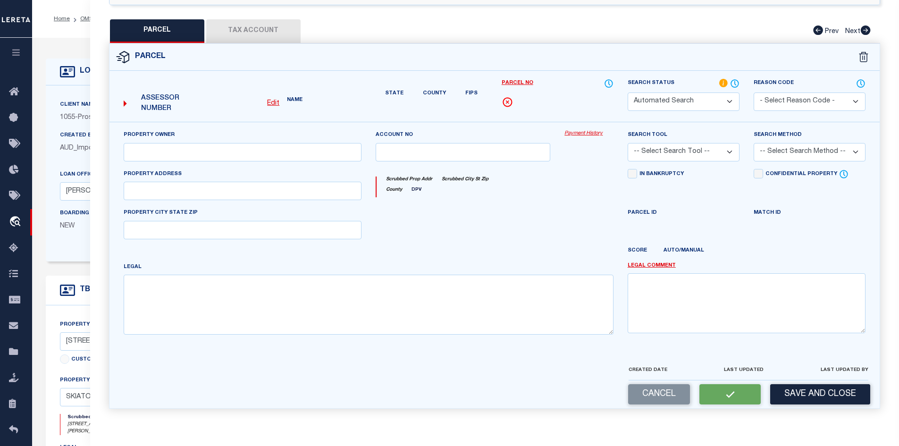
type input "SKIATOOK, OK 74070"
type textarea "AM LETHA LOUISE LOT 58 BLK 7 1.00 Lots"
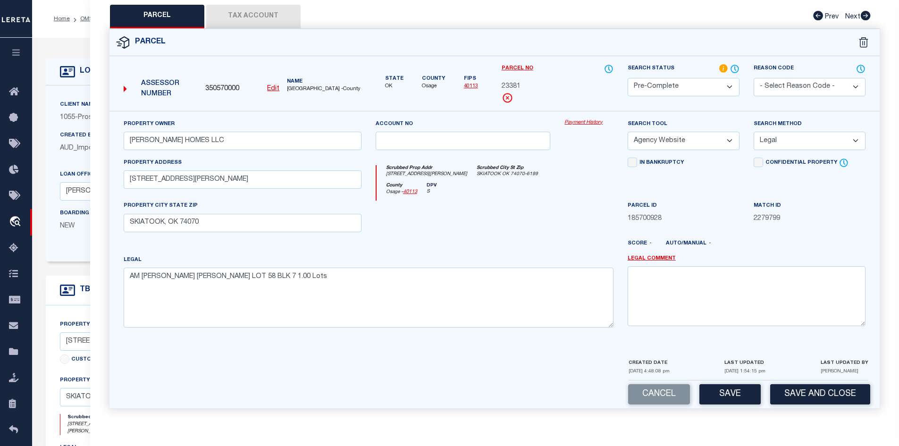
click at [259, 14] on button "Tax Account" at bounding box center [253, 17] width 94 height 24
select select "100"
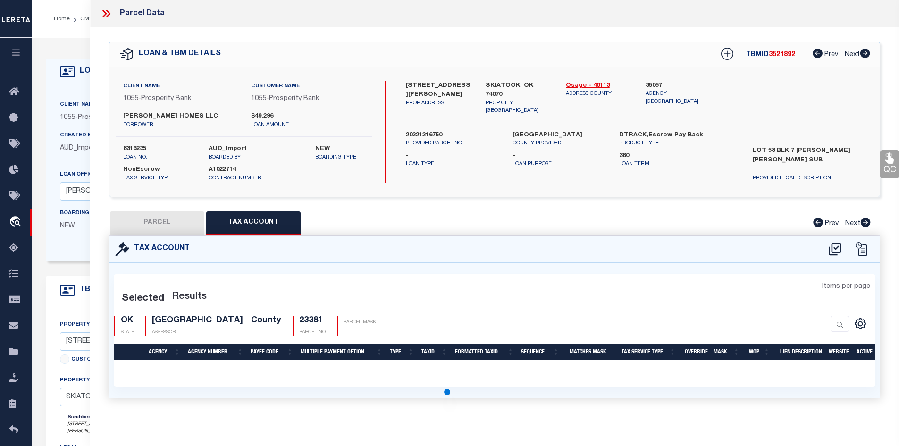
scroll to position [0, 0]
select select "100"
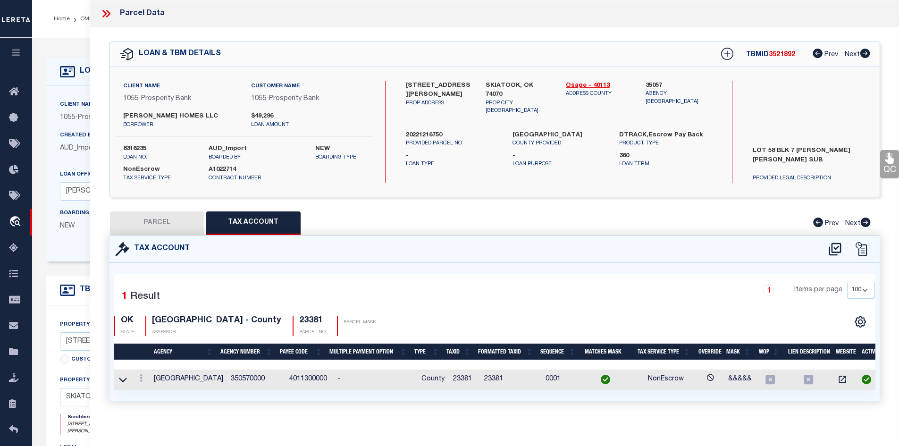
click at [106, 13] on icon at bounding box center [106, 14] width 12 height 12
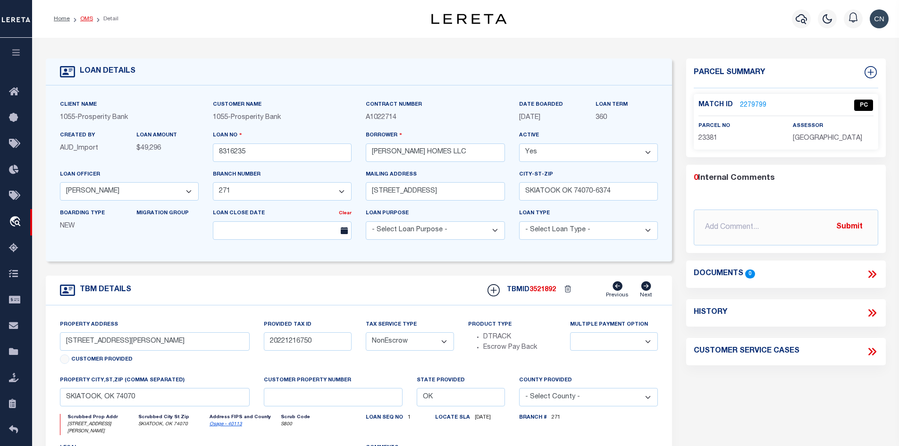
click at [87, 19] on link "OMS" at bounding box center [86, 19] width 13 height 6
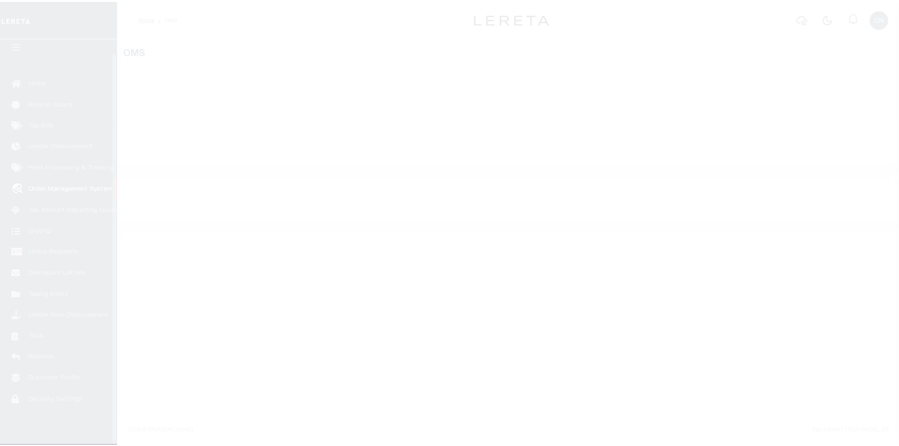
scroll to position [14, 0]
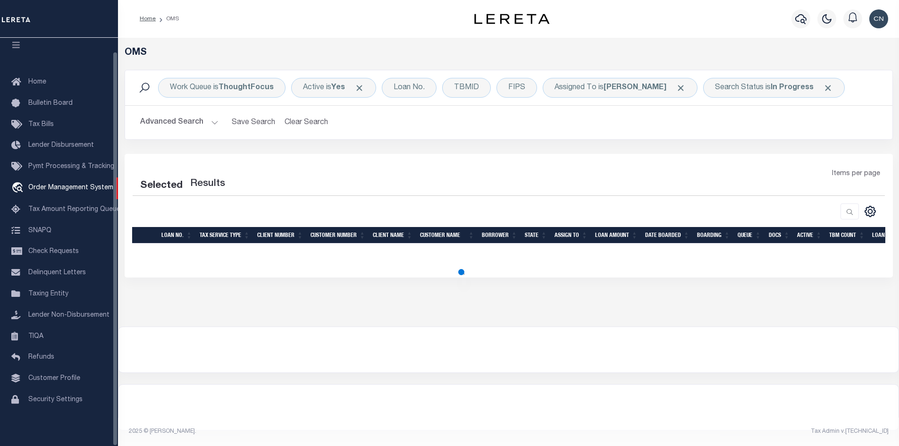
select select "200"
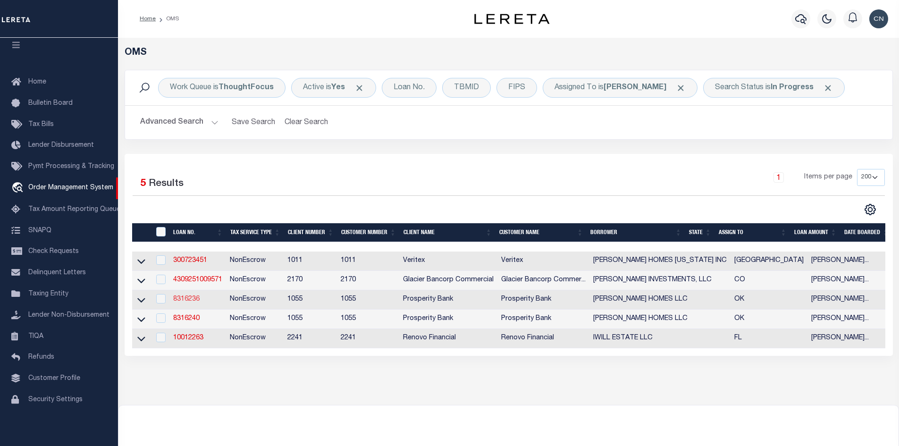
click at [191, 299] on link "8316236" at bounding box center [186, 299] width 26 height 7
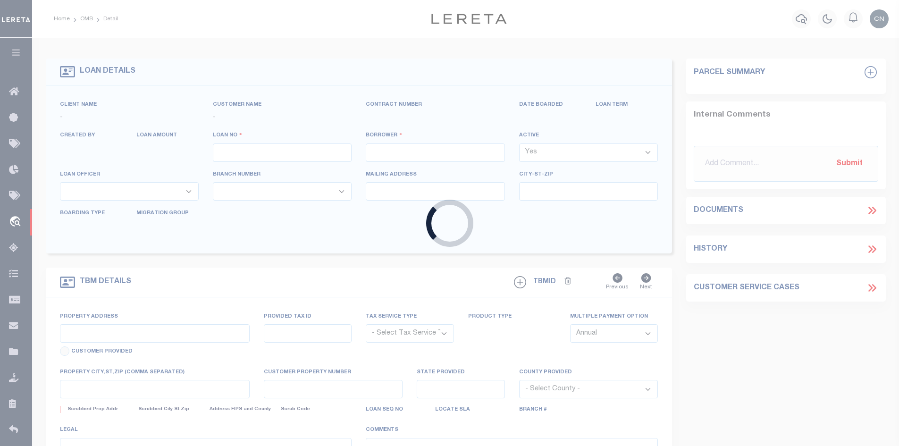
type input "8316236"
type input "[PERSON_NAME] HOMES LLC"
select select
type input "[STREET_ADDRESS]"
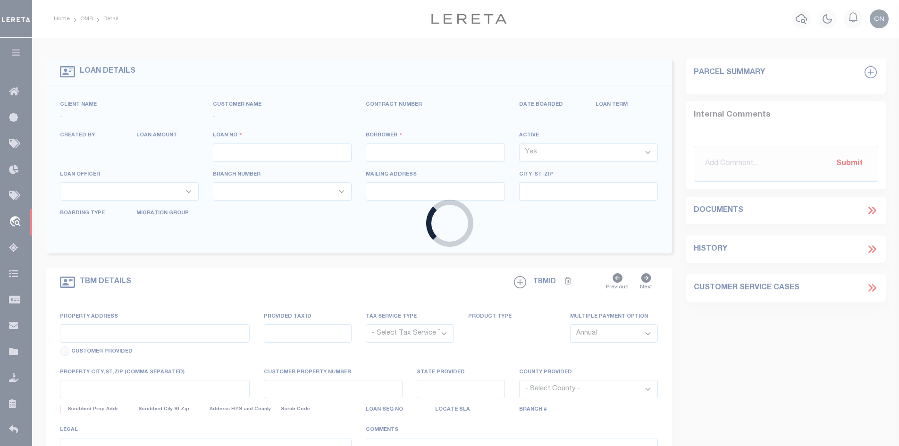
type input "SKIATOOK OK 74070-6374"
select select
select select "NonEscrow"
type input "[STREET_ADDRESS][PERSON_NAME]"
type input "8766"
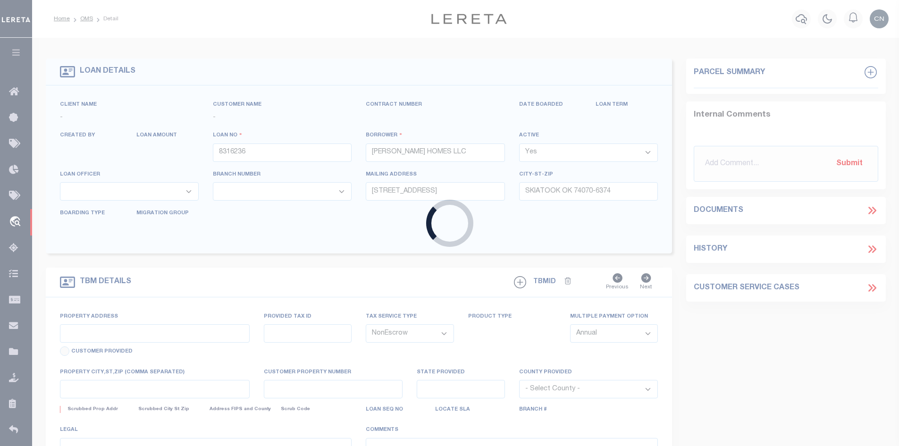
select select
type input "SKIATOOK, OK 74070"
type input "OK"
select select
type textarea "LT 12 BLK 2 RUSSELLWOOD"
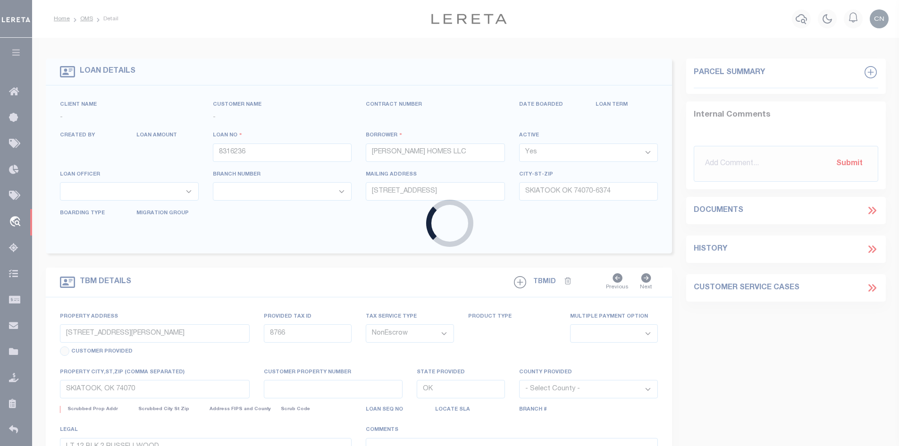
select select "4065"
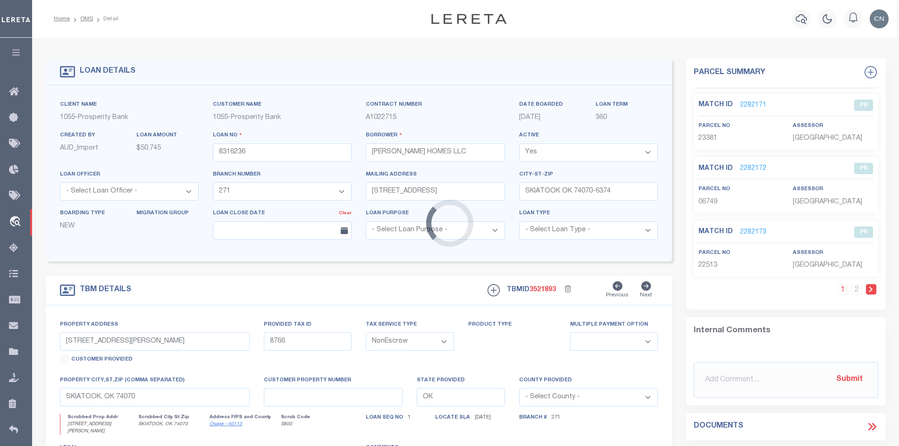
select select "36928"
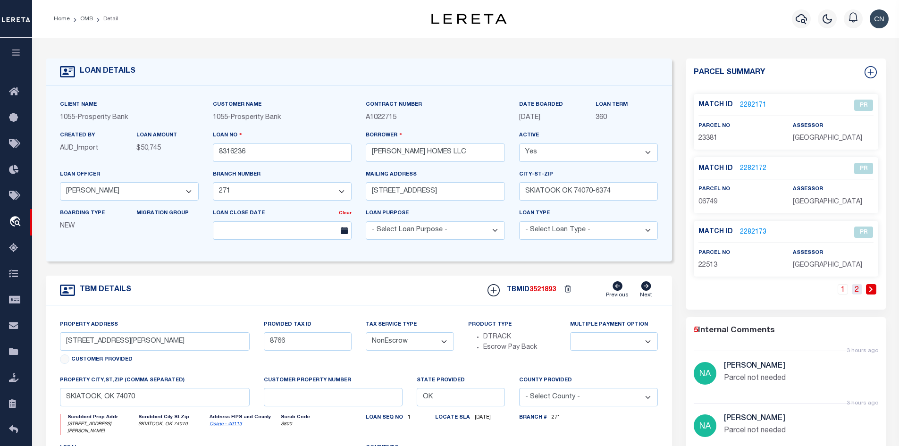
click at [855, 288] on link "2" at bounding box center [856, 289] width 10 height 10
click at [753, 232] on link "2279787" at bounding box center [753, 232] width 26 height 10
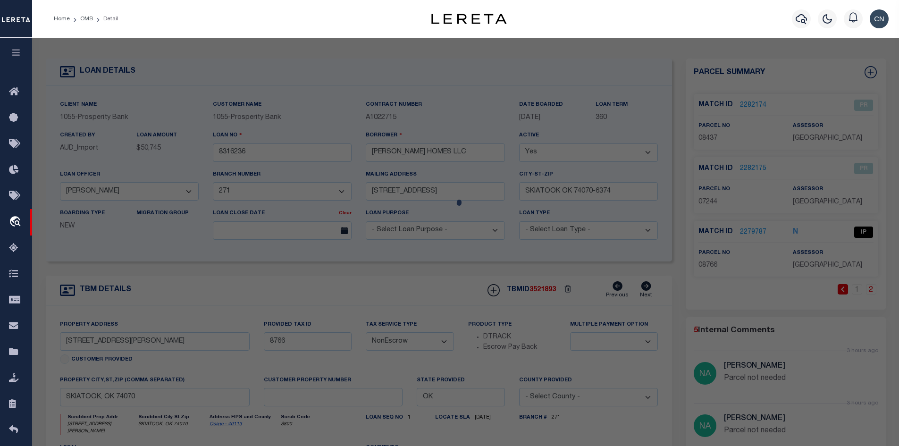
checkbox input "false"
select select "IP"
type input "[PERSON_NAME] HOMES LLC"
select select "AGW"
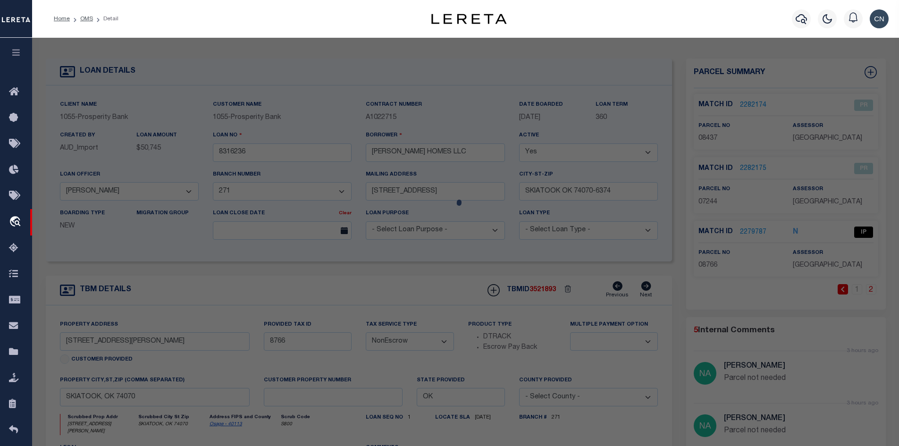
select select "LEG"
type input "[STREET_ADDRESS][PERSON_NAME]"
type input "SKIATOOK, OK 74070"
type textarea "RUSSELLWOOD LOT 12, BLK 2"
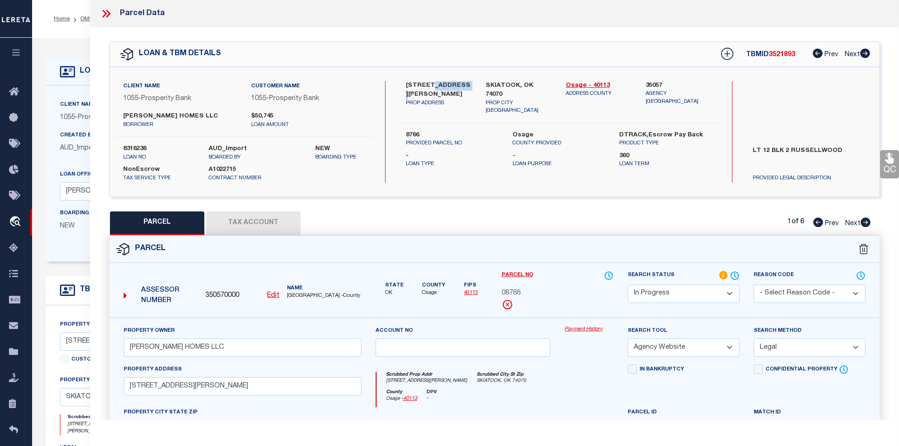
drag, startPoint x: 425, startPoint y: 82, endPoint x: 460, endPoint y: 82, distance: 35.4
click at [460, 82] on label "[STREET_ADDRESS][PERSON_NAME]" at bounding box center [439, 90] width 66 height 18
drag, startPoint x: 423, startPoint y: 82, endPoint x: 457, endPoint y: 83, distance: 33.5
click at [457, 83] on label "[STREET_ADDRESS][PERSON_NAME]" at bounding box center [439, 90] width 66 height 18
copy label "[PERSON_NAME]"
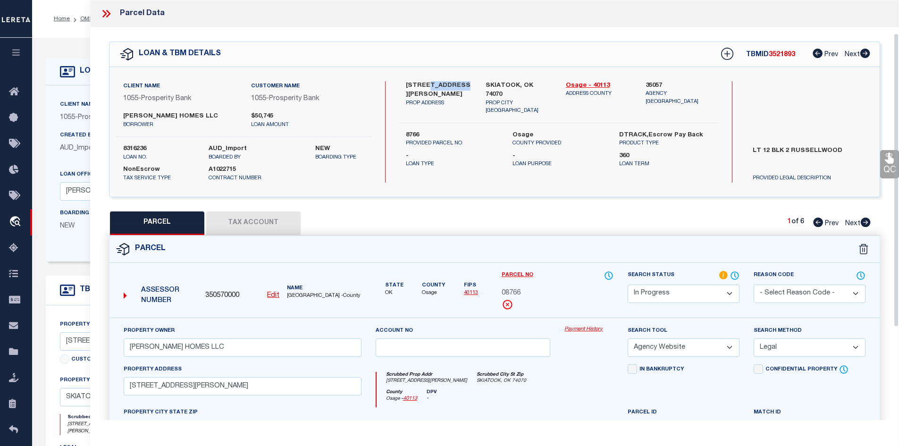
scroll to position [94, 0]
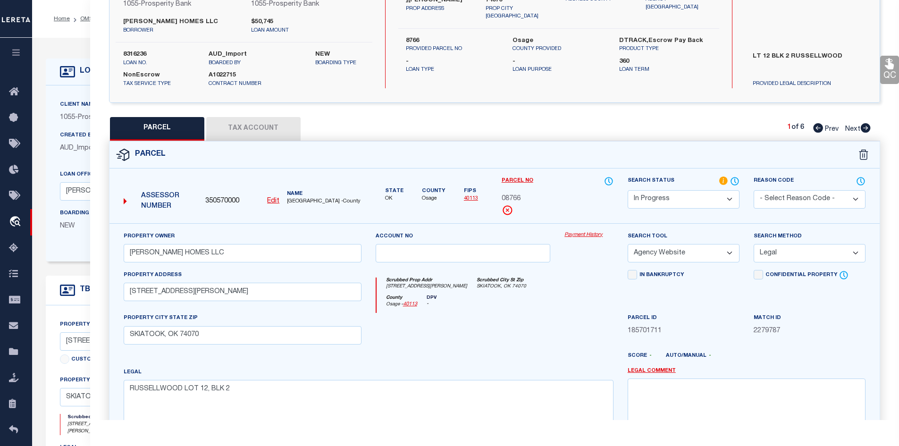
click at [272, 201] on u "Edit" at bounding box center [273, 201] width 12 height 7
type input "350570000"
type input "08766"
select select "IP"
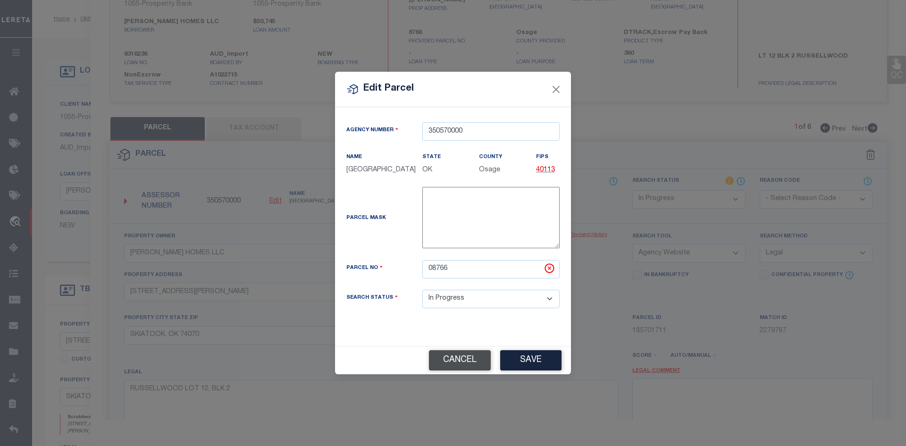
click at [467, 362] on button "Cancel" at bounding box center [460, 360] width 62 height 20
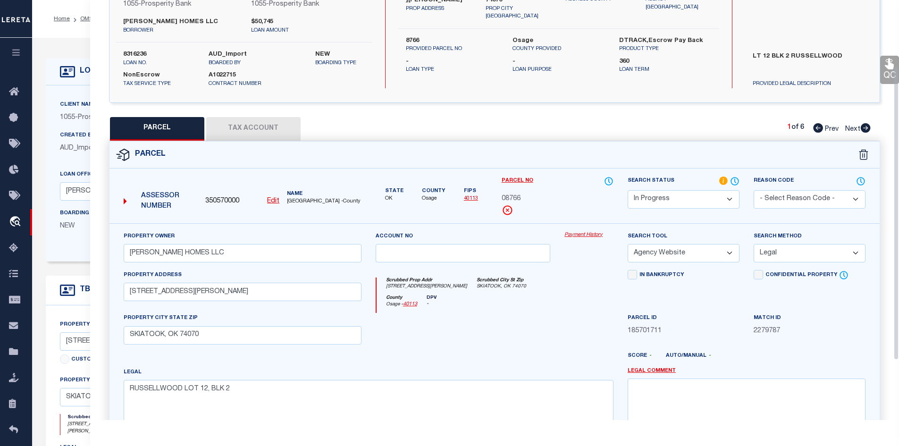
scroll to position [142, 0]
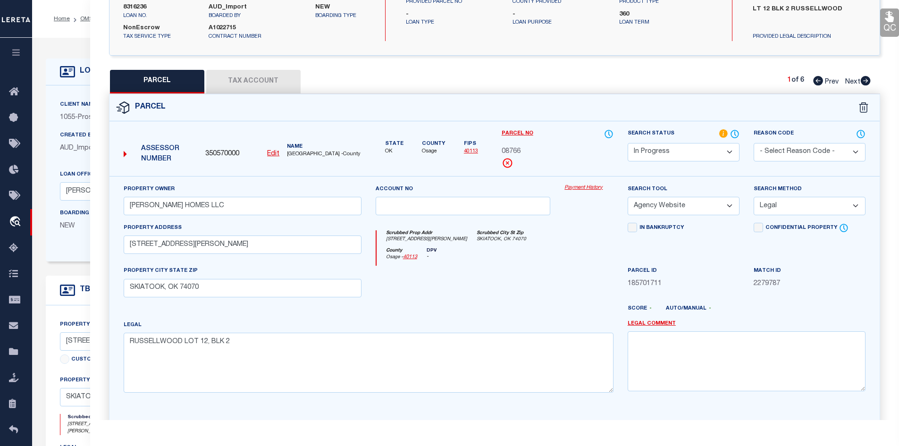
click at [244, 78] on button "Tax Account" at bounding box center [253, 82] width 94 height 24
select select "100"
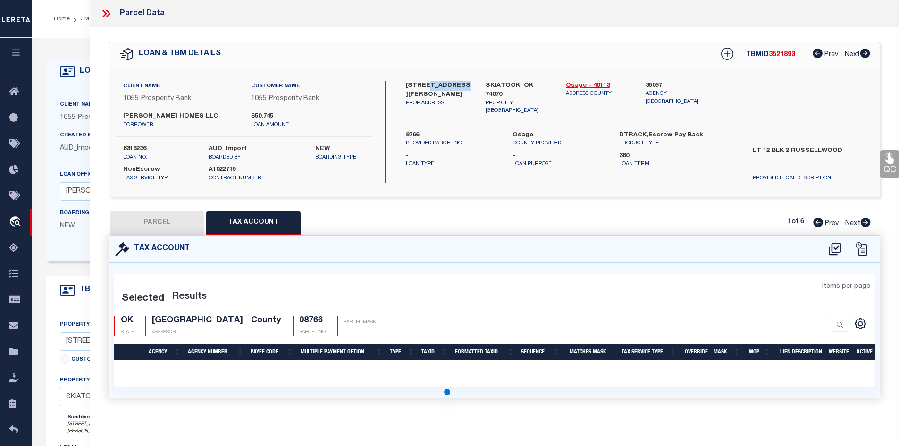
scroll to position [0, 0]
select select "100"
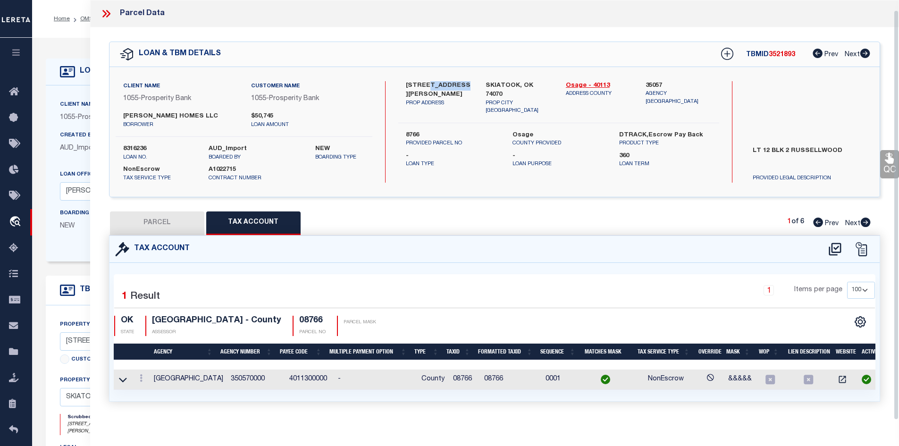
scroll to position [10, 0]
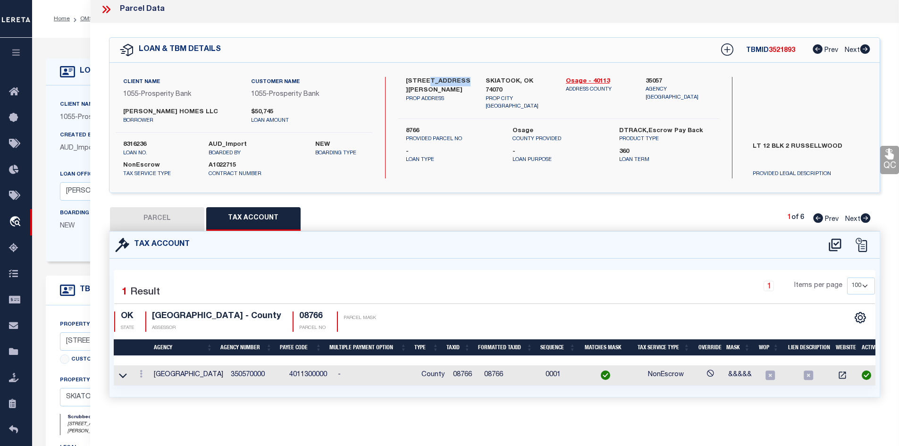
click at [164, 215] on button "PARCEL" at bounding box center [157, 219] width 94 height 24
select select "AS"
select select
checkbox input "false"
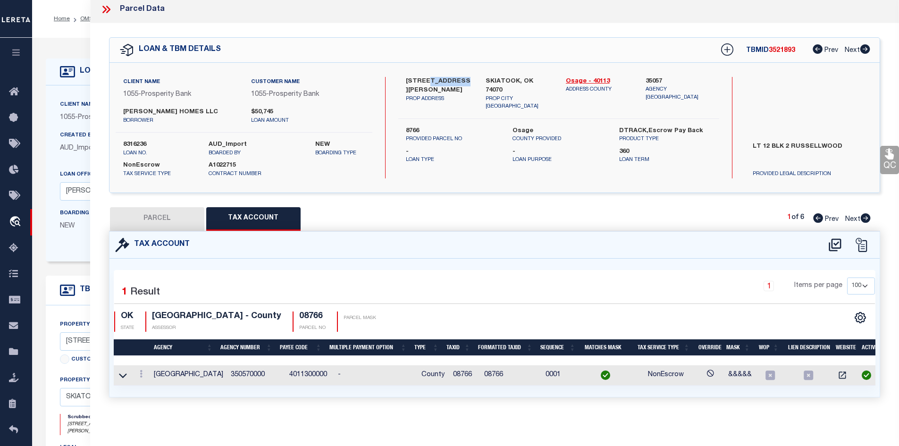
checkbox input "false"
select select "IP"
type input "[PERSON_NAME] HOMES LLC"
select select "AGW"
select select "LEG"
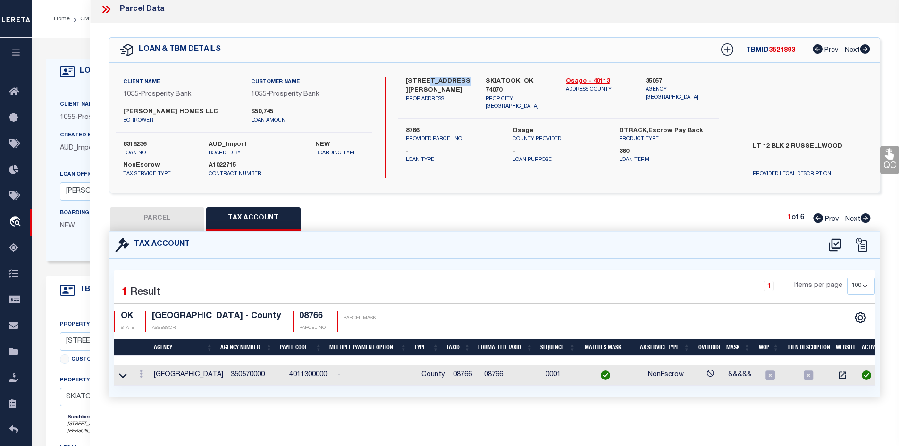
type input "[STREET_ADDRESS][PERSON_NAME]"
type input "SKIATOOK, OK 74070"
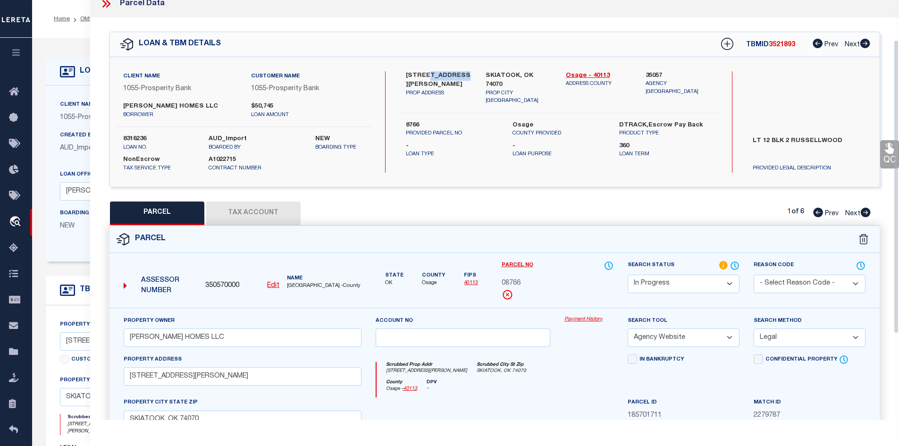
scroll to position [151, 0]
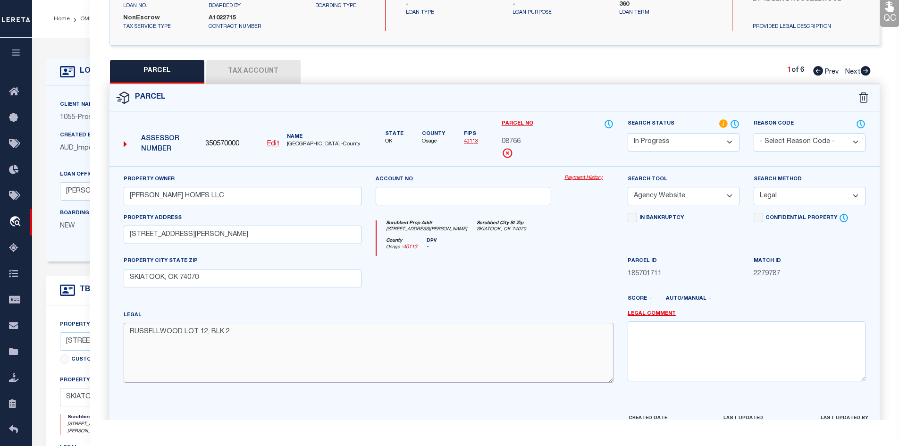
drag, startPoint x: 244, startPoint y: 335, endPoint x: 112, endPoint y: 334, distance: 131.6
click at [112, 334] on div "Property Owner [PERSON_NAME] HOMES LLC Account no Payment History Search Tool -…" at bounding box center [494, 289] width 770 height 247
paste textarea "1.00 Lots"
type textarea "RUSSELLWOOD LOT 12, BLK 2 1.00 Lots"
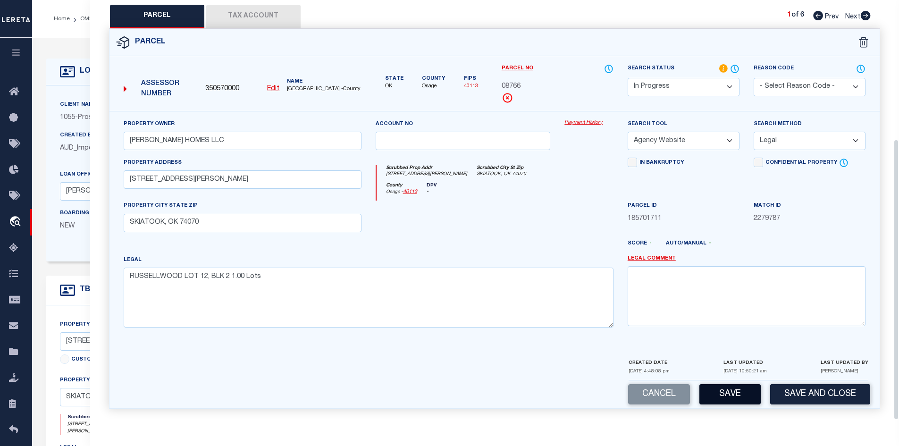
click at [730, 392] on button "Save" at bounding box center [729, 394] width 61 height 20
select select "AS"
select select
checkbox input "false"
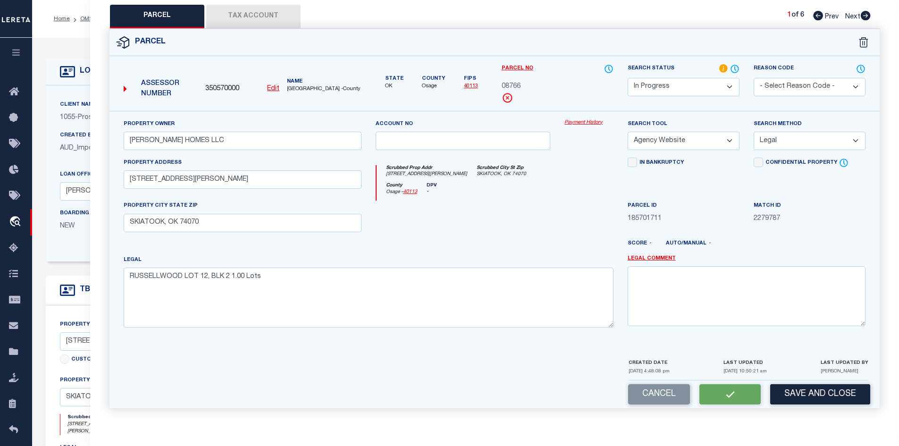
checkbox input "false"
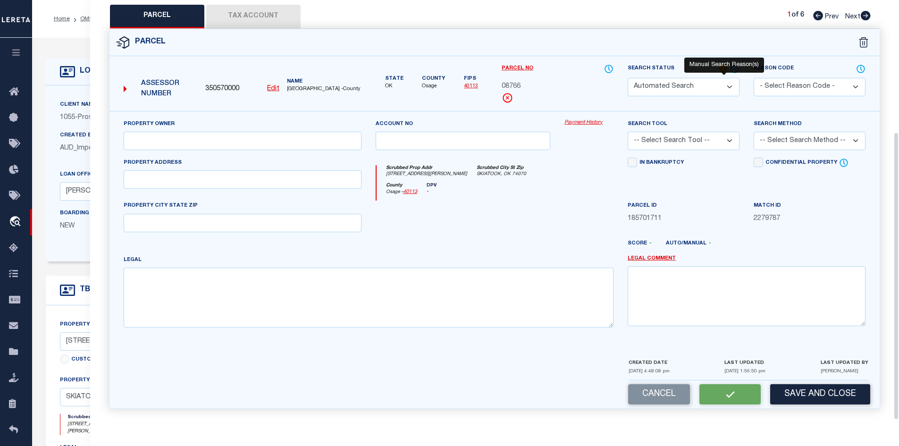
select select "IP"
type input "[PERSON_NAME] HOMES LLC"
select select "AGW"
select select "LEG"
type input "[STREET_ADDRESS][PERSON_NAME]"
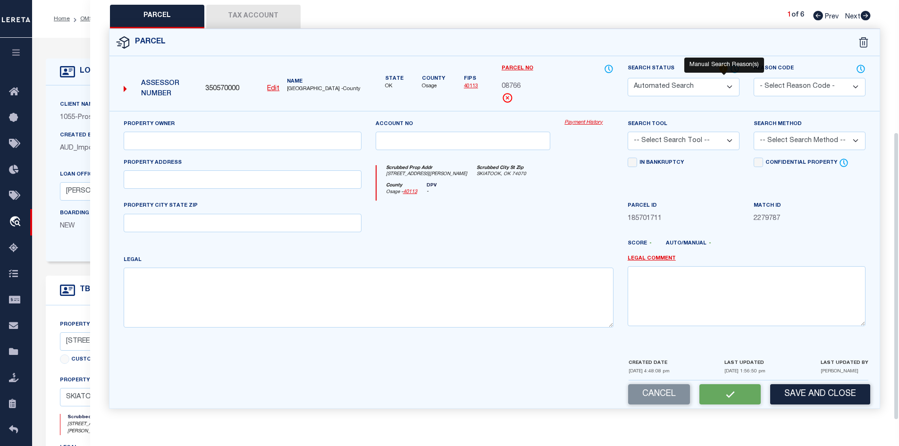
type input "SKIATOOK, OK 74070"
type textarea "RUSSELLWOOD LOT 12, BLK 2 1.00 Lots"
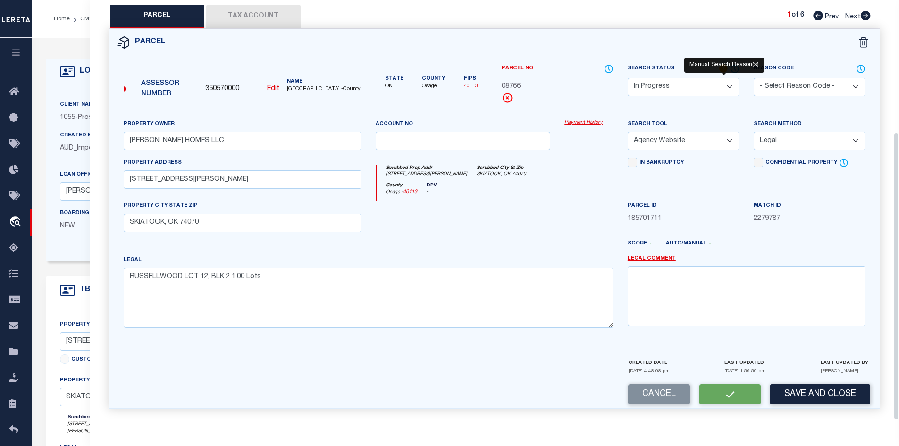
scroll to position [180, 0]
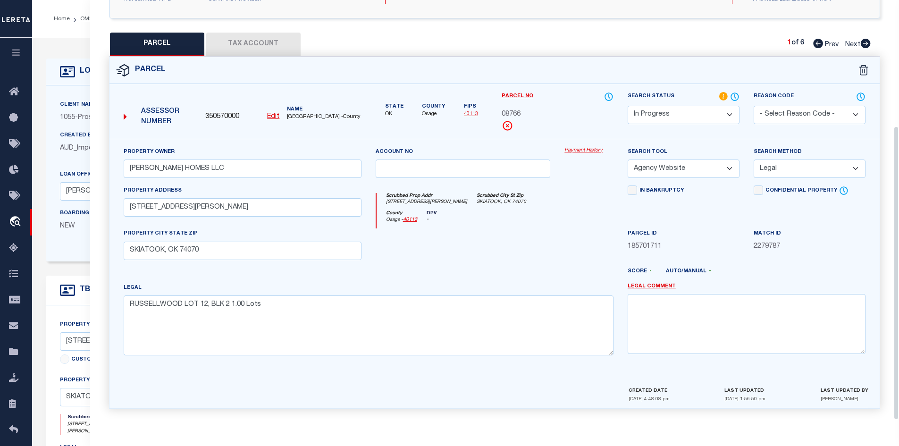
click at [726, 81] on div "Parcel" at bounding box center [494, 70] width 770 height 27
click at [726, 110] on select "Automated Search Bad Parcel Complete Duplicate Parcel High Dollar Reporting In …" at bounding box center [683, 115] width 112 height 18
click at [627, 106] on select "Automated Search Bad Parcel Complete Duplicate Parcel High Dollar Reporting In …" at bounding box center [683, 115] width 112 height 18
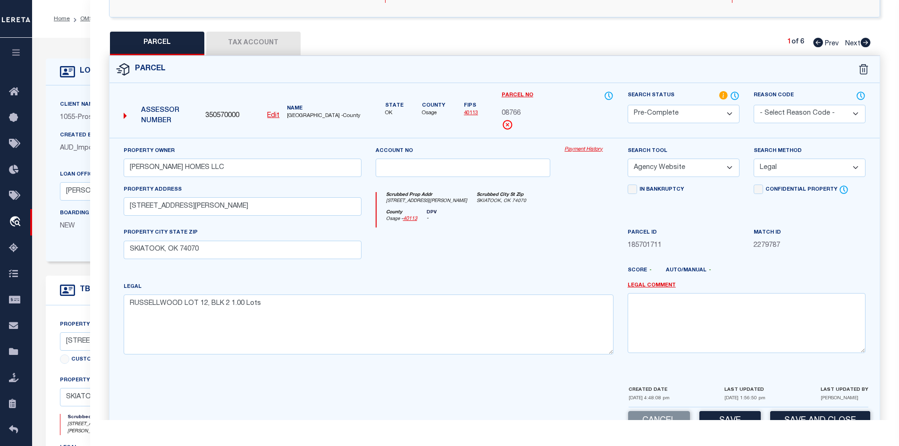
scroll to position [208, 0]
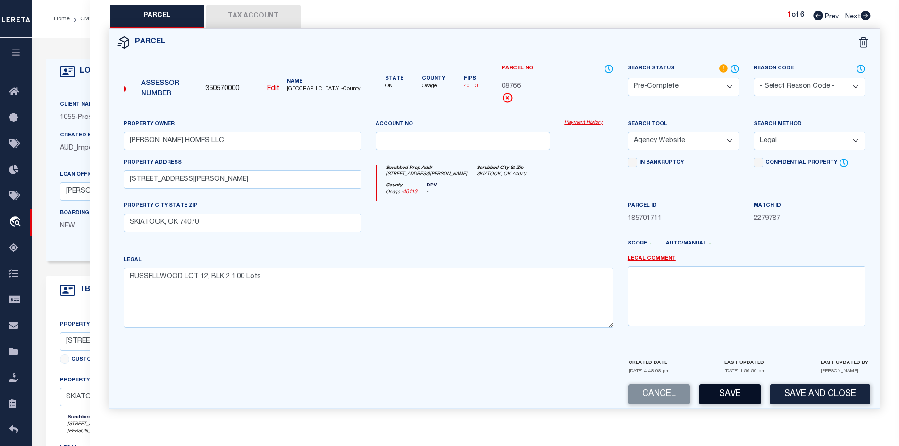
click at [726, 393] on button "Save" at bounding box center [729, 394] width 61 height 20
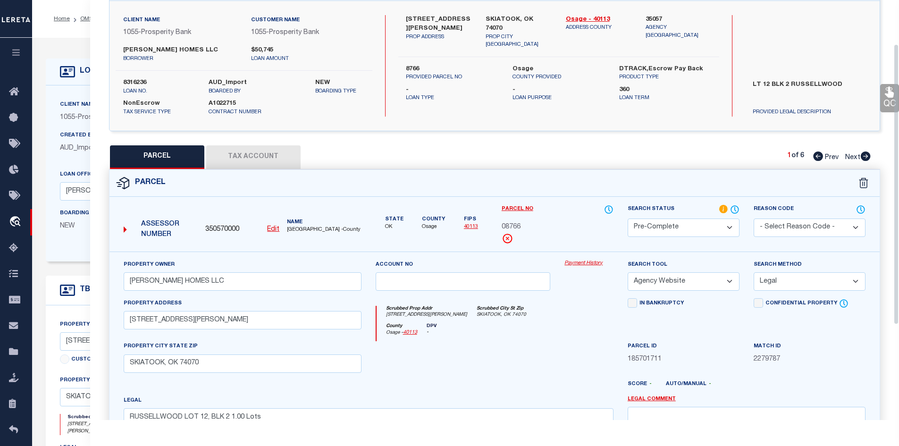
select select "AS"
select select
checkbox input "false"
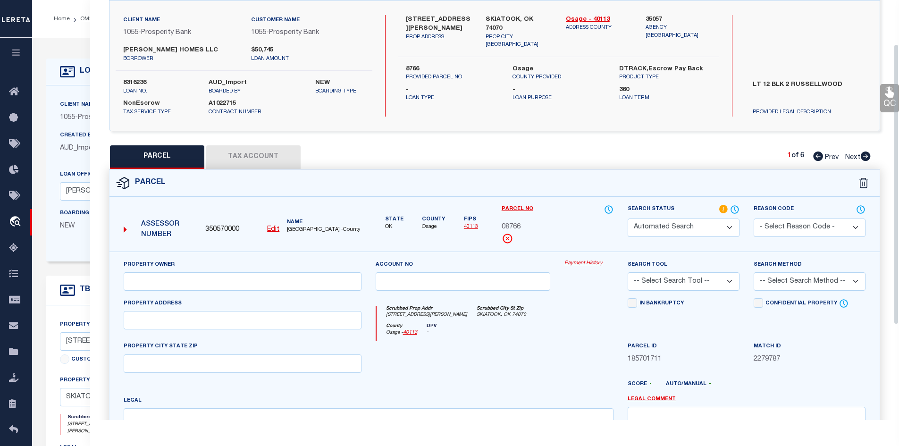
select select "PC"
type input "[PERSON_NAME] HOMES LLC"
select select "AGW"
select select "LEG"
type input "[STREET_ADDRESS][PERSON_NAME]"
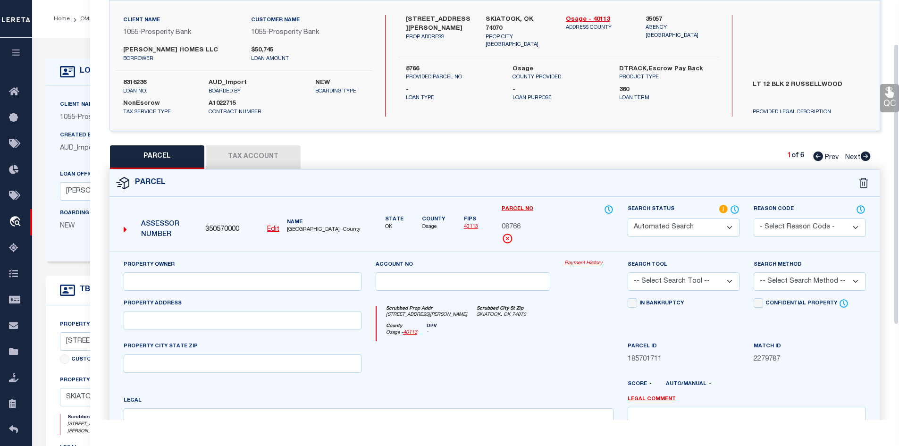
type input "SKIATOOK, OK 74070"
type textarea "RUSSELLWOOD LOT 12, BLK 2 1.00 Lots"
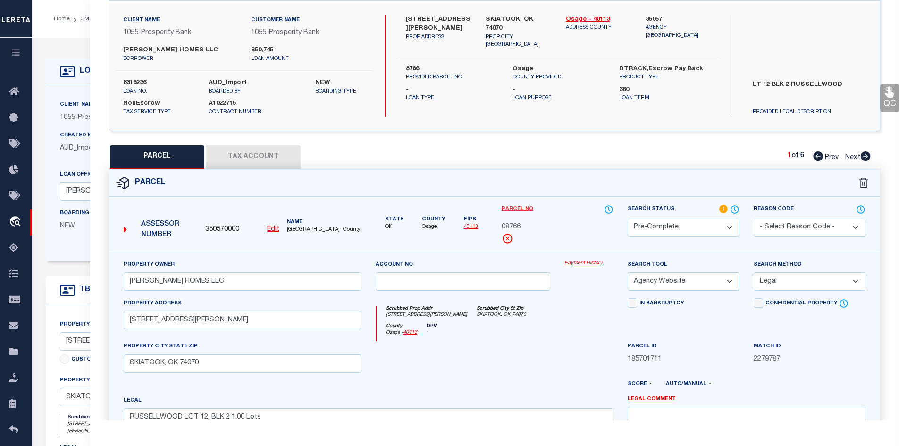
scroll to position [0, 0]
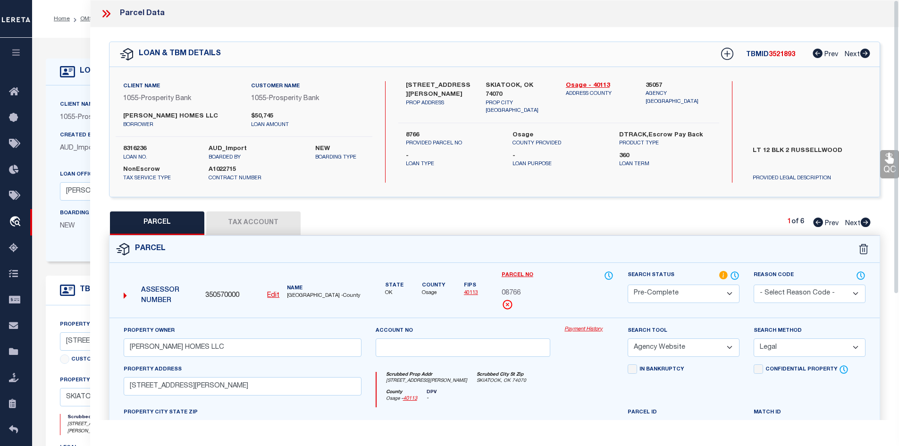
click at [108, 12] on icon at bounding box center [106, 14] width 12 height 12
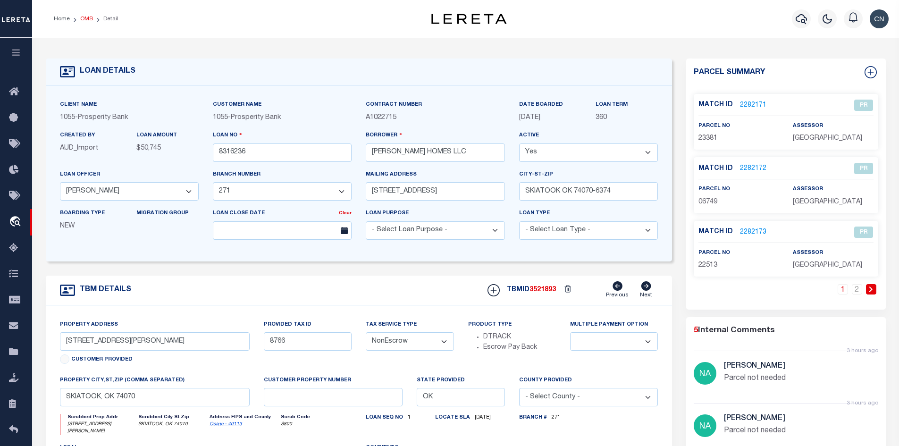
click at [88, 20] on link "OMS" at bounding box center [86, 19] width 13 height 6
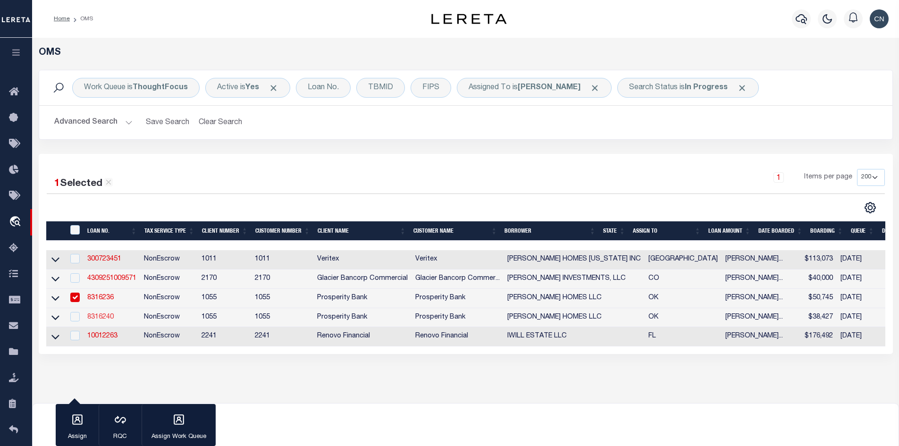
click at [102, 319] on link "8316240" at bounding box center [100, 317] width 26 height 7
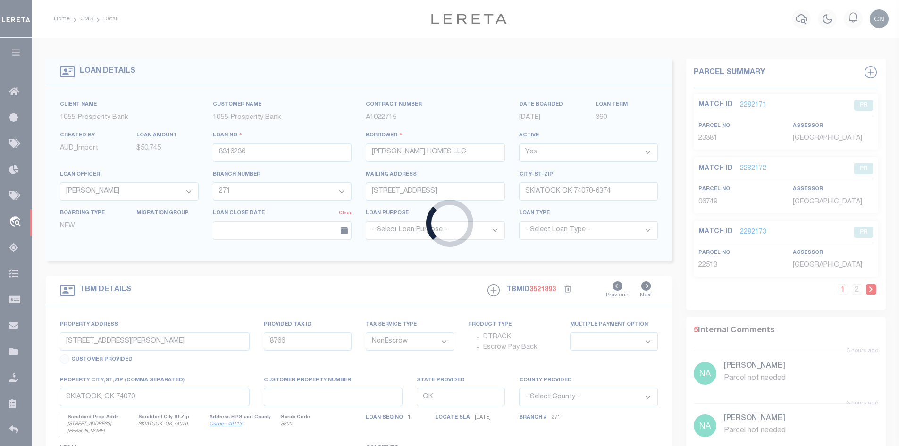
type input "8316240"
select select
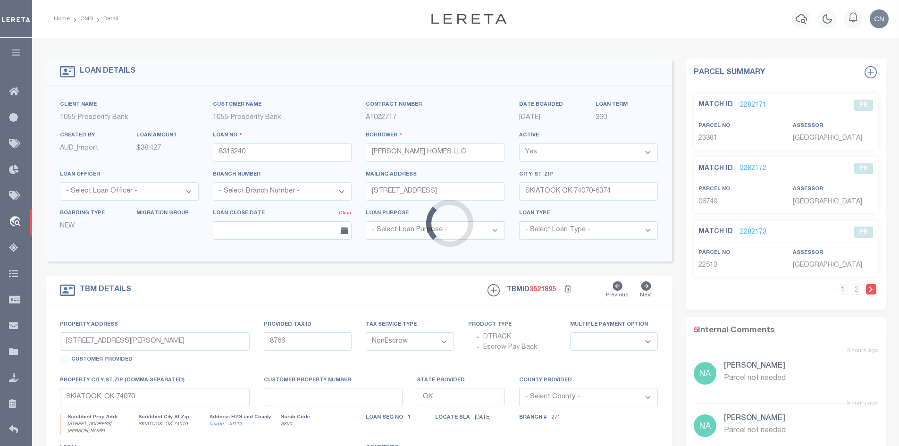
select select "36928"
select select "4065"
type input "513 SCENIC LN"
type input "22481"
select select
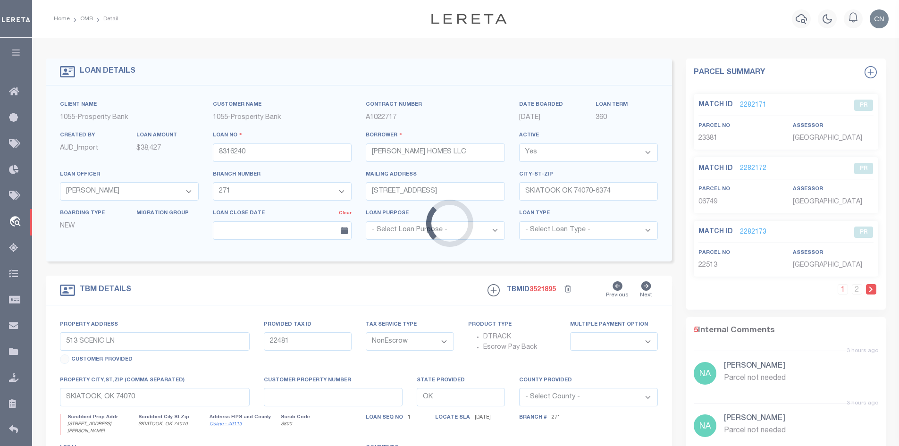
select select
type textarea "LT 18 BLK 2 RUSTIC HILLS 2ND ADDN"
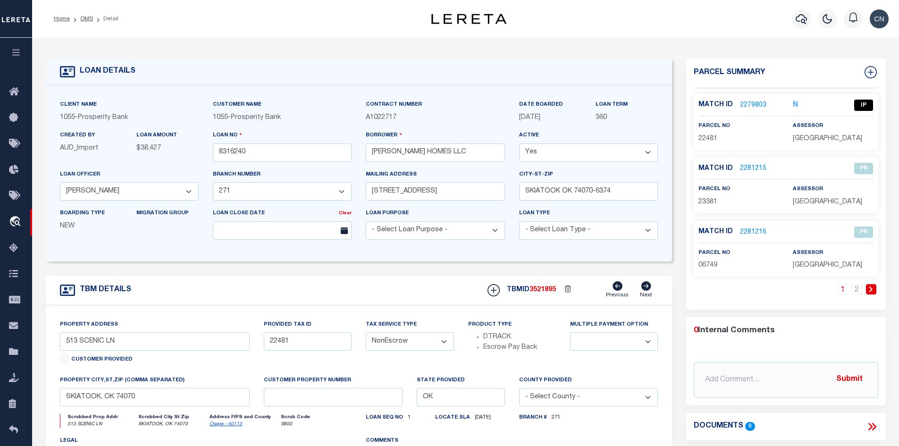
click at [741, 101] on link "2279803" at bounding box center [753, 105] width 26 height 10
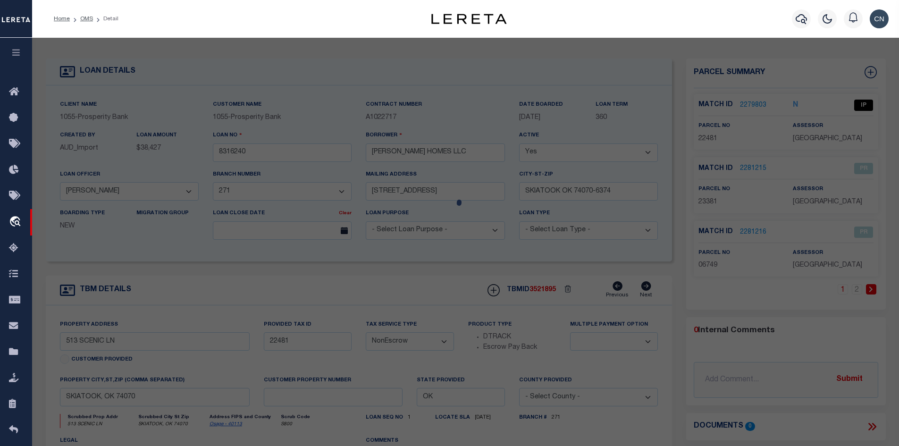
select select "AS"
select select
checkbox input "false"
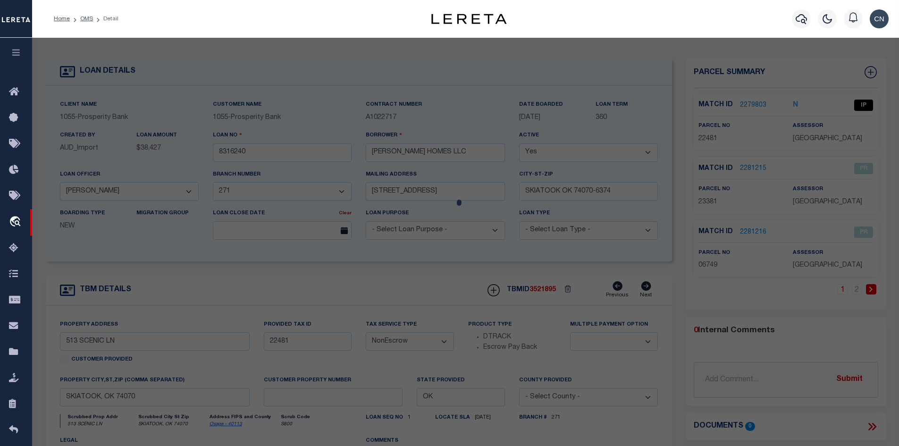
select select "IP"
type input "[PERSON_NAME] HOMES LLC"
select select "AGW"
select select "ADD"
type input "513 SCENIC LN"
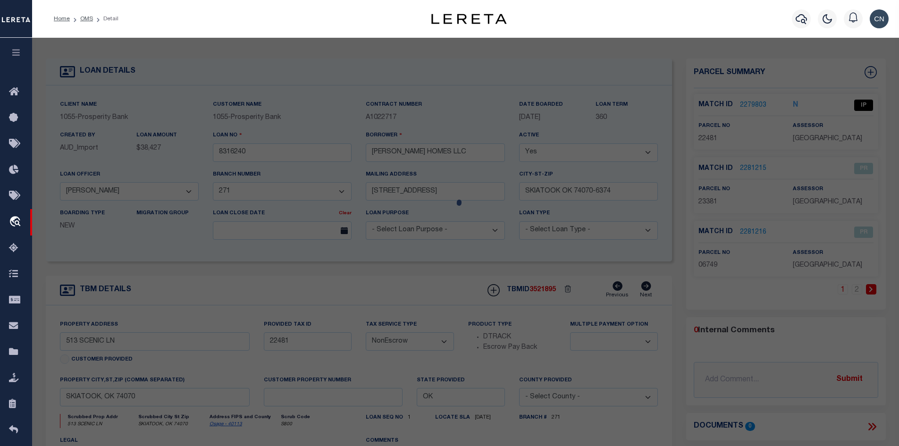
type input "SKIATOOK, OK 74070"
type textarea "RUSTIC HILLS ADD #2 LOT 18 BLK 2"
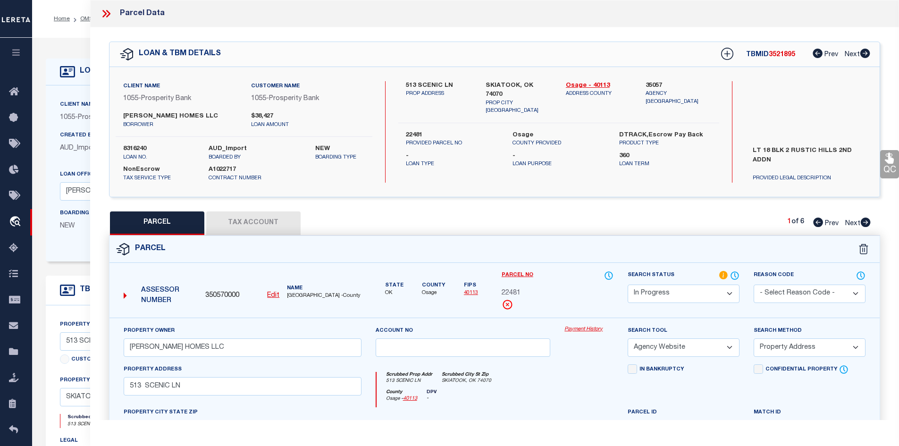
scroll to position [94, 0]
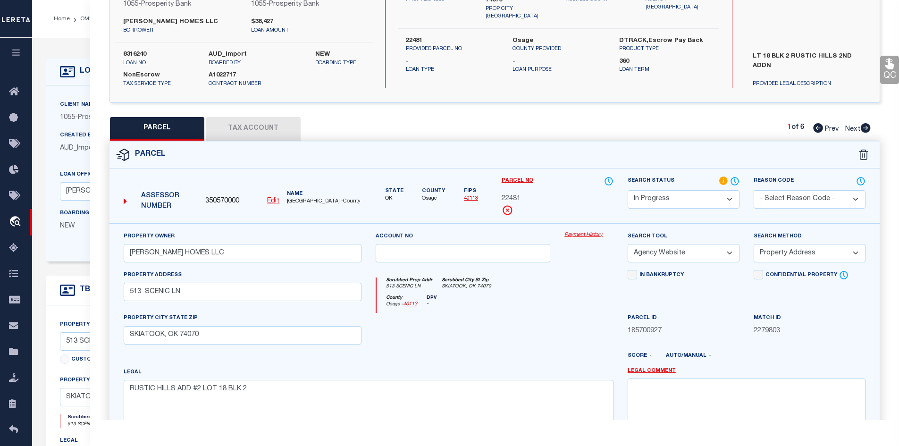
click at [730, 251] on select "-- Select Search Tool -- 3rd Party Website Agency File Agency Website ATLS CNV-…" at bounding box center [683, 253] width 112 height 18
drag, startPoint x: 672, startPoint y: 225, endPoint x: 677, endPoint y: 225, distance: 5.2
click at [672, 225] on div "Property Owner [PERSON_NAME] HOMES LLC Account no Payment History Search Tool -…" at bounding box center [494, 346] width 770 height 247
click at [728, 196] on select "Automated Search Bad Parcel Complete Duplicate Parcel High Dollar Reporting In …" at bounding box center [683, 199] width 112 height 18
select select "PC"
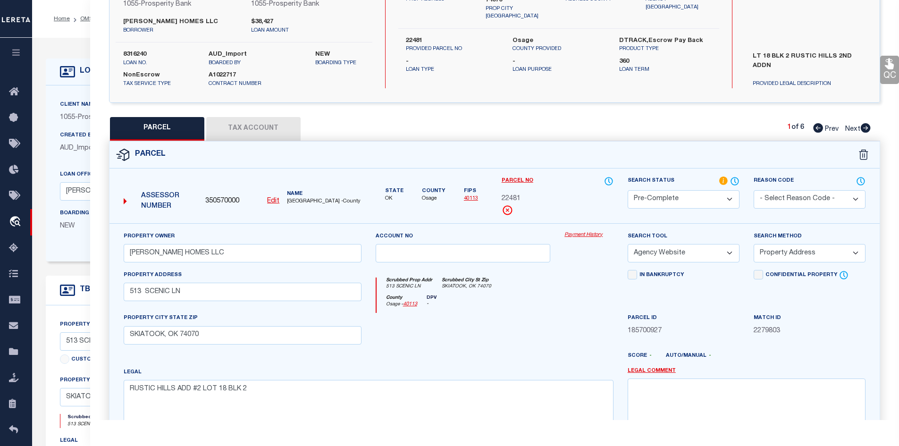
click at [627, 190] on select "Automated Search Bad Parcel Complete Duplicate Parcel High Dollar Reporting In …" at bounding box center [683, 199] width 112 height 18
click at [841, 256] on select "-- Select Search Method -- Property Address Legal Liability Info Provided" at bounding box center [809, 253] width 112 height 18
select select "LEG"
click at [753, 244] on select "-- Select Search Method -- Property Address Legal Liability Info Provided" at bounding box center [809, 253] width 112 height 18
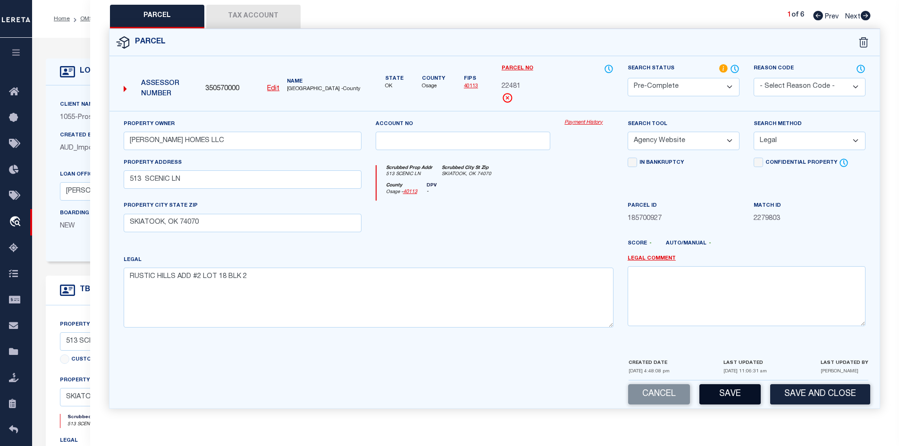
click at [732, 396] on button "Save" at bounding box center [729, 394] width 61 height 20
select select "AS"
select select
checkbox input "false"
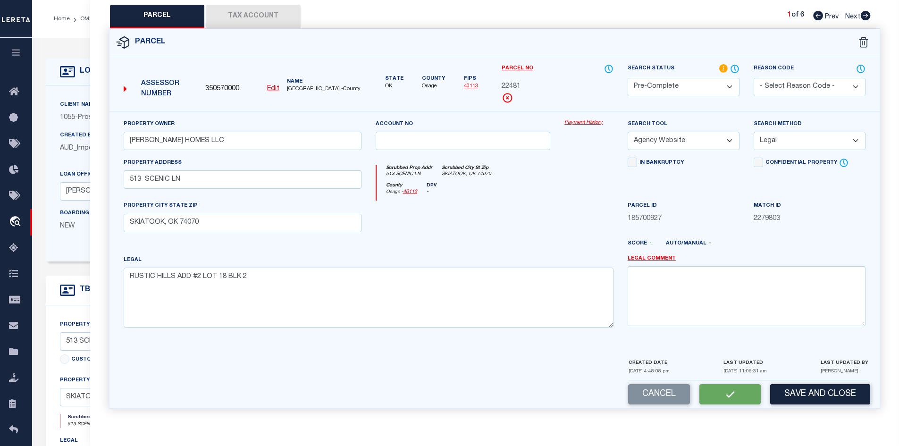
checkbox input "false"
select select "PC"
type input "[PERSON_NAME] HOMES LLC"
select select "AGW"
select select "LEG"
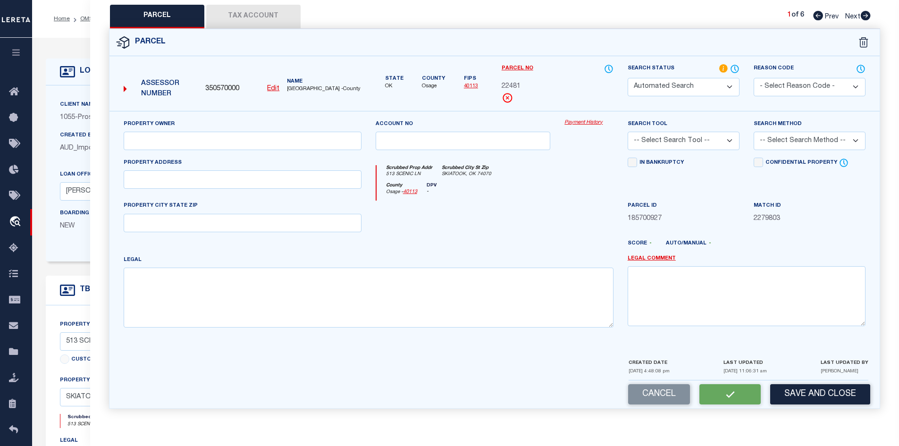
type input "513 SCENIC LN"
type input "SKIATOOK, OK 74070"
type textarea "RUSTIC HILLS ADD #2 LOT 18 BLK 2"
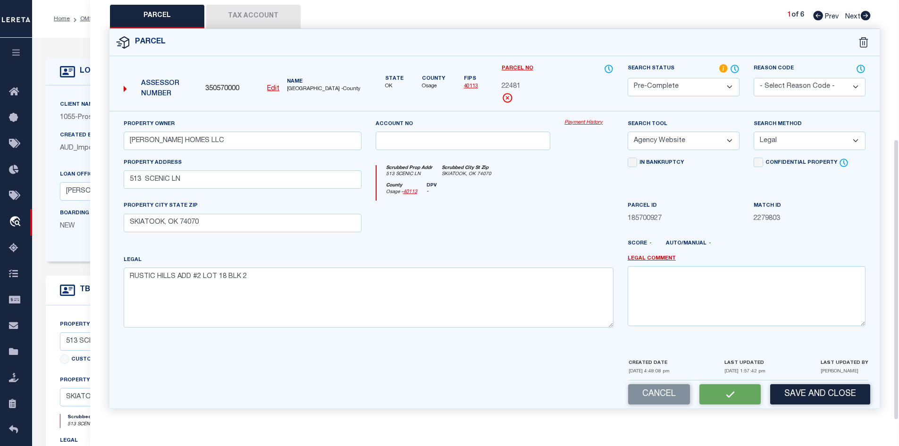
click at [246, 13] on button "Tax Account" at bounding box center [253, 17] width 94 height 24
select select "100"
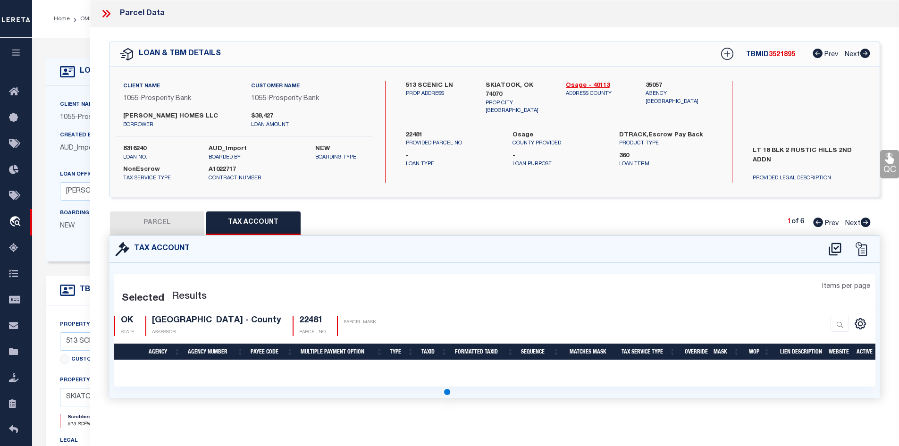
scroll to position [0, 0]
select select "100"
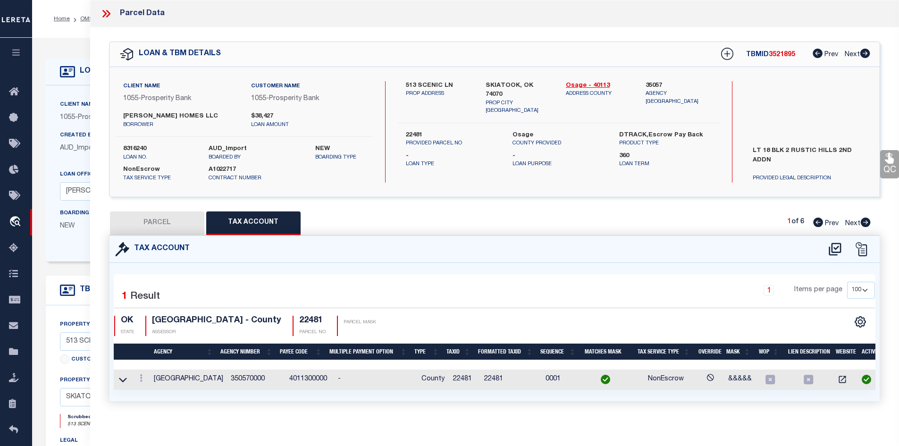
click at [172, 224] on button "PARCEL" at bounding box center [157, 223] width 94 height 24
select select "AS"
select select
checkbox input "false"
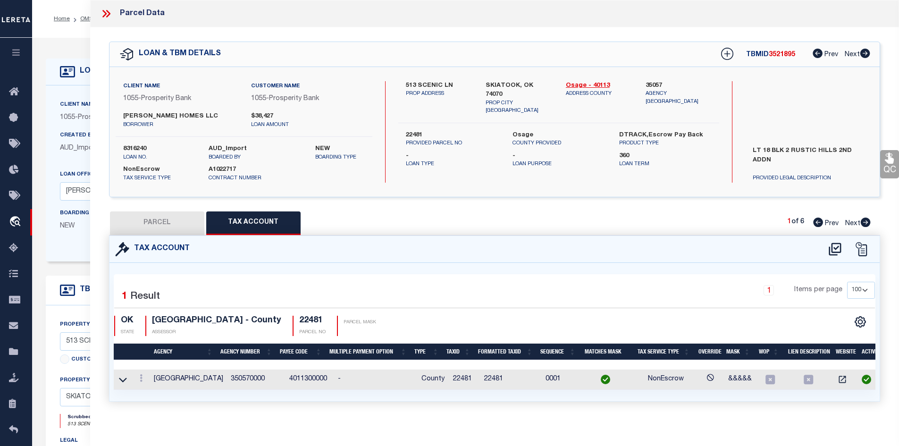
checkbox input "false"
select select "PC"
type input "[PERSON_NAME] HOMES LLC"
select select "AGW"
select select "LEG"
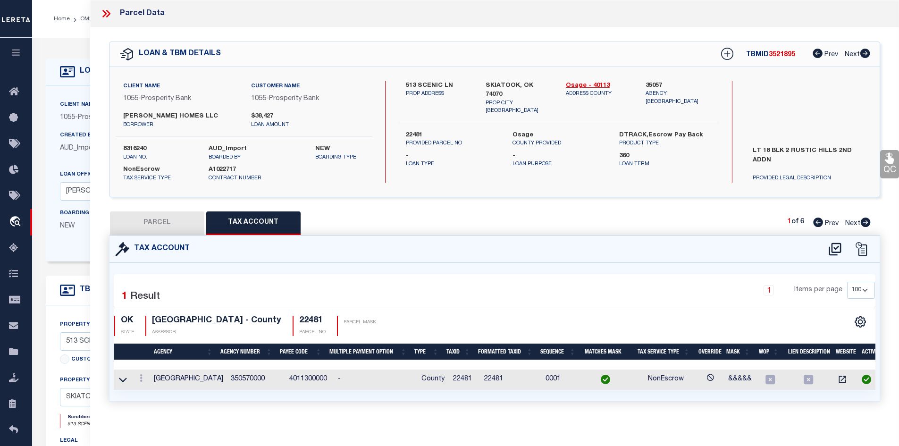
type input "513 SCENIC LN"
type input "SKIATOOK, OK 74070"
type textarea "RUSTIC HILLS ADD #2 LOT 18 BLK 2"
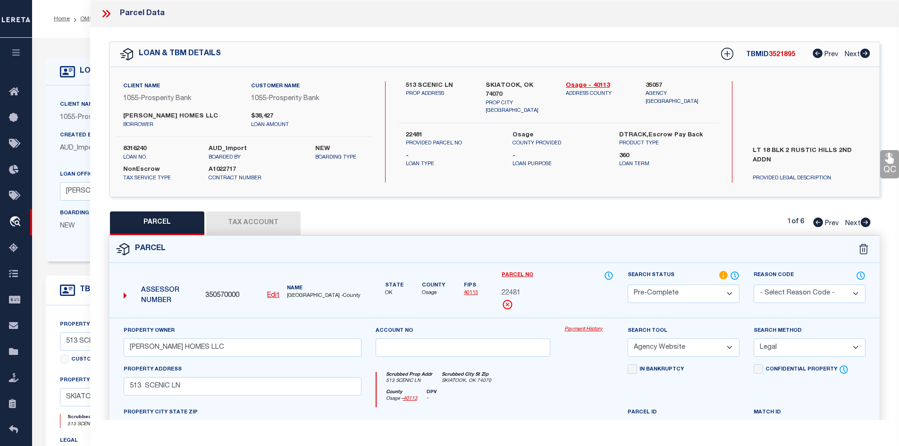
click at [105, 16] on icon at bounding box center [106, 14] width 12 height 12
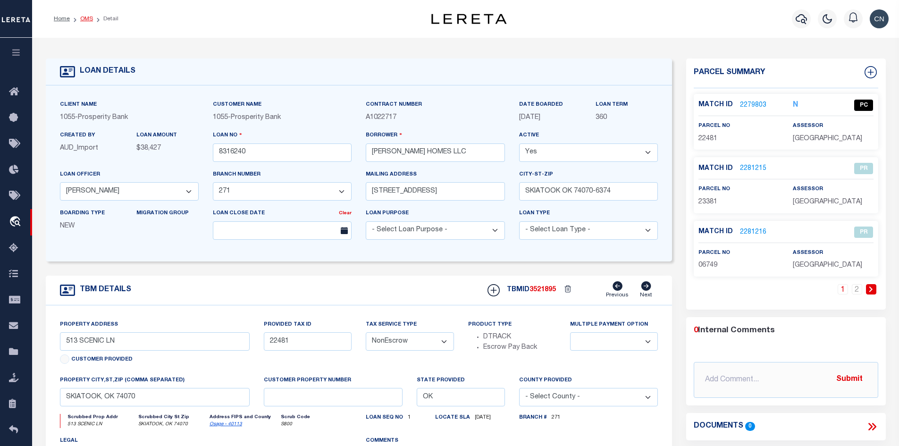
click at [86, 18] on link "OMS" at bounding box center [86, 19] width 13 height 6
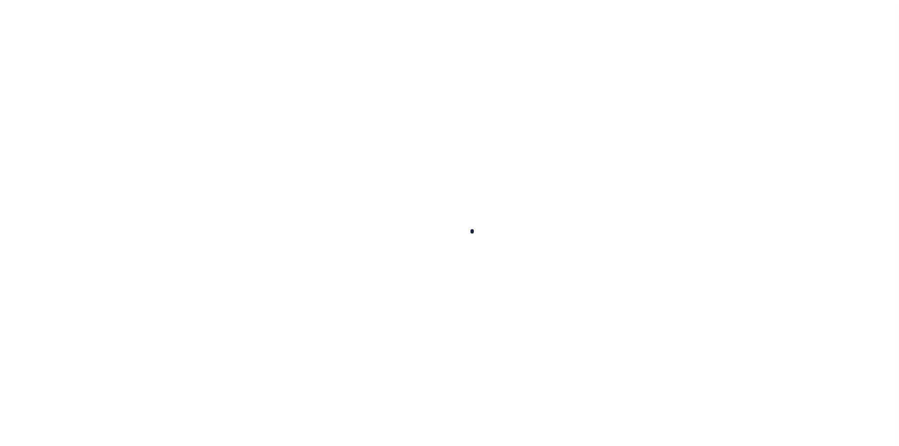
scroll to position [14, 0]
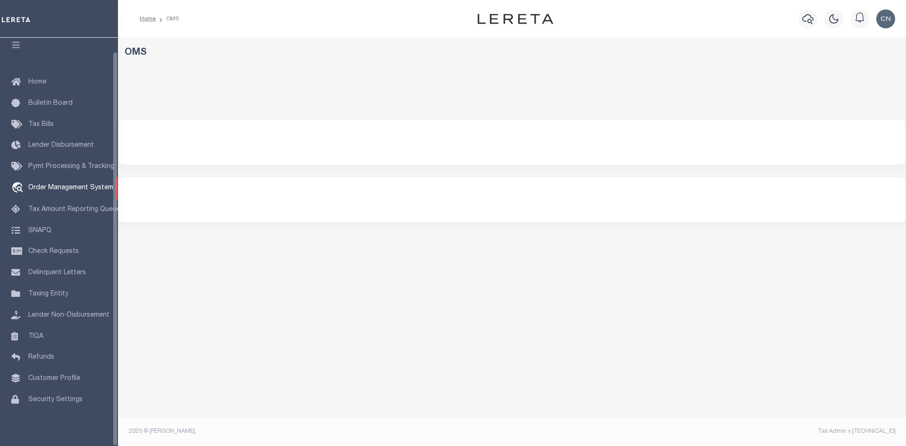
select select "200"
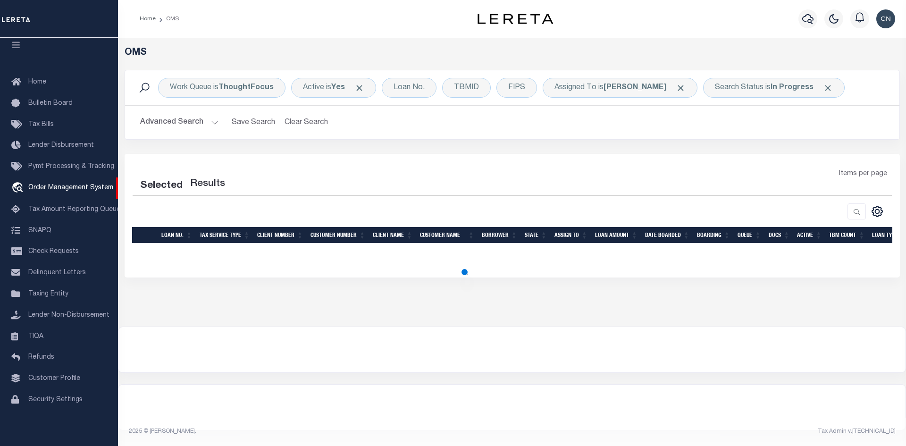
select select "200"
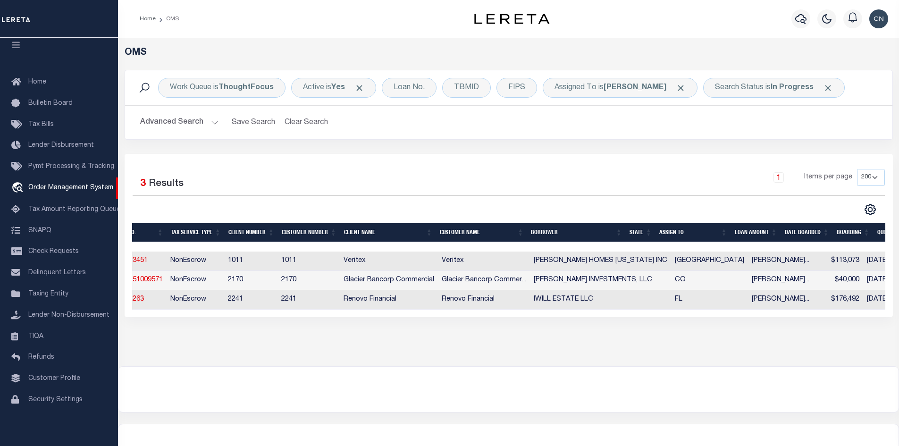
scroll to position [0, 0]
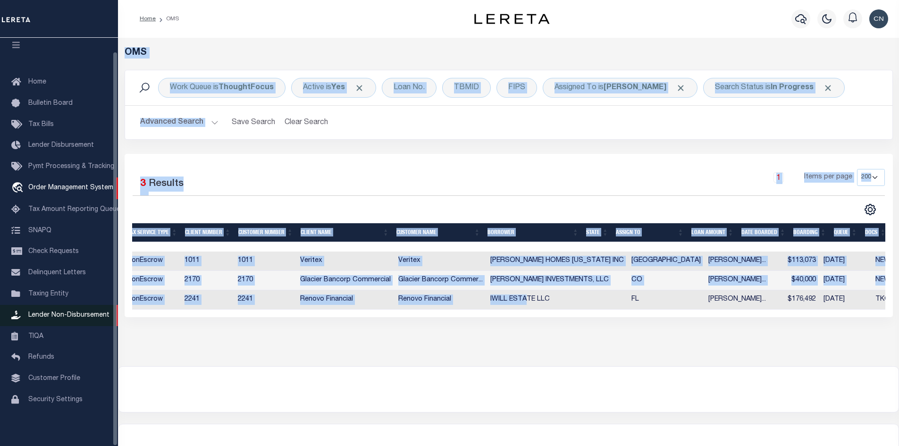
drag, startPoint x: 343, startPoint y: 311, endPoint x: 111, endPoint y: 314, distance: 232.6
click at [112, 313] on div "Home OMS Profile" at bounding box center [449, 240] width 899 height 481
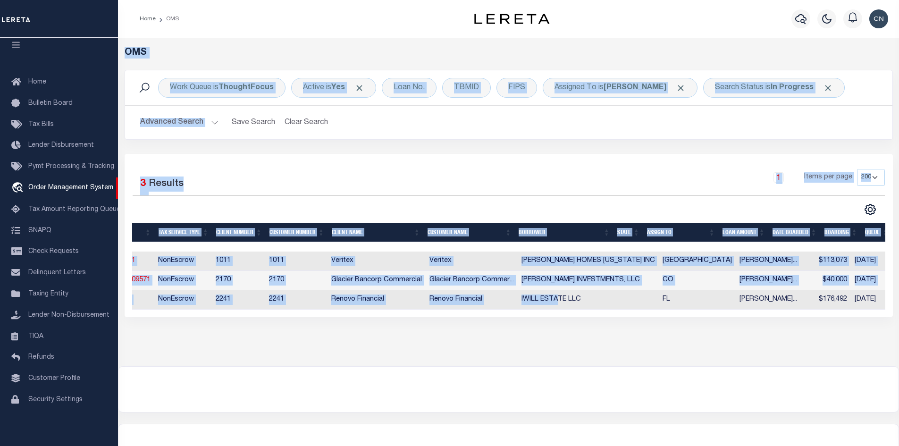
click at [601, 155] on div "Selected 3 Results 1 Items per page 10 25 50 100 200" at bounding box center [509, 235] width 768 height 163
click at [567, 125] on h2 "Advanced Search Save Search Clear Search tblSearchTopScreen_dynamictable_____De…" at bounding box center [509, 122] width 752 height 18
